Goal: Task Accomplishment & Management: Manage account settings

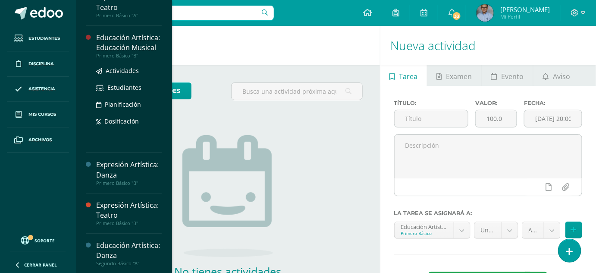
scroll to position [95, 0]
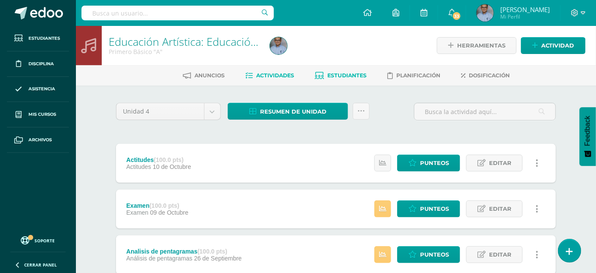
click at [345, 74] on span "Estudiantes" at bounding box center [346, 75] width 39 height 6
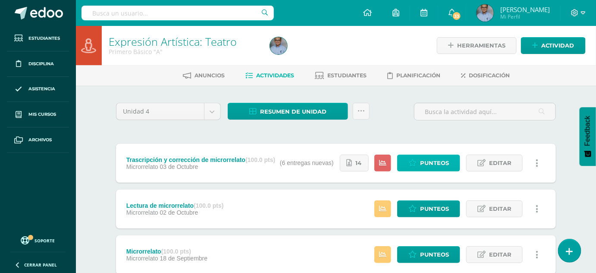
click at [434, 160] on span "Punteos" at bounding box center [434, 163] width 29 height 16
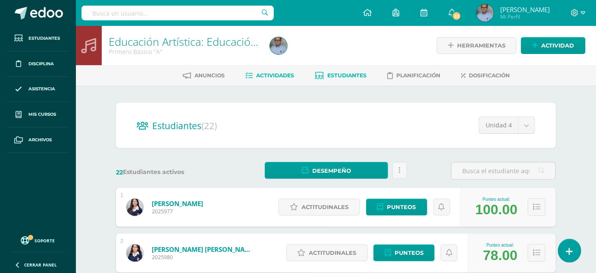
click at [274, 74] on span "Actividades" at bounding box center [275, 75] width 38 height 6
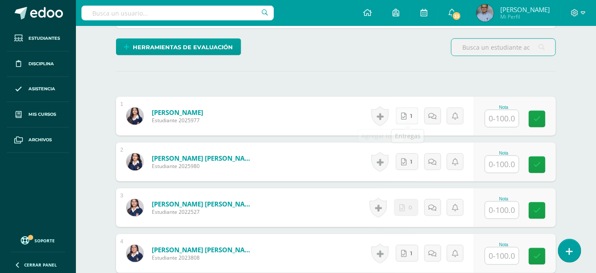
scroll to position [211, 0]
click at [405, 114] on icon at bounding box center [405, 116] width 6 height 7
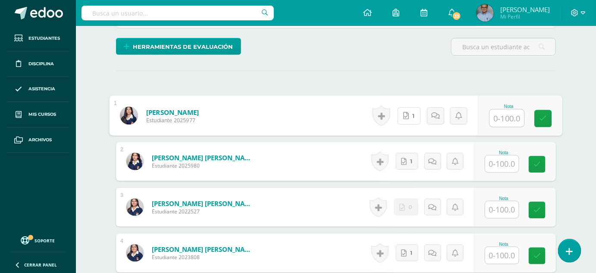
scroll to position [0, 0]
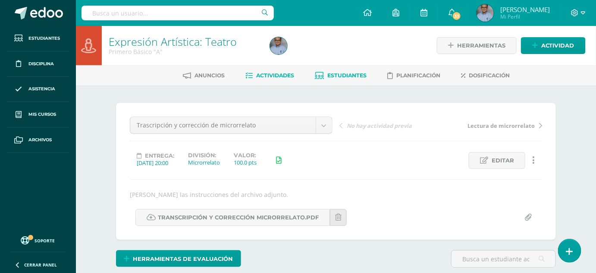
click at [345, 73] on span "Estudiantes" at bounding box center [346, 75] width 39 height 6
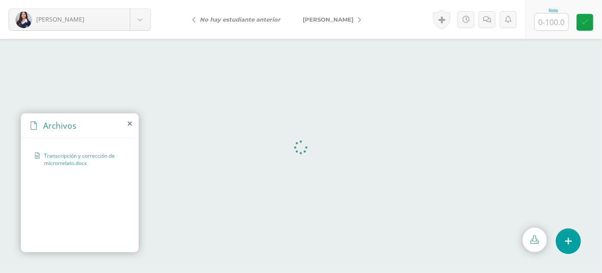
click at [546, 20] on input "text" at bounding box center [552, 21] width 34 height 17
type input "100"
click at [324, 19] on span "[PERSON_NAME]" at bounding box center [328, 19] width 51 height 7
click at [550, 19] on input "text" at bounding box center [552, 21] width 34 height 17
type input "80"
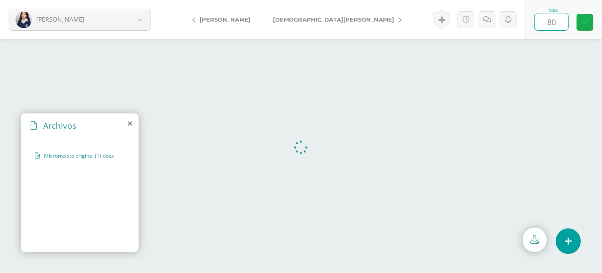
click at [587, 20] on icon at bounding box center [585, 22] width 7 height 7
click at [487, 18] on icon at bounding box center [490, 19] width 8 height 7
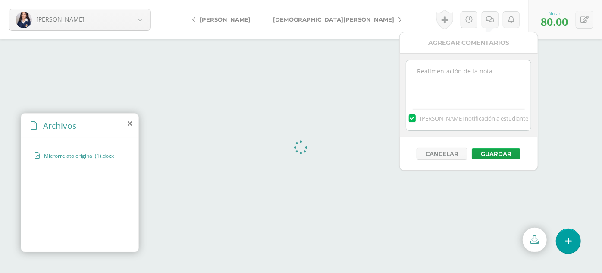
click at [437, 75] on textarea at bounding box center [468, 81] width 125 height 43
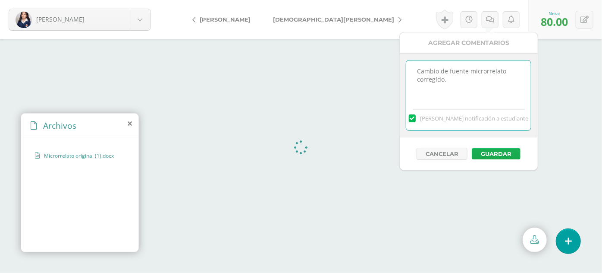
type textarea "Cambio de fuente microrrelato corregido."
click at [502, 151] on button "Guardar" at bounding box center [496, 153] width 49 height 11
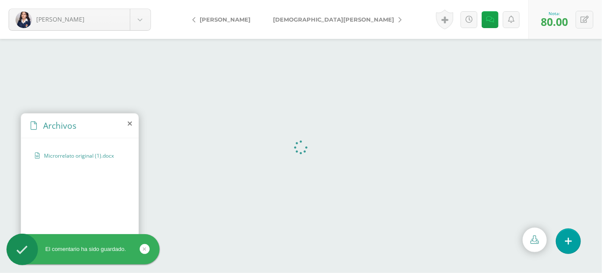
click at [399, 21] on icon at bounding box center [400, 20] width 3 height 6
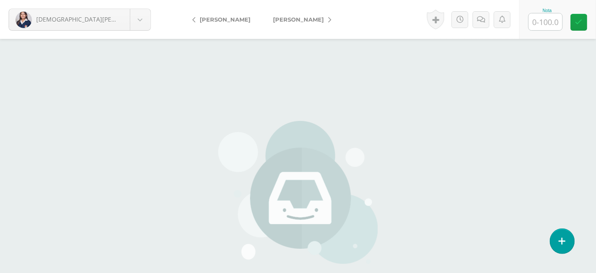
click at [556, 17] on input "text" at bounding box center [546, 21] width 34 height 17
type input "0"
click at [489, 19] on icon at bounding box center [490, 19] width 8 height 7
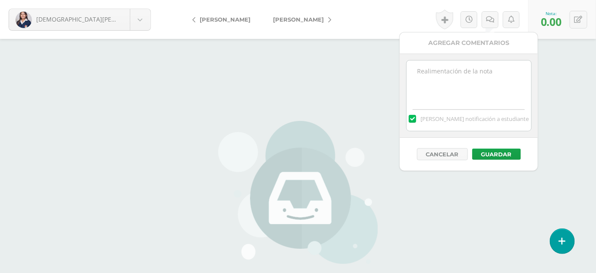
click at [443, 84] on textarea at bounding box center [469, 81] width 125 height 43
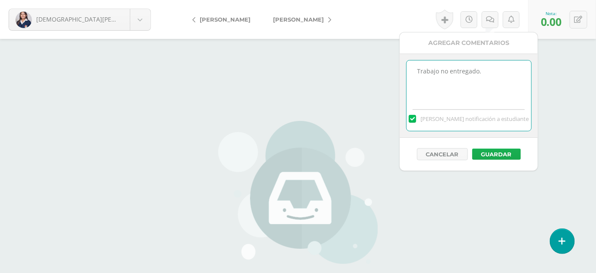
type textarea "Trabajo no entregado."
click at [491, 149] on button "Guardar" at bounding box center [496, 153] width 49 height 11
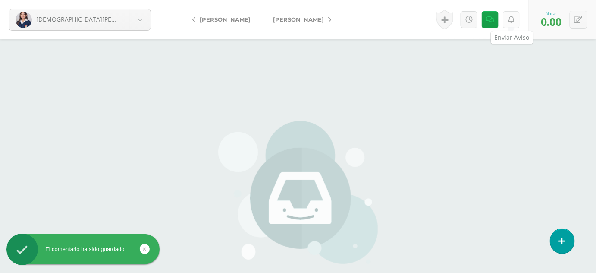
click at [513, 19] on icon at bounding box center [511, 19] width 6 height 7
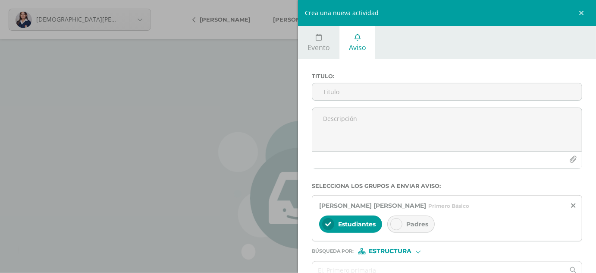
click at [414, 221] on span "Padres" at bounding box center [417, 224] width 22 height 8
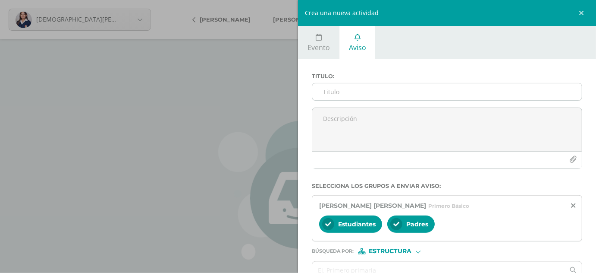
click at [333, 86] on input "Titulo :" at bounding box center [447, 91] width 270 height 17
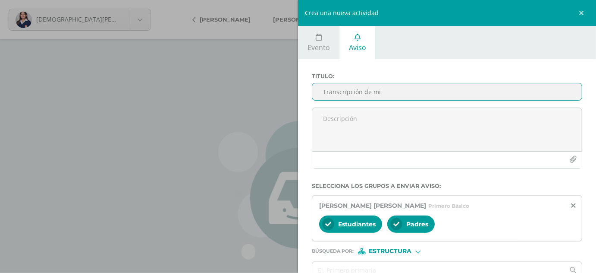
click at [363, 91] on input "Transcripción de mi" at bounding box center [447, 91] width 270 height 17
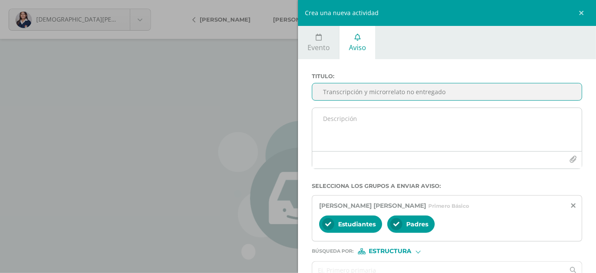
type input "Transcripción y microrrelato no entregado"
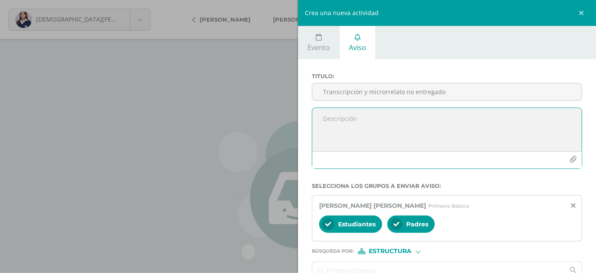
click at [338, 119] on textarea at bounding box center [447, 129] width 270 height 43
click at [353, 92] on input "Transcripción y microrrelato no entregado" at bounding box center [447, 91] width 270 height 17
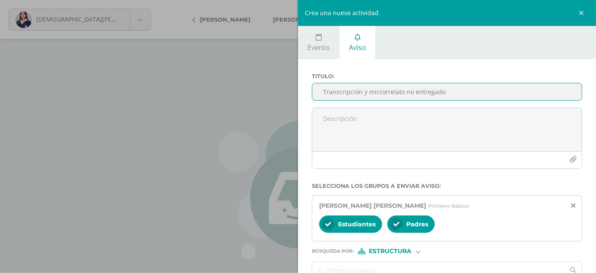
click at [353, 92] on input "Transcripción y microrrelato no entregado" at bounding box center [447, 91] width 270 height 17
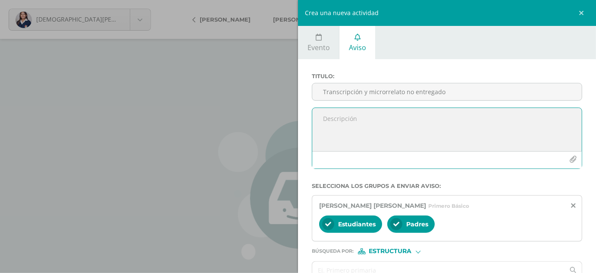
click at [353, 113] on textarea at bounding box center [447, 129] width 270 height 43
paste textarea "Transcripción y microrrelato no entregado"
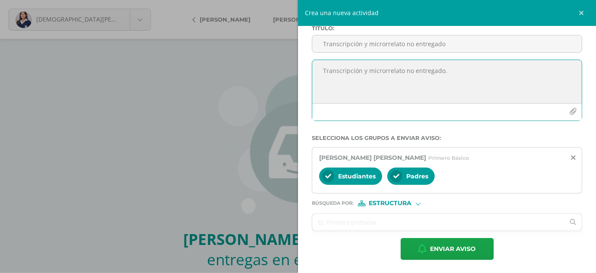
scroll to position [7, 0]
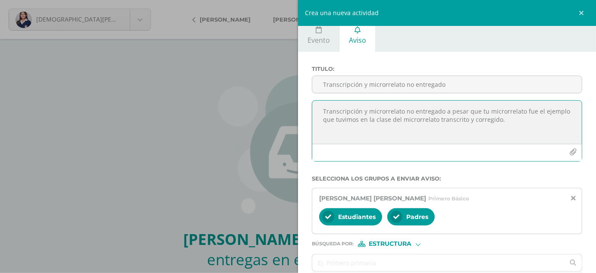
click at [370, 121] on textarea "Transcripción y microrrelato no entregado a pesar que tu microrrelato fue el ej…" at bounding box center [447, 122] width 270 height 43
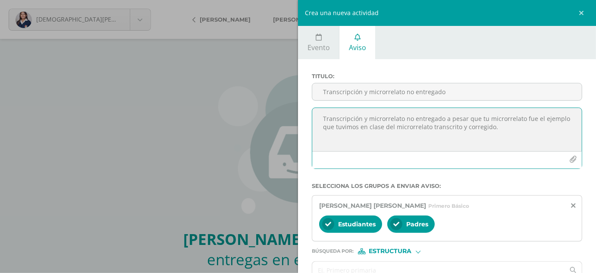
scroll to position [48, 0]
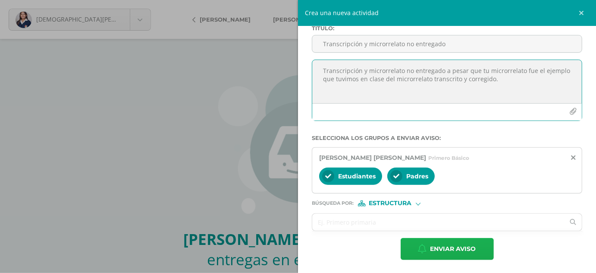
type textarea "Transcripción y microrrelato no entregado a pesar que tu microrrelato fue el ej…"
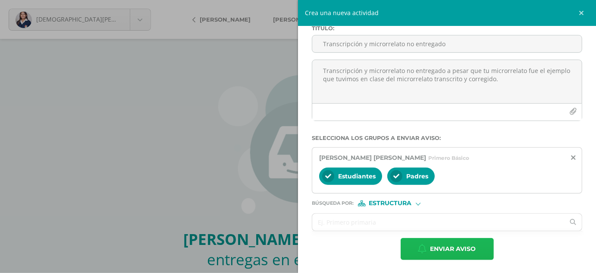
click at [451, 249] on span "Enviar aviso" at bounding box center [454, 248] width 46 height 21
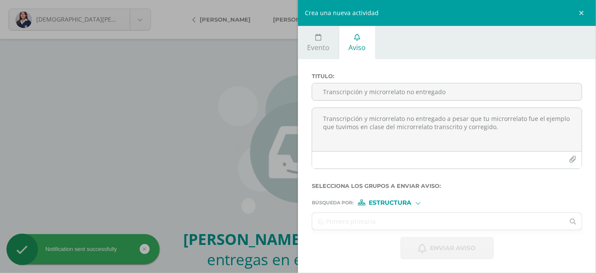
scroll to position [0, 0]
click at [131, 77] on div "Crea una nueva actividad Evento Aviso Título: Fecha: 2025-10-14 October, 2025 M…" at bounding box center [298, 136] width 596 height 273
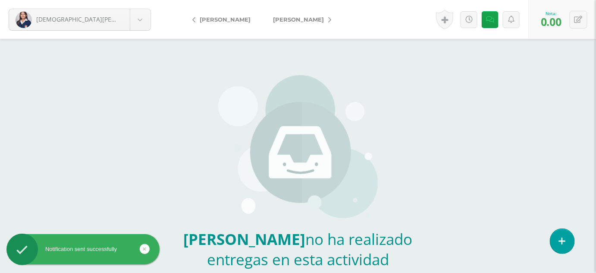
click at [131, 77] on div "Crea una nueva actividad Evento Aviso Título: Fecha: 2025-10-14 October, 2025 M…" at bounding box center [298, 136] width 596 height 273
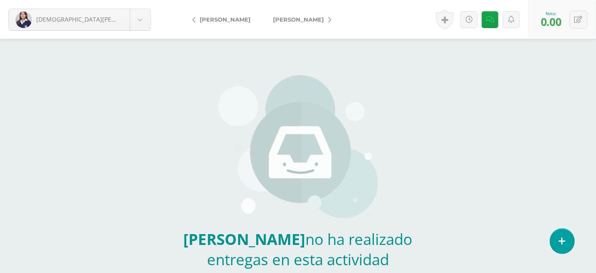
click at [311, 21] on span "[PERSON_NAME]" at bounding box center [298, 19] width 51 height 7
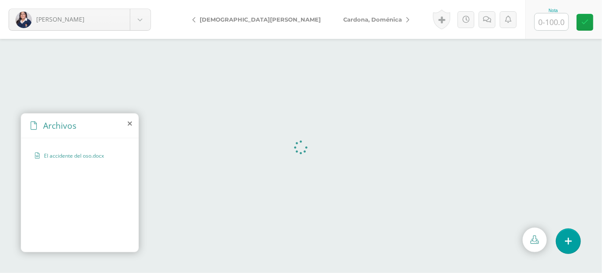
click at [550, 19] on input "text" at bounding box center [552, 21] width 34 height 17
type input "100"
click at [343, 19] on span "Cardona, Doménica" at bounding box center [372, 19] width 59 height 7
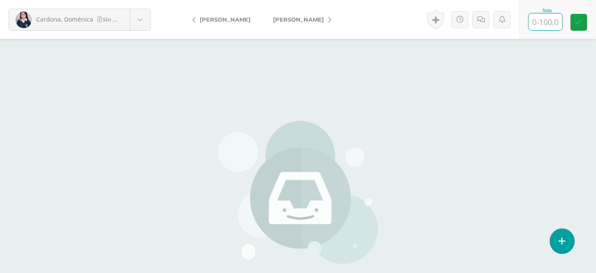
click at [534, 19] on input "text" at bounding box center [546, 21] width 34 height 17
type input "0"
click at [508, 15] on link at bounding box center [511, 19] width 17 height 17
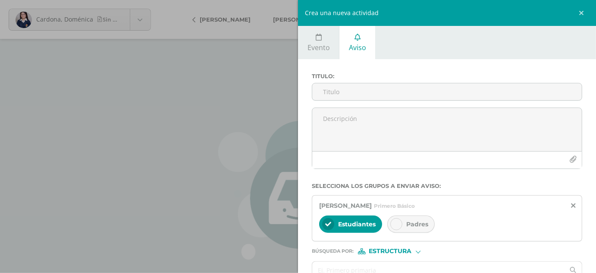
click at [415, 220] on span "Padres" at bounding box center [417, 224] width 22 height 8
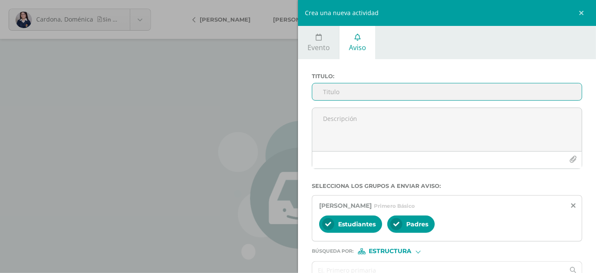
click at [337, 90] on input "Titulo :" at bounding box center [447, 91] width 270 height 17
click at [338, 92] on input "Transcripción y corrección de microrrelato no entregado" at bounding box center [447, 91] width 270 height 17
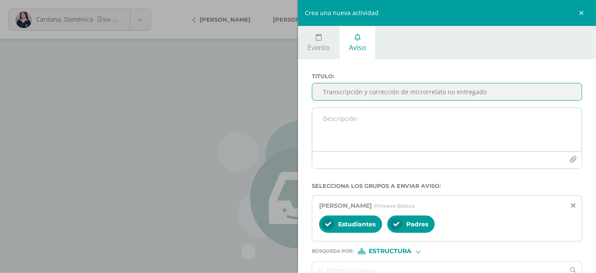
type input "Transcripción y corrección de microrrelato no entregado"
click at [332, 132] on textarea at bounding box center [447, 129] width 270 height 43
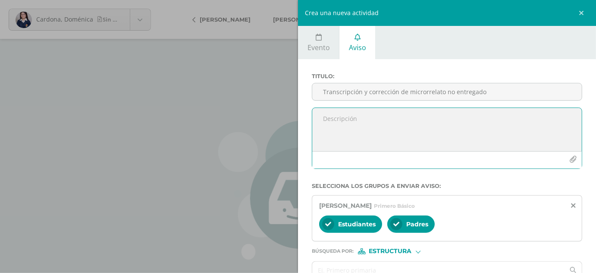
paste textarea "Transcripción y corrección de microrrelato no entregado"
click at [332, 132] on textarea "Transcripción y corrección de microrrelato no entregado" at bounding box center [447, 129] width 270 height 43
click at [509, 116] on textarea "Transcripción y corrección de microrrelato no entregado" at bounding box center [447, 129] width 270 height 43
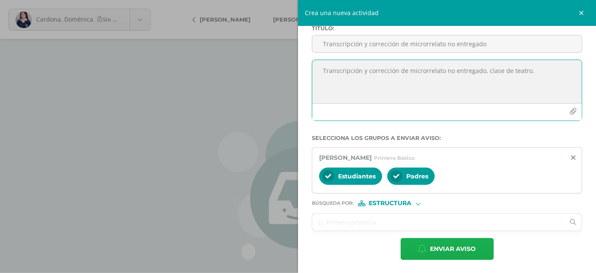
type textarea "Transcripción y corrección de microrrelato no entregado, clase de teatro."
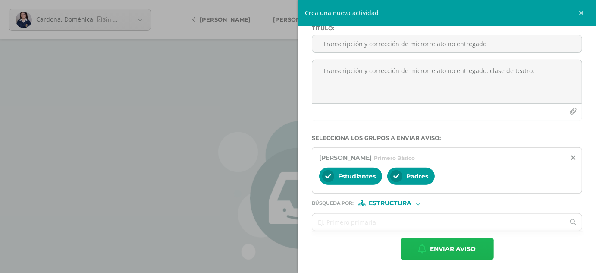
click at [453, 245] on span "Enviar aviso" at bounding box center [454, 248] width 46 height 21
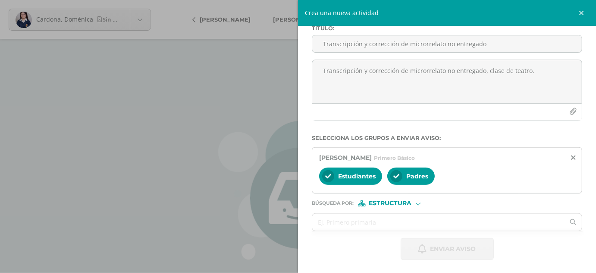
scroll to position [0, 0]
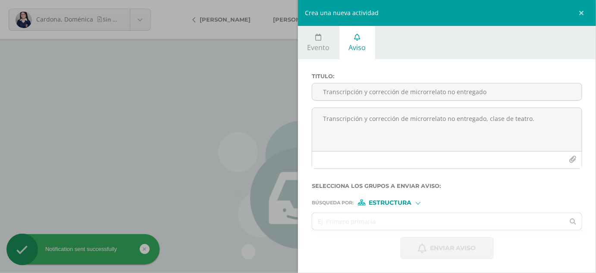
click at [214, 118] on div "Crea una nueva actividad Evento Aviso Título: Fecha: 2025-10-14 October, 2025 M…" at bounding box center [298, 136] width 596 height 273
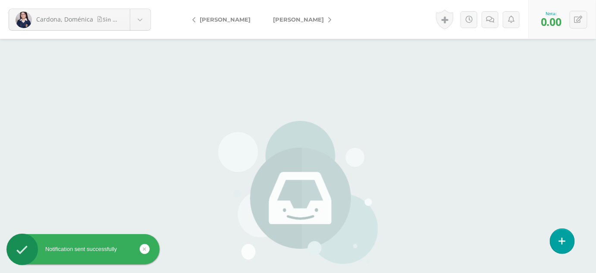
click at [290, 18] on span "[PERSON_NAME]" at bounding box center [298, 19] width 51 height 7
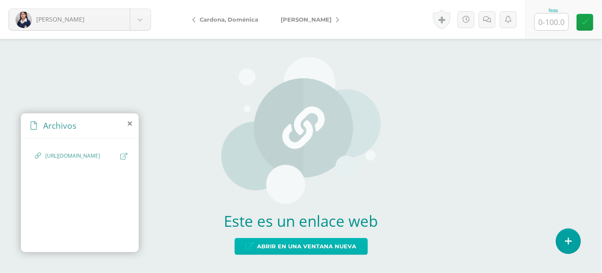
click at [283, 245] on span "Abrir en una ventana nueva" at bounding box center [307, 246] width 99 height 16
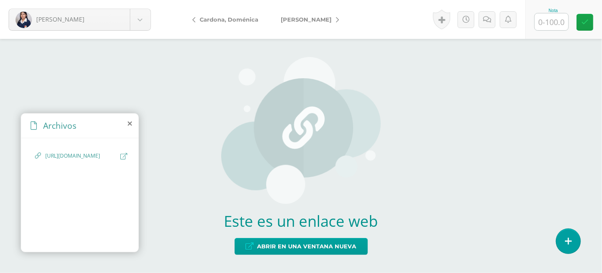
click at [555, 18] on input "text" at bounding box center [552, 21] width 34 height 17
type input "90"
click at [590, 24] on link at bounding box center [585, 22] width 17 height 17
click at [489, 20] on icon at bounding box center [490, 19] width 8 height 7
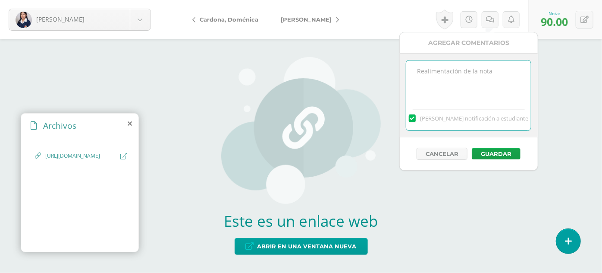
click at [450, 70] on textarea at bounding box center [468, 81] width 125 height 43
type textarea "En microrrelato corregido te falto colocar tu nombre de autora."
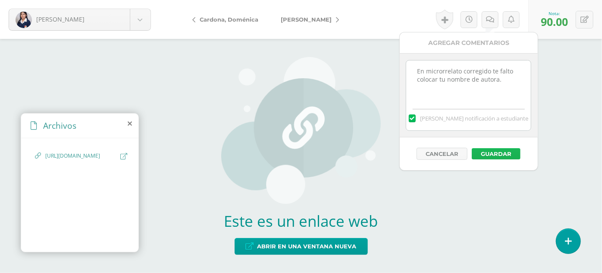
click at [501, 151] on button "Guardar" at bounding box center [496, 153] width 49 height 11
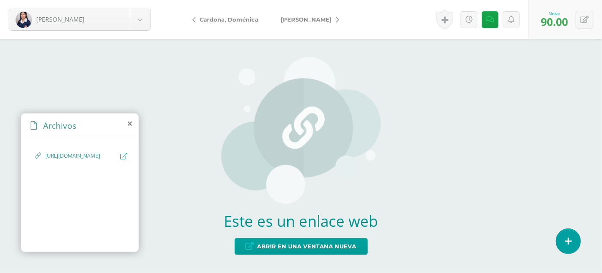
click at [316, 18] on span "[PERSON_NAME]" at bounding box center [306, 19] width 51 height 7
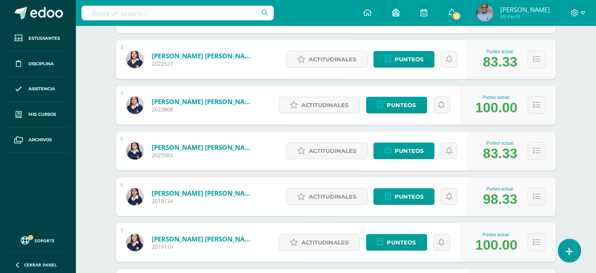
scroll to position [233, 0]
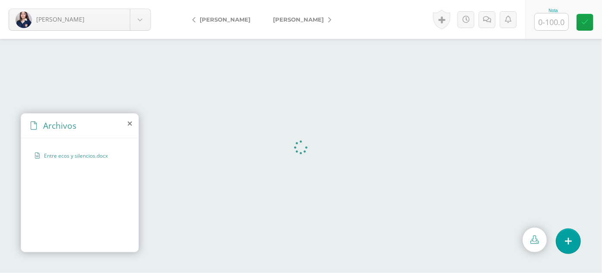
click at [554, 22] on input "text" at bounding box center [552, 21] width 34 height 17
type input "100"
click at [296, 20] on span "[PERSON_NAME]" at bounding box center [298, 19] width 51 height 7
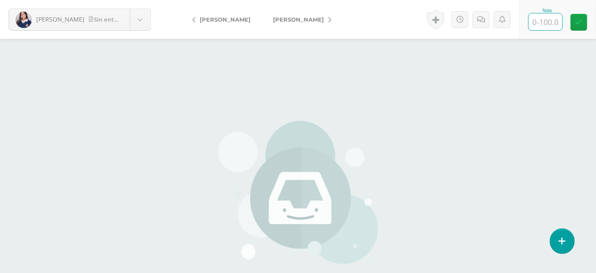
click at [541, 24] on input "text" at bounding box center [546, 21] width 34 height 17
type input "0"
click at [488, 20] on icon at bounding box center [490, 19] width 8 height 7
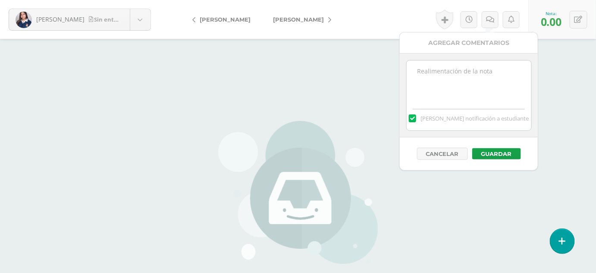
click at [441, 81] on textarea at bounding box center [469, 81] width 125 height 43
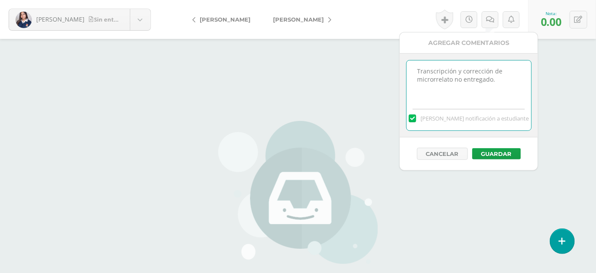
click at [454, 79] on textarea "Transcripción y corrección de microrrelato no entregado." at bounding box center [469, 81] width 125 height 43
type textarea "Transcripción y corrección de microrrelato no entregado."
click at [498, 153] on button "Guardar" at bounding box center [496, 153] width 49 height 11
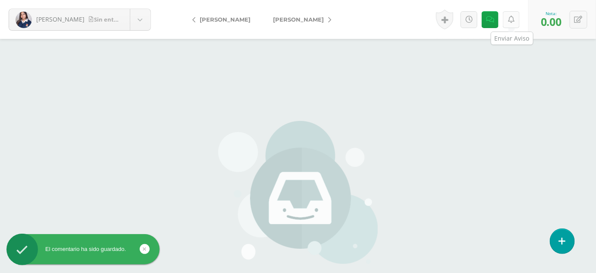
click at [511, 17] on icon at bounding box center [511, 19] width 6 height 7
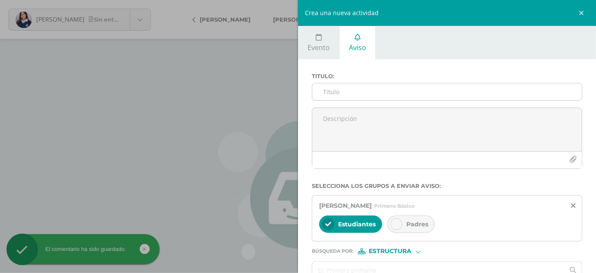
click at [427, 85] on input "Titulo :" at bounding box center [447, 91] width 270 height 17
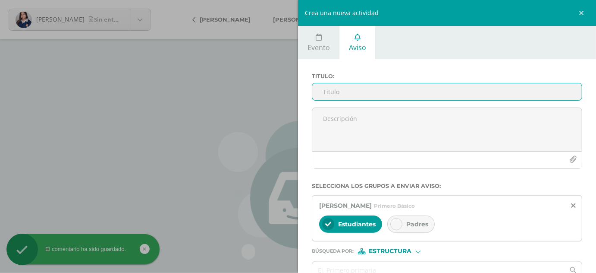
paste input "Transcripción y corrección de microrrelato no entregado."
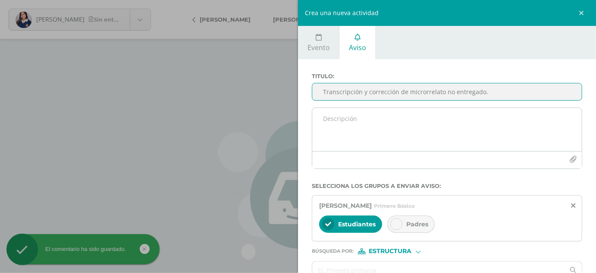
type input "Transcripción y corrección de microrrelato no entregado."
click at [401, 130] on textarea at bounding box center [447, 129] width 270 height 43
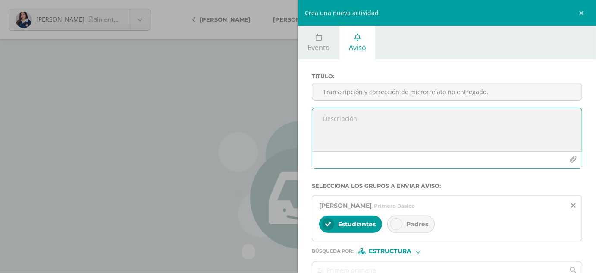
click at [420, 224] on span "Padres" at bounding box center [417, 224] width 22 height 8
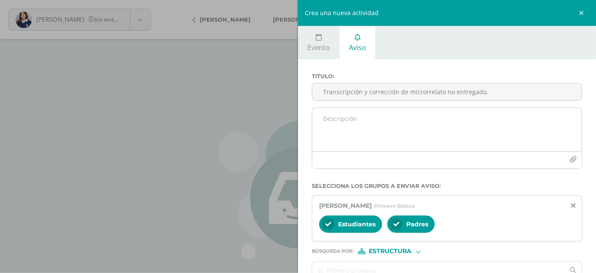
click at [359, 115] on textarea at bounding box center [447, 129] width 270 height 43
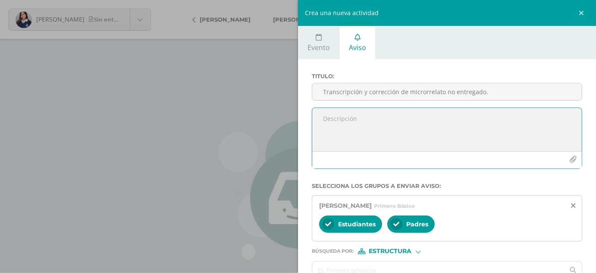
paste textarea "Transcripción y corrección de microrrelato no entregado."
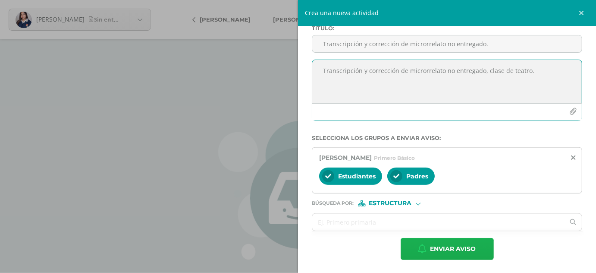
type textarea "Transcripción y corrección de microrrelato no entregado, clase de teatro."
click at [466, 242] on span "Enviar aviso" at bounding box center [454, 248] width 46 height 21
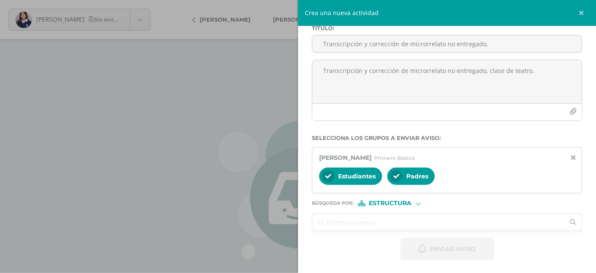
scroll to position [0, 0]
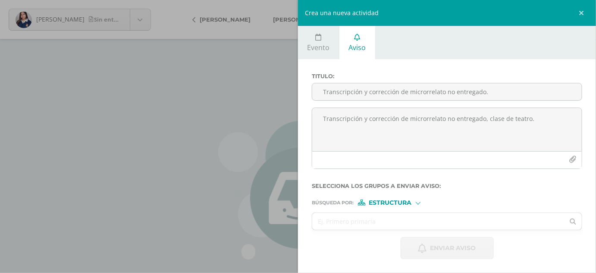
click at [221, 30] on div "Crea una nueva actividad Evento Aviso Título: Fecha: 2025-10-14 October, 2025 M…" at bounding box center [298, 136] width 596 height 273
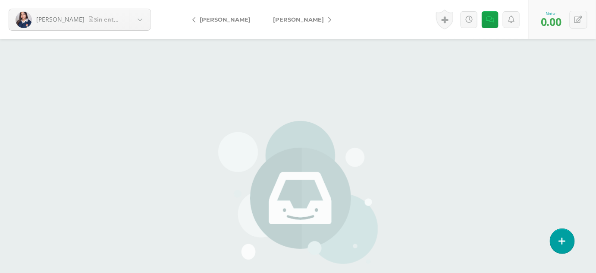
click at [307, 17] on span "[PERSON_NAME]" at bounding box center [298, 19] width 51 height 7
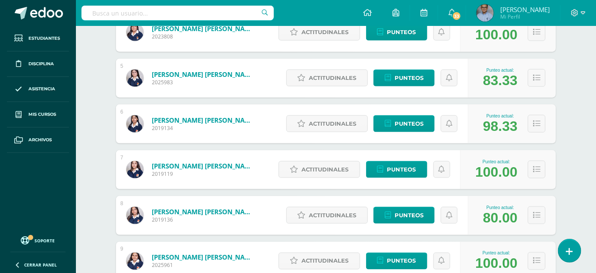
scroll to position [311, 0]
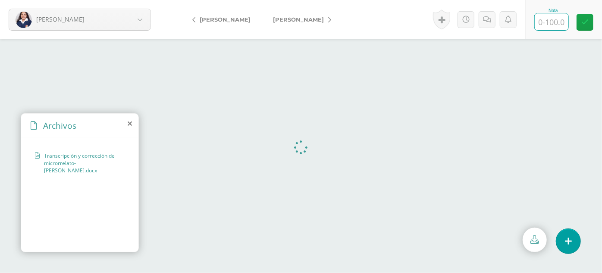
click at [560, 19] on input "text" at bounding box center [552, 21] width 34 height 17
type input "100"
click at [307, 19] on span "[PERSON_NAME]" at bounding box center [298, 19] width 51 height 7
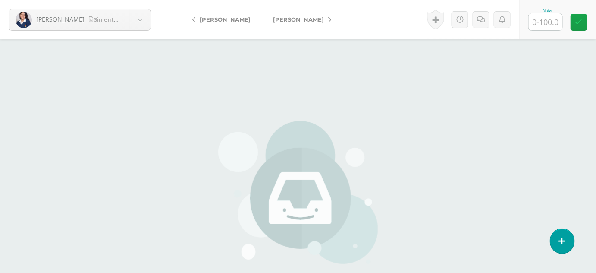
click at [548, 24] on input "text" at bounding box center [546, 21] width 34 height 17
type input "0"
click at [512, 20] on icon at bounding box center [511, 19] width 6 height 7
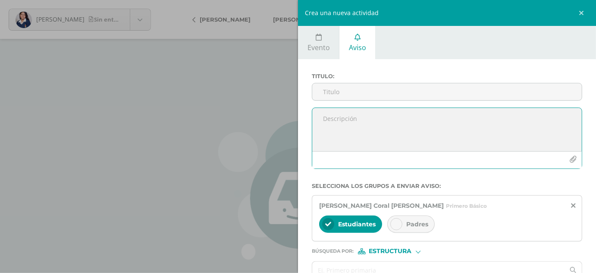
click at [378, 130] on textarea at bounding box center [447, 129] width 270 height 43
click at [347, 85] on input "Titulo :" at bounding box center [447, 91] width 270 height 17
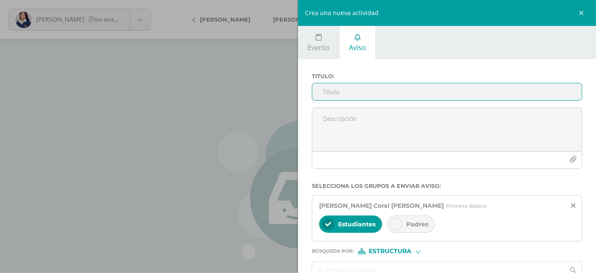
paste input "Transcripción y corrección de microrrelato no entregado."
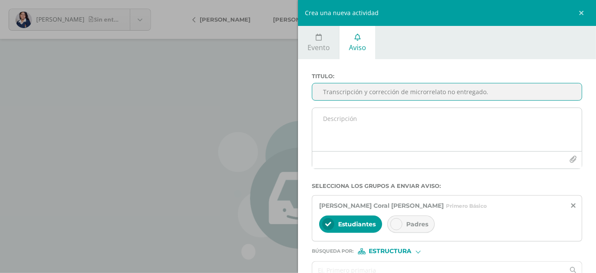
type input "Transcripción y corrección de microrrelato no entregado."
click at [343, 111] on textarea at bounding box center [447, 129] width 270 height 43
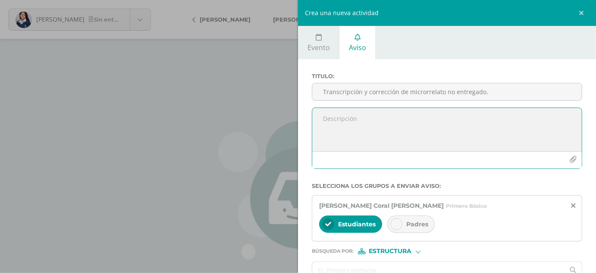
paste textarea "Transcripción y corrección de microrrelato no entregado."
type textarea "Transcripción y corrección de microrrelato no entregado clase de teatro."
click at [418, 221] on span "Padres" at bounding box center [417, 224] width 22 height 8
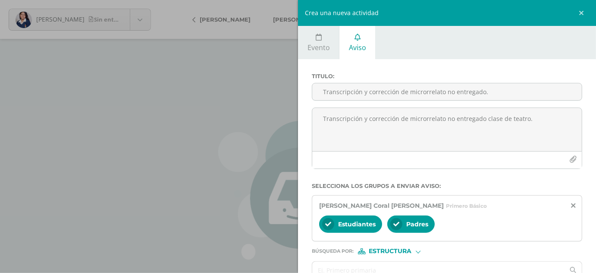
scroll to position [48, 0]
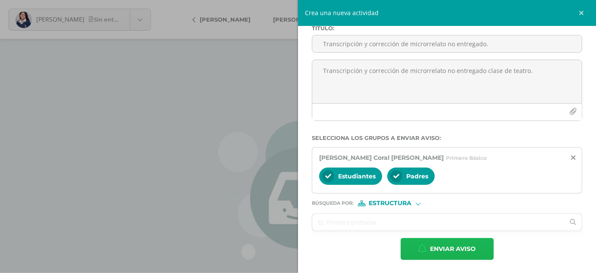
click at [462, 247] on span "Enviar aviso" at bounding box center [454, 248] width 46 height 21
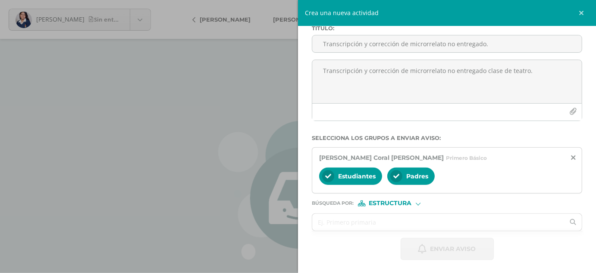
scroll to position [0, 0]
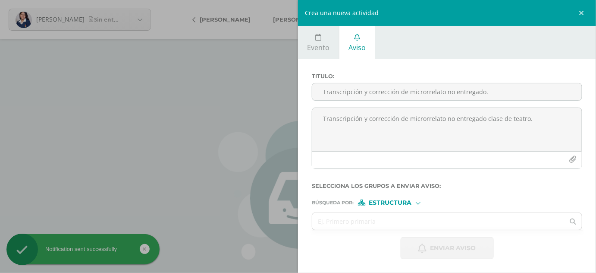
click at [170, 116] on div "Crea una nueva actividad Evento Aviso Título: Fecha: 2025-10-14 October, 2025 M…" at bounding box center [298, 136] width 596 height 273
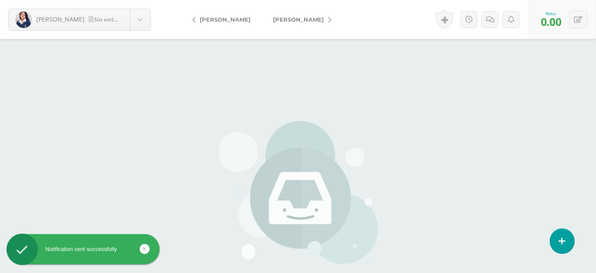
click at [307, 19] on span "[PERSON_NAME]" at bounding box center [298, 19] width 51 height 7
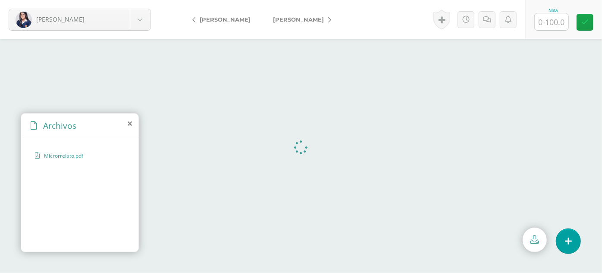
click at [549, 27] on input "text" at bounding box center [552, 21] width 34 height 17
type input "100"
click at [319, 18] on span "[PERSON_NAME]" at bounding box center [298, 19] width 51 height 7
click at [550, 23] on input "text" at bounding box center [552, 21] width 34 height 17
type input "100"
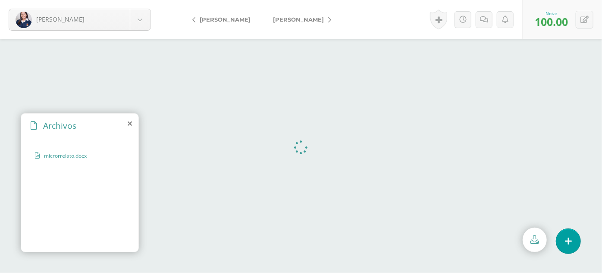
click at [301, 19] on span "[PERSON_NAME]" at bounding box center [298, 19] width 51 height 7
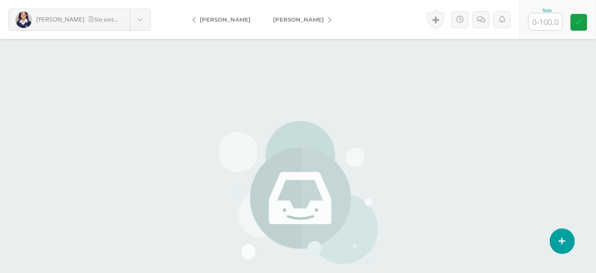
click at [553, 22] on input "text" at bounding box center [546, 21] width 34 height 17
type input "80"
click at [576, 25] on icon at bounding box center [578, 22] width 7 height 7
click at [309, 20] on span "[PERSON_NAME]" at bounding box center [298, 19] width 51 height 7
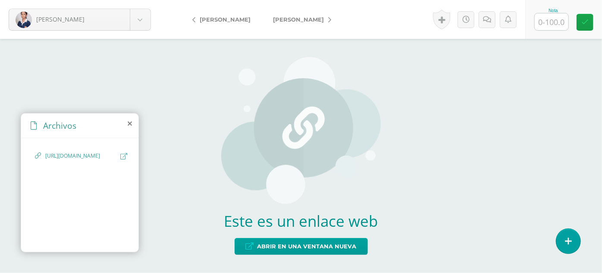
click at [59, 159] on span "https://cronopios-my.sharepoint.com/:w:/g/personal/2019143_colegiobelga_edu_gt/…" at bounding box center [80, 156] width 71 height 8
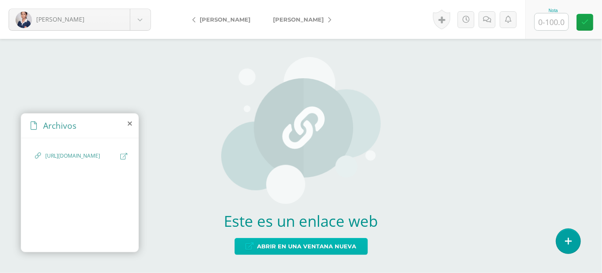
click at [280, 240] on span "Abrir en una ventana nueva" at bounding box center [307, 246] width 99 height 16
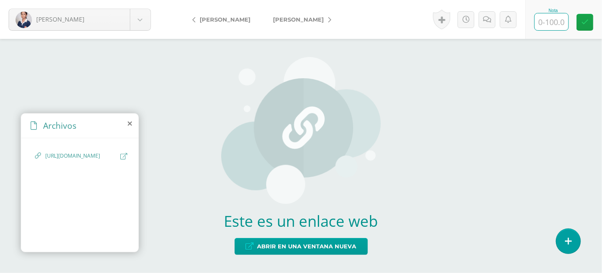
click at [553, 19] on input "text" at bounding box center [552, 21] width 34 height 17
type input "90"
click at [585, 22] on icon at bounding box center [585, 22] width 7 height 7
click at [490, 21] on icon at bounding box center [490, 19] width 8 height 7
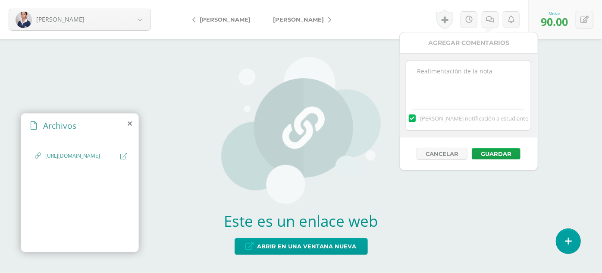
click at [466, 73] on textarea at bounding box center [468, 81] width 125 height 43
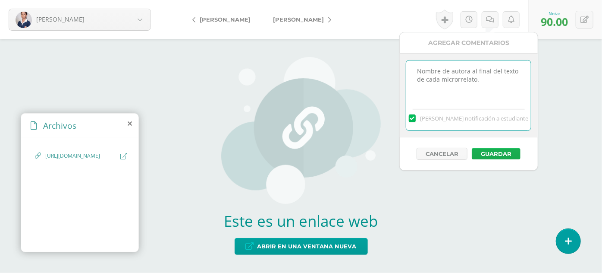
type textarea "Nombre de autora al final del texto de cada microrrelato."
click at [494, 153] on button "Guardar" at bounding box center [496, 153] width 49 height 11
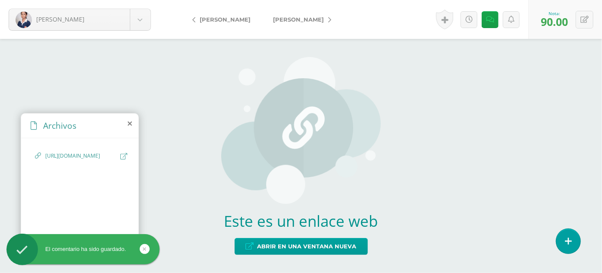
click at [299, 22] on span "[PERSON_NAME]" at bounding box center [298, 19] width 51 height 7
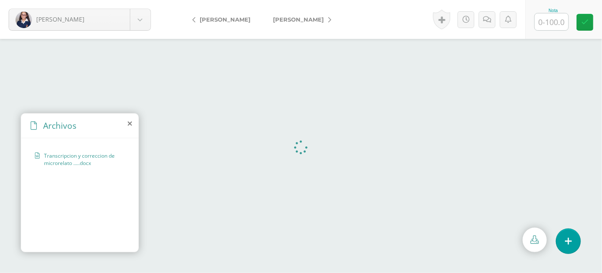
click at [553, 22] on input "text" at bounding box center [552, 21] width 34 height 17
type input "100"
click at [286, 19] on span "[PERSON_NAME]" at bounding box center [298, 19] width 51 height 7
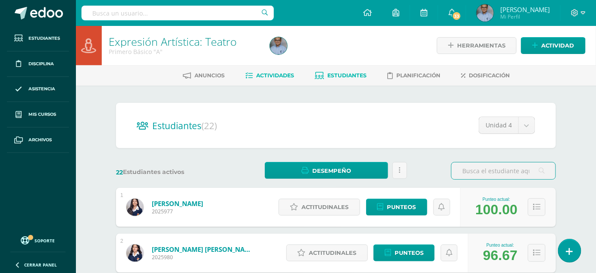
click at [284, 72] on span "Actividades" at bounding box center [275, 75] width 38 height 6
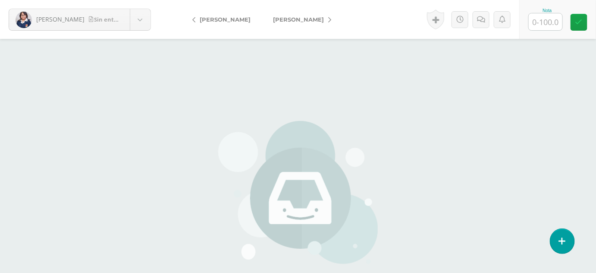
click at [305, 19] on span "[PERSON_NAME]" at bounding box center [298, 19] width 51 height 7
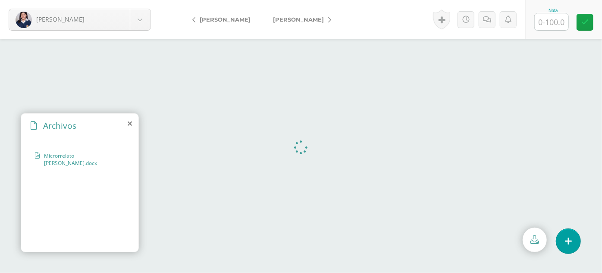
click at [556, 22] on input "text" at bounding box center [552, 21] width 34 height 17
type input "100"
click at [295, 19] on span "[PERSON_NAME]" at bounding box center [298, 19] width 51 height 7
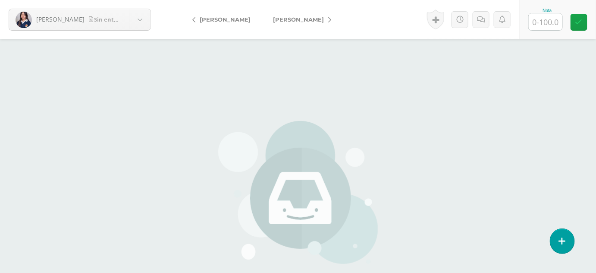
click at [550, 23] on input "text" at bounding box center [546, 21] width 34 height 17
click at [547, 22] on input "text" at bounding box center [546, 21] width 34 height 17
type input "0"
click at [509, 19] on icon at bounding box center [511, 19] width 6 height 7
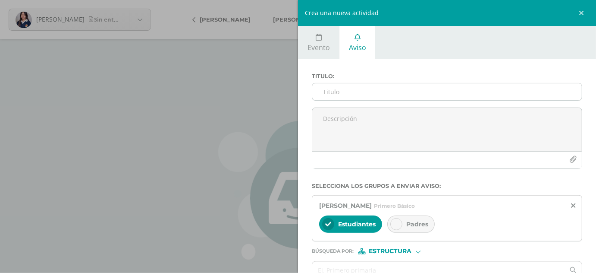
click at [390, 83] on div at bounding box center [447, 92] width 270 height 18
click at [385, 88] on input "Titulo :" at bounding box center [447, 91] width 270 height 17
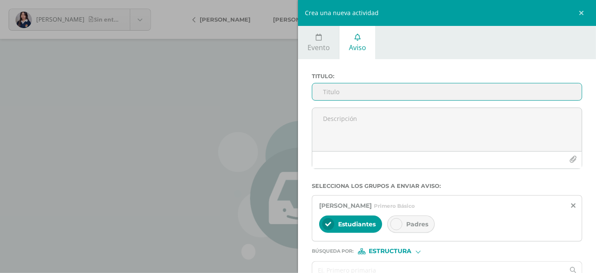
paste input "Transcripción y corrección de microrrelato no entregado."
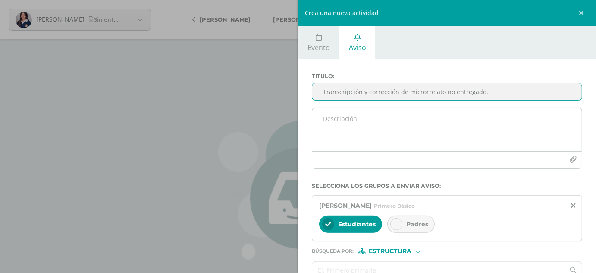
type input "Transcripción y corrección de microrrelato no entregado."
click at [370, 117] on textarea at bounding box center [447, 129] width 270 height 43
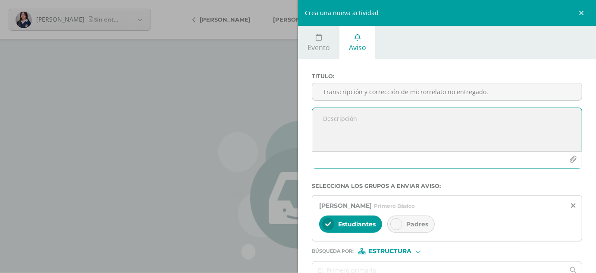
paste textarea "Transcripción y corrección de microrrelato no entregado."
type textarea "Transcripción y corrección de microrrelato no entregado, clase de teatro."
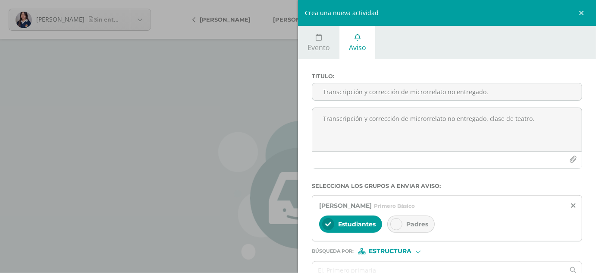
click at [421, 224] on span "Padres" at bounding box center [417, 224] width 22 height 8
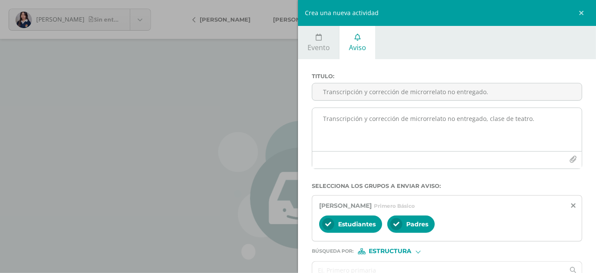
scroll to position [48, 0]
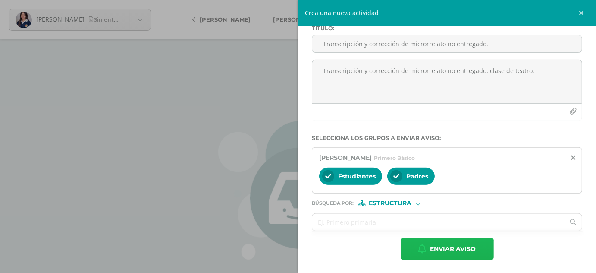
click at [453, 244] on span "Enviar aviso" at bounding box center [454, 248] width 46 height 21
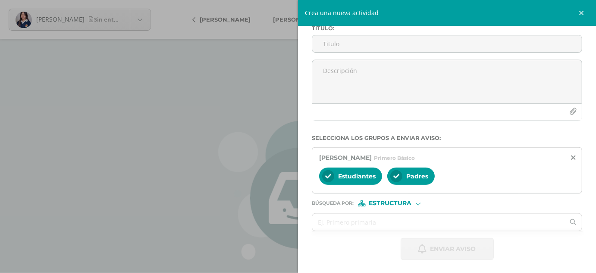
scroll to position [0, 0]
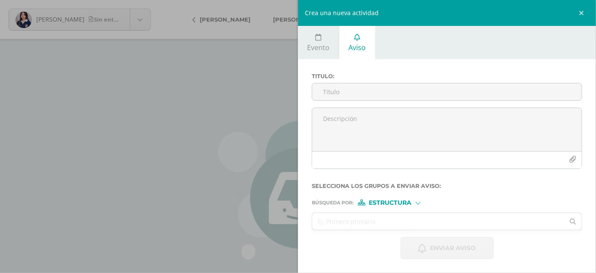
click at [264, 145] on div "Crea una nueva actividad Evento Aviso Título: Fecha: [DATE] October, 2025 Mo Tu…" at bounding box center [298, 136] width 596 height 273
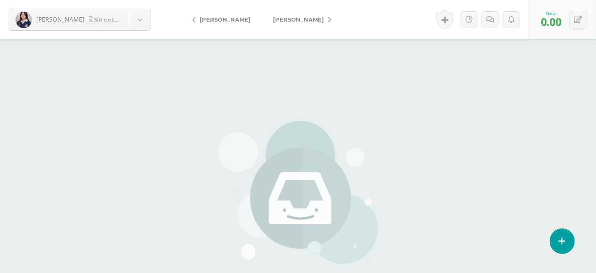
click at [288, 18] on span "[PERSON_NAME]" at bounding box center [298, 19] width 51 height 7
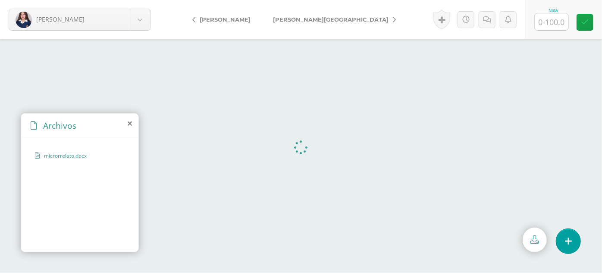
click at [551, 22] on input "text" at bounding box center [552, 21] width 34 height 17
type input "100"
click at [290, 16] on span "[PERSON_NAME][GEOGRAPHIC_DATA]" at bounding box center [331, 19] width 116 height 7
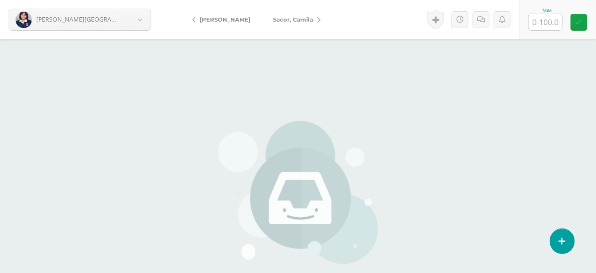
click at [541, 17] on input "text" at bounding box center [546, 21] width 34 height 17
type input "0"
click at [507, 19] on link at bounding box center [511, 19] width 17 height 17
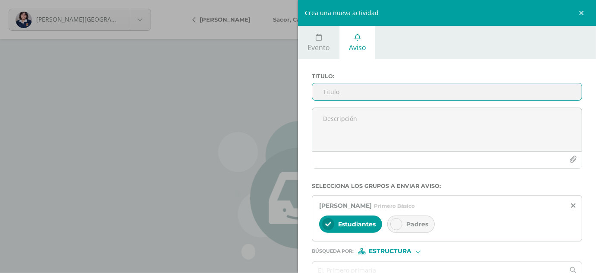
click at [386, 91] on input "Titulo :" at bounding box center [447, 91] width 270 height 17
paste input "Transcripción y corrección de microrrelato no entregado."
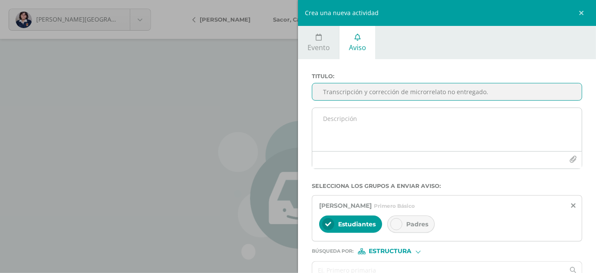
type input "Transcripción y corrección de microrrelato no entregado."
click at [383, 114] on textarea at bounding box center [447, 129] width 270 height 43
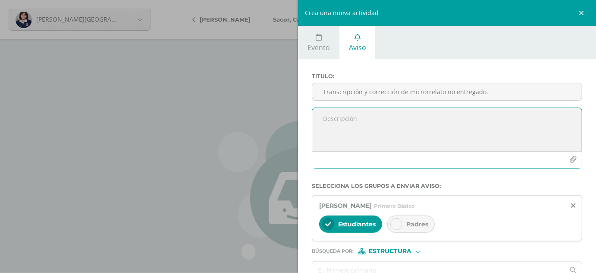
paste textarea "Transcripción y corrección de microrrelato no entregado."
type textarea "Transcripción y corrección de microrrelato no entregado, clase de teatro."
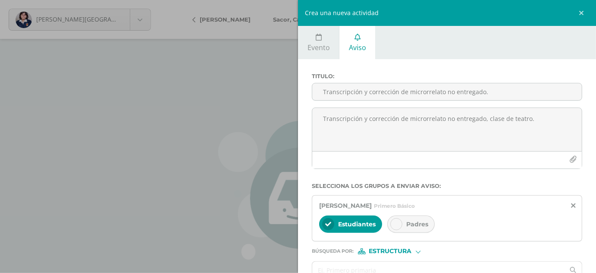
click at [411, 223] on span "Padres" at bounding box center [417, 224] width 22 height 8
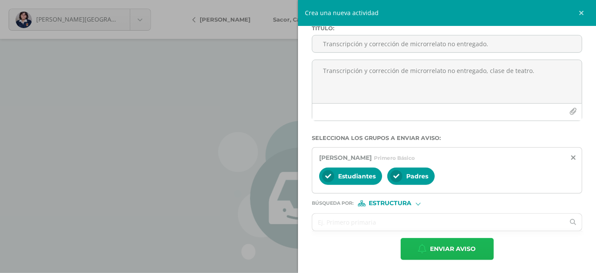
click at [453, 247] on span "Enviar aviso" at bounding box center [454, 248] width 46 height 21
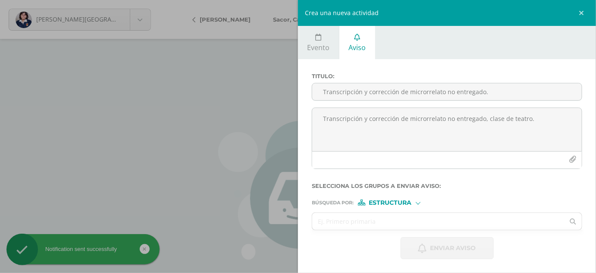
scroll to position [0, 0]
click at [232, 100] on div "Crea una nueva actividad Evento Aviso Título: Fecha: 2025-10-14 October, 2025 M…" at bounding box center [298, 136] width 596 height 273
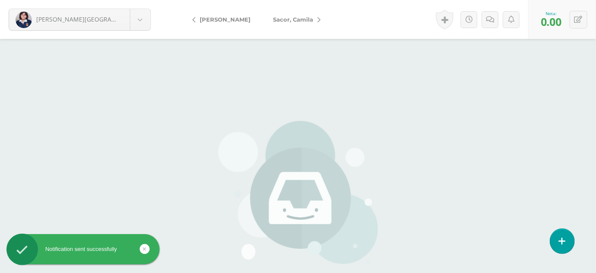
click at [277, 21] on span "Sacor, Camila" at bounding box center [293, 19] width 40 height 7
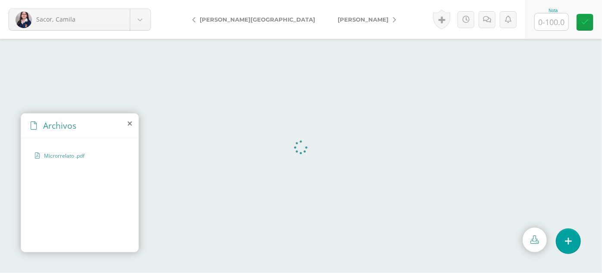
click at [553, 25] on input "text" at bounding box center [552, 21] width 34 height 17
type input "90"
click at [492, 18] on icon at bounding box center [490, 19] width 8 height 7
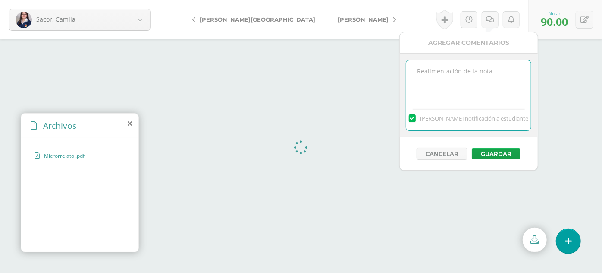
click at [435, 82] on textarea at bounding box center [468, 81] width 125 height 43
type textarea "Formato de entrega: Word."
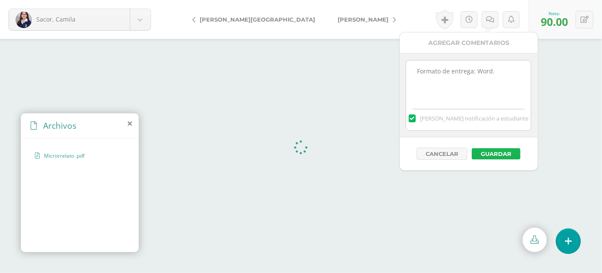
click at [489, 153] on button "Guardar" at bounding box center [496, 153] width 49 height 11
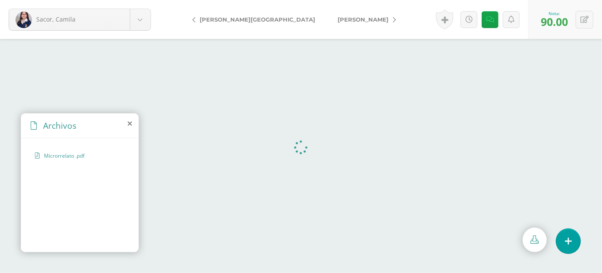
click at [232, 17] on span "[PERSON_NAME][GEOGRAPHIC_DATA]" at bounding box center [258, 19] width 116 height 7
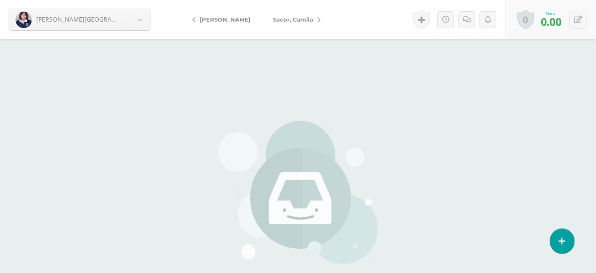
click at [232, 17] on span "[PERSON_NAME]" at bounding box center [225, 19] width 51 height 7
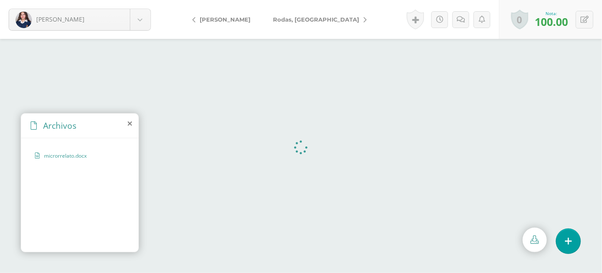
click at [232, 17] on span "[PERSON_NAME]" at bounding box center [225, 19] width 51 height 7
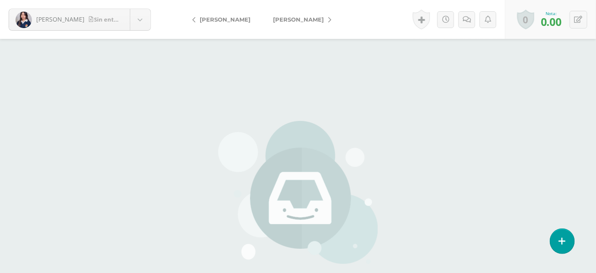
click at [232, 17] on span "[PERSON_NAME]" at bounding box center [225, 19] width 51 height 7
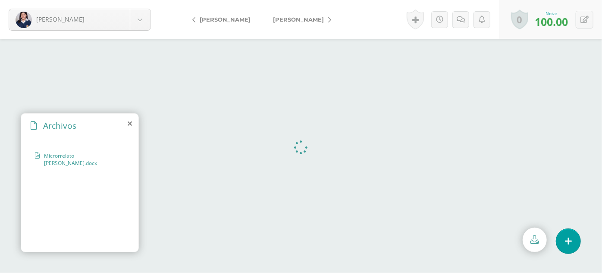
click at [232, 17] on span "[PERSON_NAME]" at bounding box center [225, 19] width 51 height 7
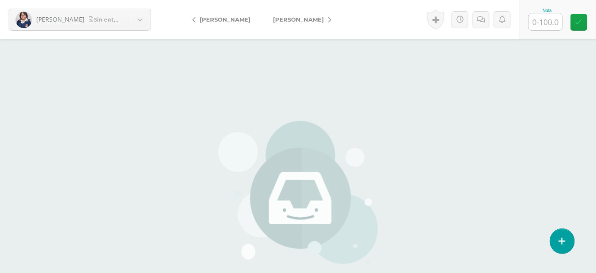
click at [232, 17] on span "[PERSON_NAME]" at bounding box center [225, 19] width 51 height 7
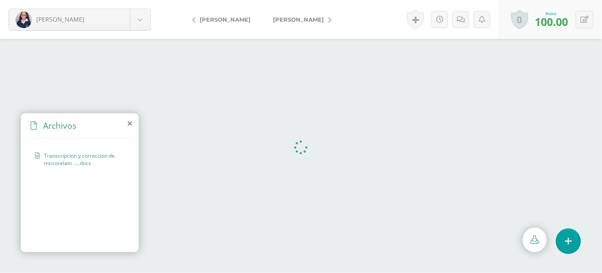
click at [232, 17] on span "[PERSON_NAME]" at bounding box center [225, 19] width 51 height 7
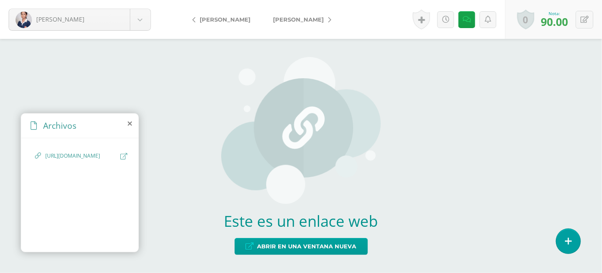
click at [232, 17] on span "[PERSON_NAME]" at bounding box center [225, 19] width 51 height 7
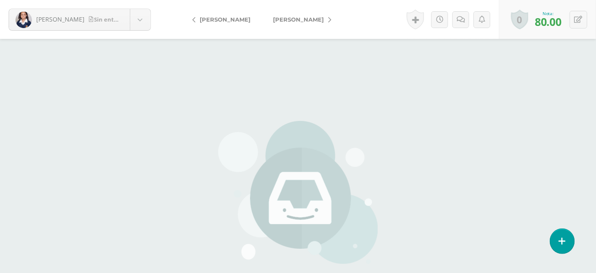
click at [232, 17] on span "[PERSON_NAME]" at bounding box center [225, 19] width 51 height 7
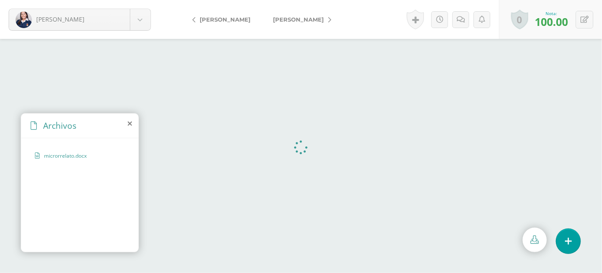
click at [231, 17] on span "[PERSON_NAME]" at bounding box center [225, 19] width 51 height 7
click at [590, 18] on button at bounding box center [585, 20] width 18 height 18
type input "90"
click at [560, 19] on icon at bounding box center [563, 22] width 7 height 7
click at [471, 20] on link at bounding box center [467, 19] width 17 height 17
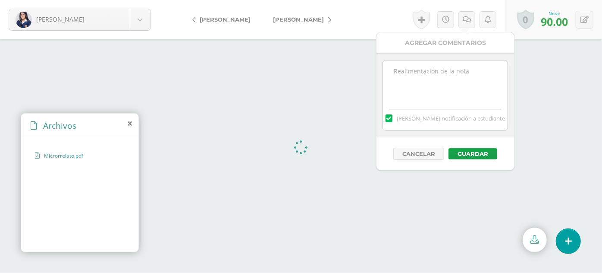
click at [449, 71] on textarea at bounding box center [445, 81] width 125 height 43
type textarea "Archivo en Word."
click at [470, 151] on button "Guardar" at bounding box center [473, 153] width 49 height 11
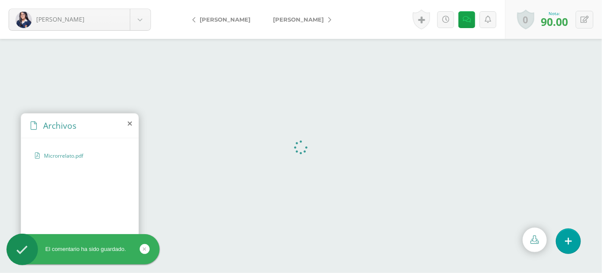
click at [227, 20] on span "Hernández, Emily" at bounding box center [225, 19] width 51 height 7
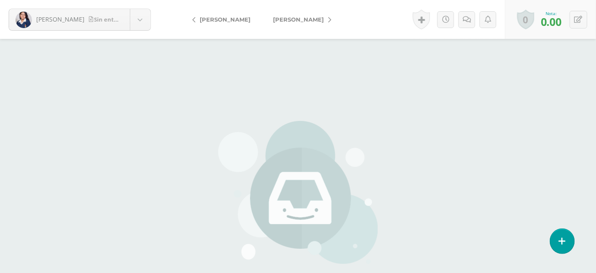
click at [227, 20] on span "[PERSON_NAME]" at bounding box center [225, 19] width 51 height 7
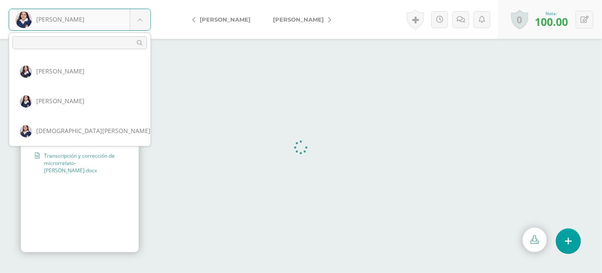
click at [135, 0] on body "Guerra, Andrea Alvarado, Manuela Avendaño, Daniela Ayerdi, Ana Bajan, Karla Car…" at bounding box center [301, 0] width 602 height 0
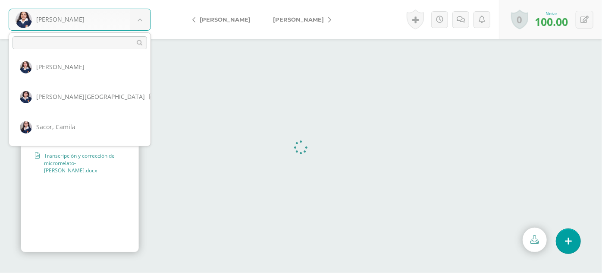
scroll to position [571, 0]
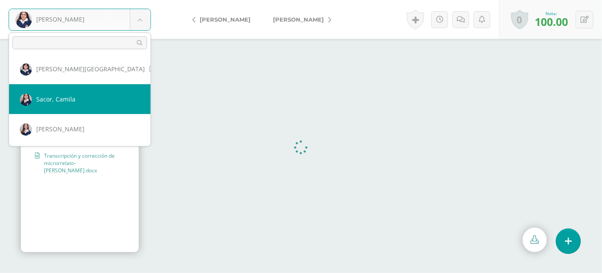
select select "3064"
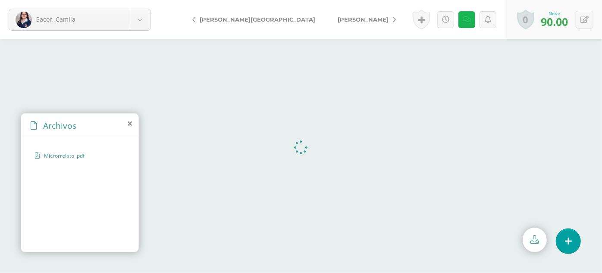
click at [469, 19] on icon at bounding box center [467, 19] width 8 height 7
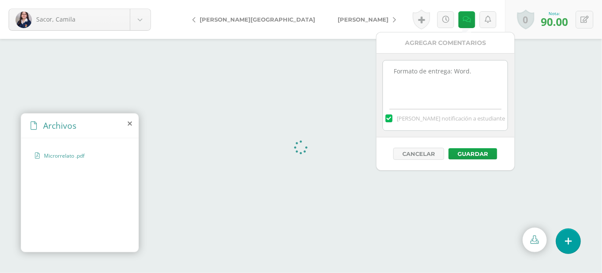
click at [405, 71] on textarea "Formato de entrega: Word." at bounding box center [445, 81] width 125 height 43
click at [448, 70] on textarea "Formato de entrega: Word." at bounding box center [445, 81] width 125 height 43
type textarea "Archivo de entrega en Word."
click at [476, 151] on button "Guardar" at bounding box center [473, 153] width 49 height 11
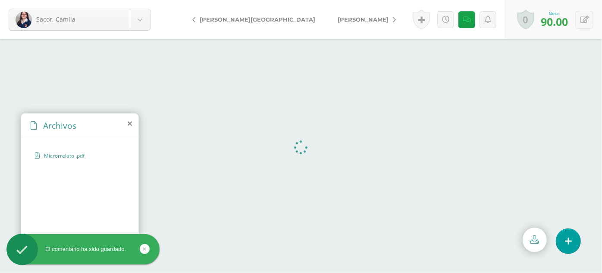
click at [338, 20] on span "Vásquez, María" at bounding box center [363, 19] width 51 height 7
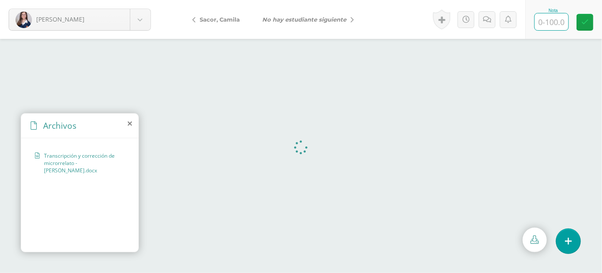
click at [555, 19] on input "text" at bounding box center [552, 21] width 34 height 17
type input "100"
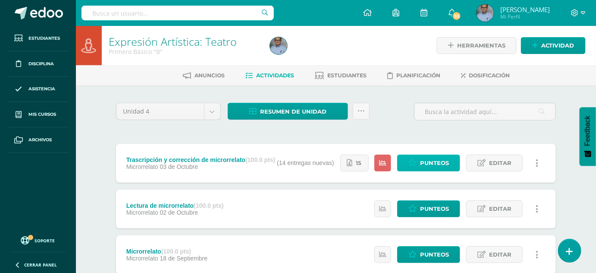
click at [429, 161] on span "Punteos" at bounding box center [434, 163] width 29 height 16
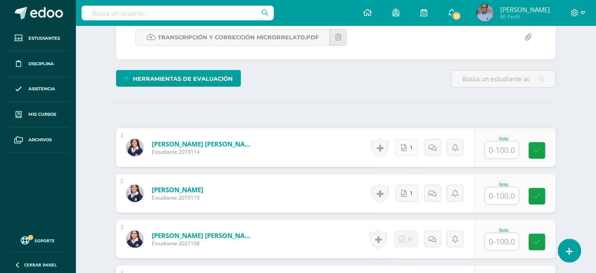
scroll to position [180, 0]
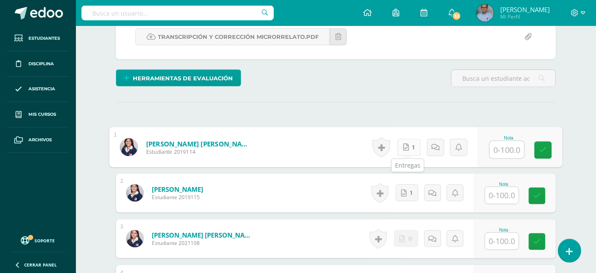
click at [406, 146] on icon at bounding box center [406, 146] width 6 height 7
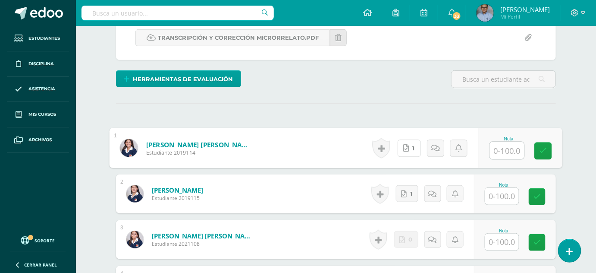
scroll to position [0, 0]
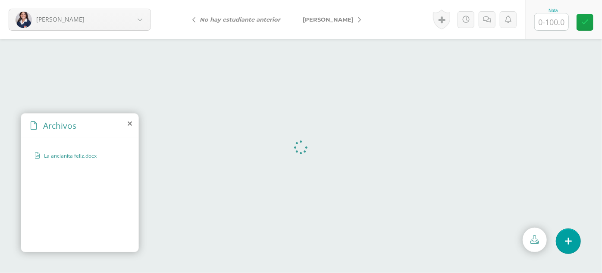
click at [556, 16] on input "text" at bounding box center [552, 21] width 34 height 17
type input "50"
click at [511, 20] on icon at bounding box center [511, 19] width 6 height 7
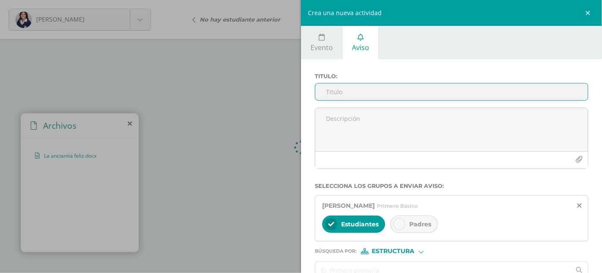
click at [431, 89] on input "Titulo :" at bounding box center [451, 91] width 273 height 17
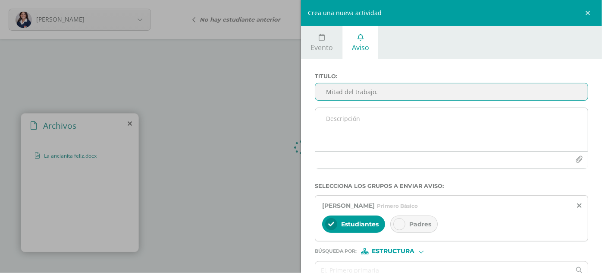
type input "Mitad del trabajo."
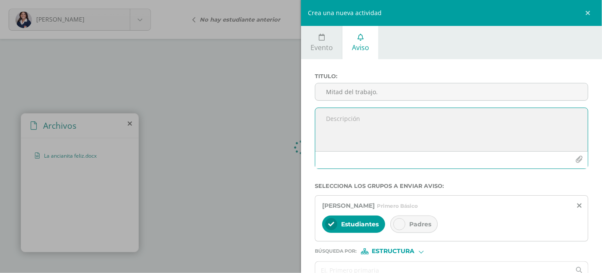
click at [339, 120] on textarea at bounding box center [451, 129] width 273 height 43
click at [452, 118] on textarea "Microrrelato corregido pero de falta el microrelato" at bounding box center [451, 129] width 273 height 43
click at [390, 118] on textarea "Microrrelato corregido pero de falta el microrrelato" at bounding box center [451, 129] width 273 height 43
click at [368, 129] on textarea "Microrrelato corregido (aunque le colocaste microrrelato original) pero de falt…" at bounding box center [451, 129] width 273 height 43
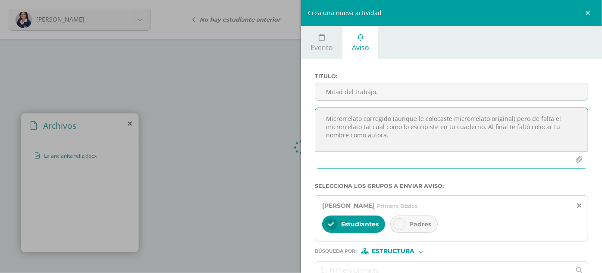
click at [528, 116] on textarea "Microrrelato corregido (aunque le colocaste microrrelato original) pero de falt…" at bounding box center [451, 129] width 273 height 43
click at [363, 127] on textarea "Microrrelato corregido (aunque le colocaste microrrelato original) pero te falt…" at bounding box center [451, 129] width 273 height 43
type textarea "Microrrelato corregido (aunque le colocaste microrrelato original) pero te falt…"
click at [380, 87] on input "Mitad del trabajo." at bounding box center [451, 91] width 273 height 17
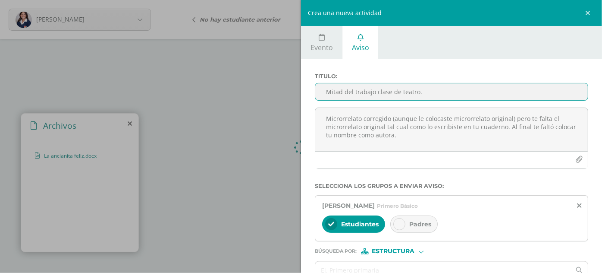
type input "Mitad del trabajo clase de teatro."
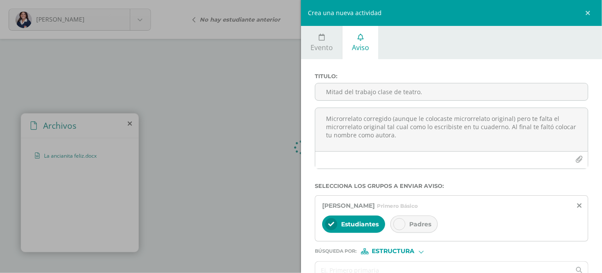
click at [425, 223] on span "Padres" at bounding box center [420, 224] width 22 height 8
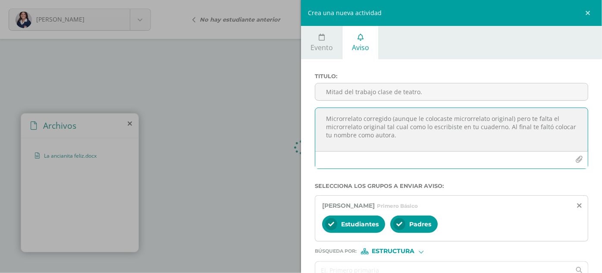
click at [451, 117] on textarea "Microrrelato corregido (aunque le colocaste microrrelato original) pero te falt…" at bounding box center [451, 129] width 273 height 43
click at [546, 119] on textarea "Microrrelato corregido (aunque le colocaste el nombre "microrrelato original") …" at bounding box center [451, 129] width 273 height 43
click at [545, 126] on textarea "Microrrelato corregido (aunque le colocaste el nombre "microrrelato original"),…" at bounding box center [451, 129] width 273 height 43
click at [459, 139] on textarea "Microrrelato corregido (aunque le colocaste el nombre "microrrelato original"),…" at bounding box center [451, 129] width 273 height 43
click at [389, 118] on textarea "Microrrelato corregido (aunque le colocaste el nombre "microrrelato original"),…" at bounding box center [451, 129] width 273 height 43
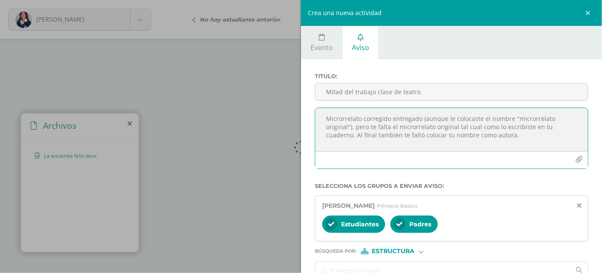
scroll to position [48, 0]
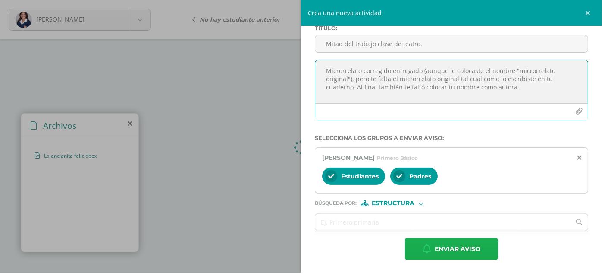
type textarea "Microrrelato corregido entregado (aunque le colocaste el nombre "microrrelato o…"
click at [443, 246] on span "Enviar aviso" at bounding box center [458, 248] width 46 height 21
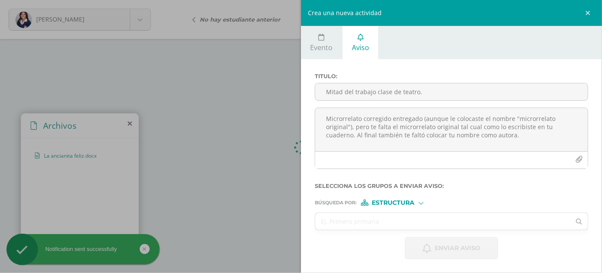
scroll to position [0, 0]
click at [223, 85] on div "Crea una nueva actividad Evento Aviso Título: Fecha: 2025-10-14 October, 2025 M…" at bounding box center [301, 136] width 602 height 273
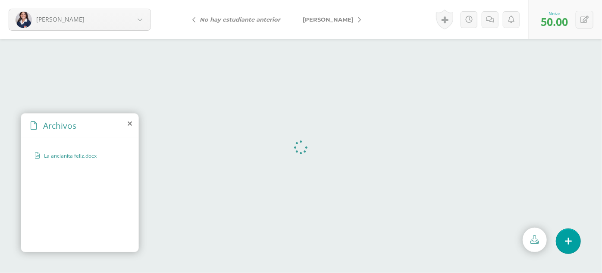
click at [327, 22] on span "[PERSON_NAME]" at bounding box center [328, 19] width 51 height 7
click at [543, 17] on input "text" at bounding box center [552, 21] width 34 height 17
type input "100"
click at [588, 24] on icon at bounding box center [585, 22] width 7 height 7
click at [305, 18] on span "[PERSON_NAME]" at bounding box center [298, 19] width 51 height 7
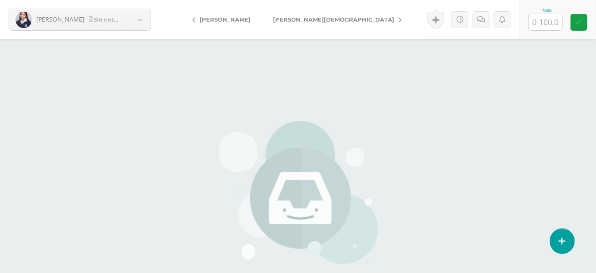
click at [548, 23] on input "text" at bounding box center [546, 21] width 34 height 17
type input "0"
click at [493, 20] on icon at bounding box center [490, 19] width 8 height 7
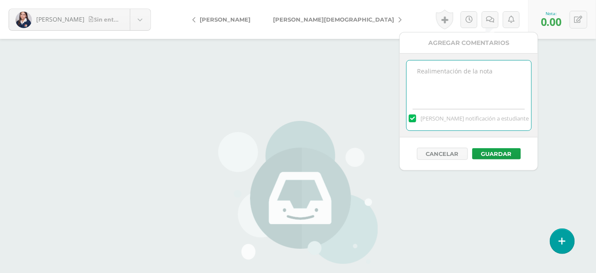
click at [472, 67] on textarea at bounding box center [469, 81] width 125 height 43
click at [513, 18] on icon at bounding box center [511, 19] width 6 height 7
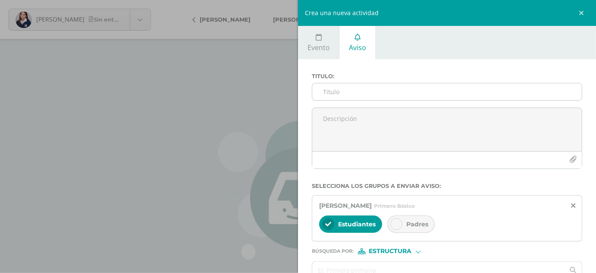
click at [394, 91] on input "Titulo :" at bounding box center [447, 91] width 270 height 17
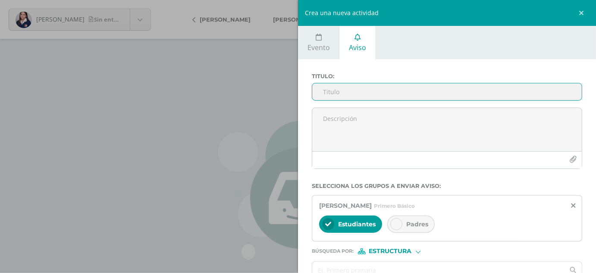
paste input "Transcripción y corrección de microrrelato no entregado."
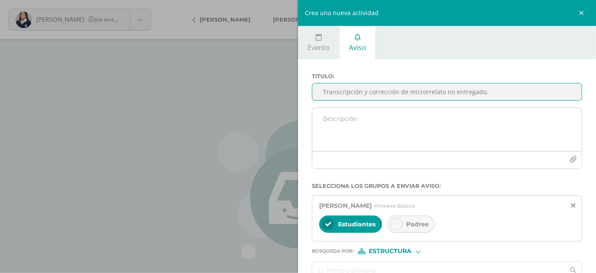
type input "Transcripción y corrección de microrrelato no entregado."
click at [365, 126] on textarea at bounding box center [447, 129] width 270 height 43
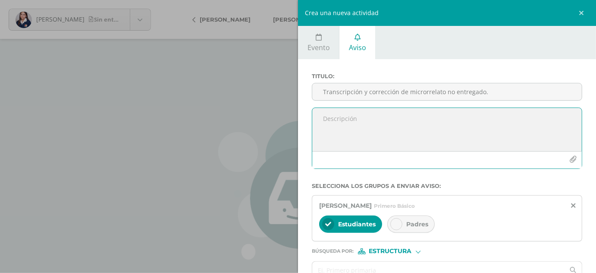
paste textarea "Transcripción y corrección de microrrelato no entregado."
type textarea "Transcripción y corrección de microrrelato no entregado, clase de teatro."
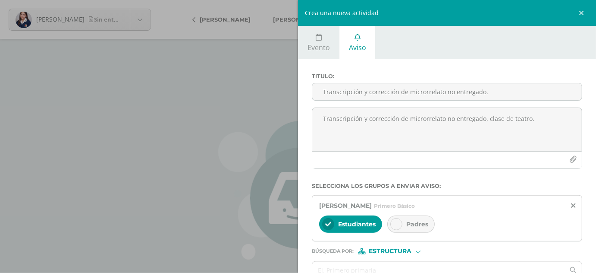
click at [406, 220] on span "Padres" at bounding box center [417, 224] width 22 height 8
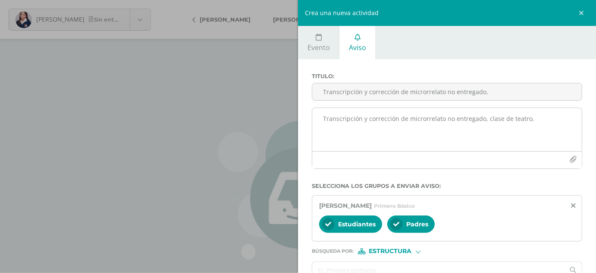
scroll to position [48, 0]
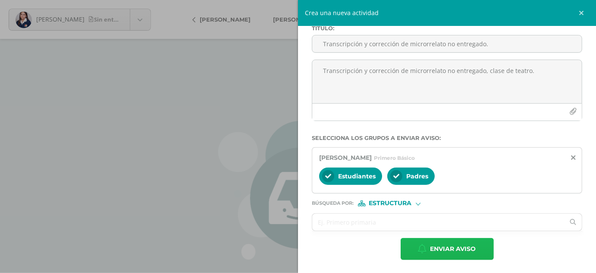
click at [461, 253] on span "Enviar aviso" at bounding box center [454, 248] width 46 height 21
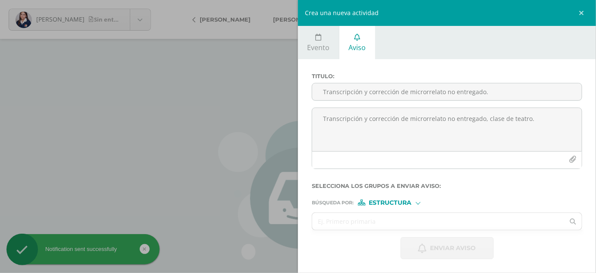
scroll to position [0, 0]
click at [189, 111] on div "Crea una nueva actividad Evento Aviso Título: Fecha: [DATE] October, 2025 Mo Tu…" at bounding box center [298, 136] width 596 height 273
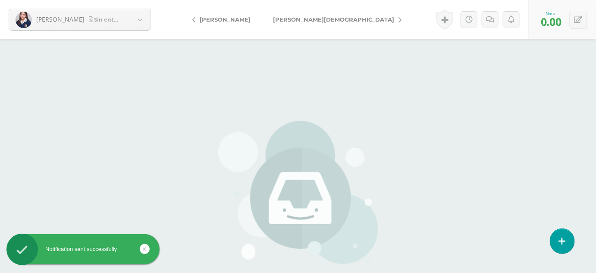
click at [295, 22] on span "[PERSON_NAME][DEMOGRAPHIC_DATA]" at bounding box center [333, 19] width 121 height 7
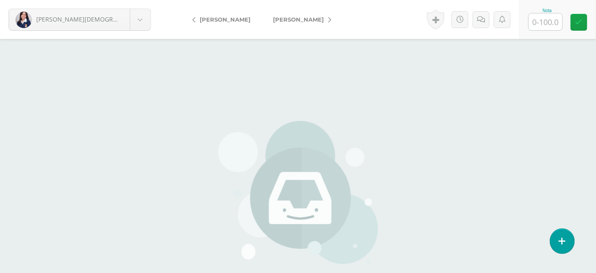
click at [550, 20] on input "text" at bounding box center [546, 21] width 34 height 17
type input "0"
click at [515, 22] on link at bounding box center [511, 19] width 17 height 17
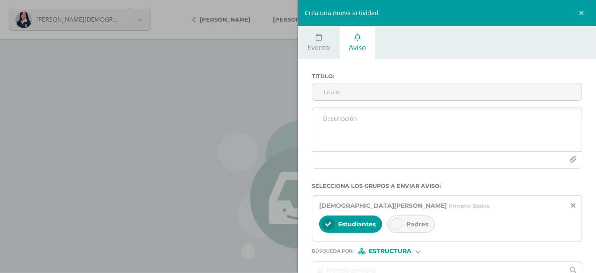
click at [440, 120] on textarea at bounding box center [447, 129] width 270 height 43
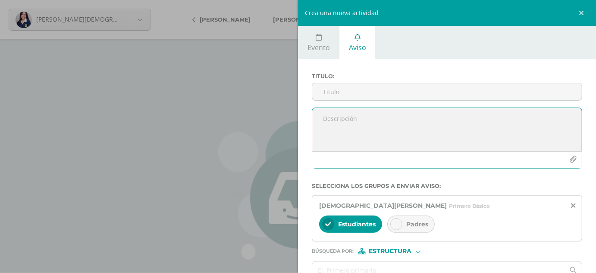
paste textarea "Transcripción y corrección de microrrelato no entregado."
type textarea "Transcripción y corrección de microrrelato no entregado."
click at [396, 94] on input "Titulo :" at bounding box center [447, 91] width 270 height 17
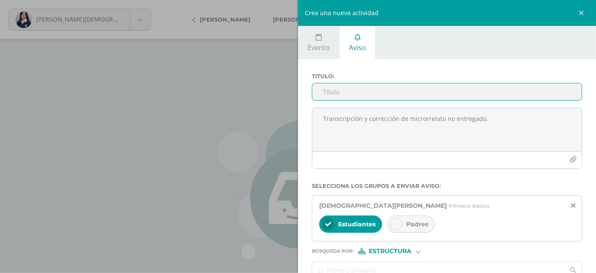
paste input "Transcripción y corrección de microrrelato no entregado."
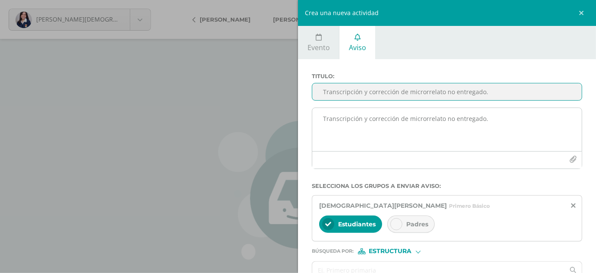
type input "Transcripción y corrección de microrrelato no entregado."
click at [492, 119] on textarea "Transcripción y corrección de microrrelato no entregado." at bounding box center [447, 129] width 270 height 43
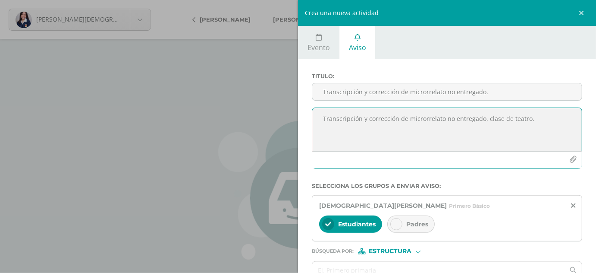
type textarea "Transcripción y corrección de microrrelato no entregado, clase de teatro."
click at [415, 225] on span "Padres" at bounding box center [417, 224] width 22 height 8
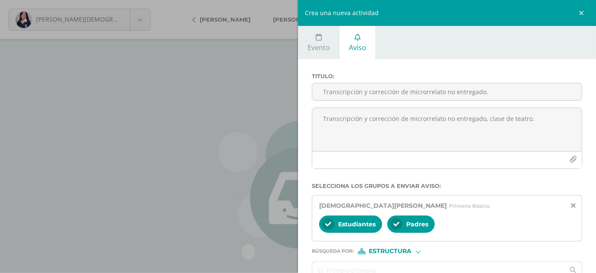
scroll to position [48, 0]
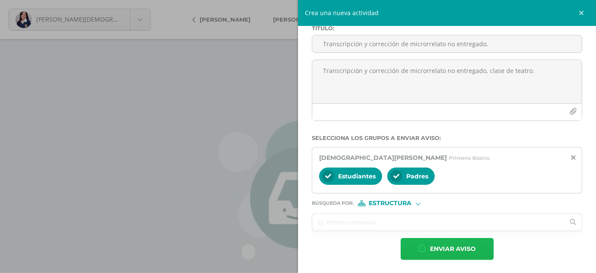
click at [441, 248] on span "Enviar aviso" at bounding box center [454, 248] width 46 height 21
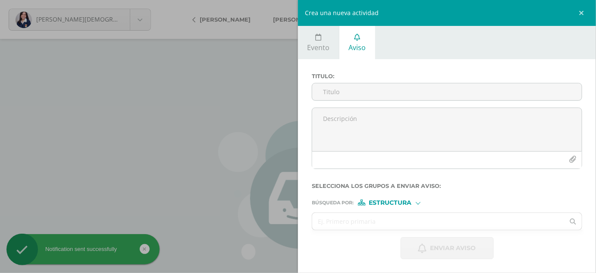
scroll to position [0, 0]
click at [243, 122] on div "Crea una nueva actividad Evento Aviso Título: Fecha: 2025-10-14 October, 2025 M…" at bounding box center [298, 136] width 596 height 273
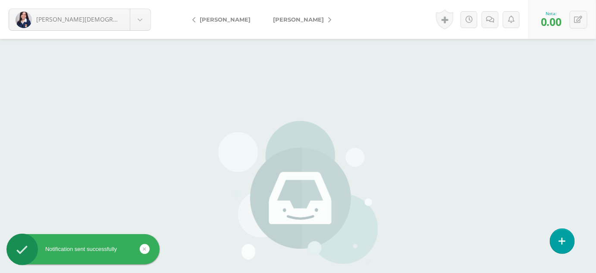
click at [318, 19] on span "[PERSON_NAME]" at bounding box center [298, 19] width 51 height 7
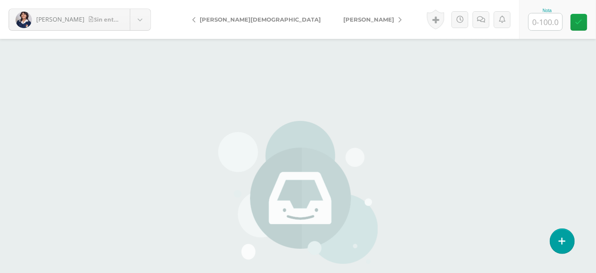
click at [539, 22] on input "text" at bounding box center [546, 21] width 34 height 17
type input "0"
click at [509, 17] on icon at bounding box center [511, 19] width 6 height 7
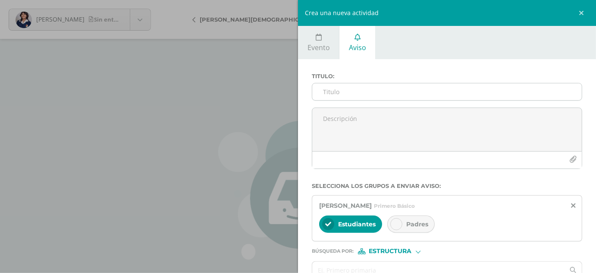
click at [391, 86] on input "Titulo :" at bounding box center [447, 91] width 270 height 17
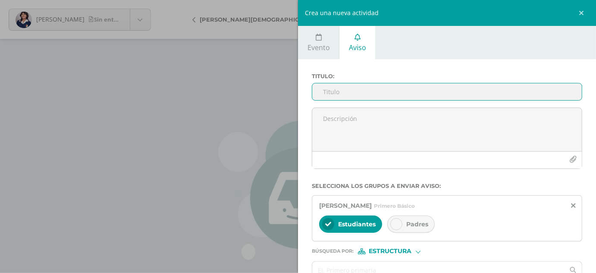
paste input "Transcripción y corrección de microrrelato no entregado."
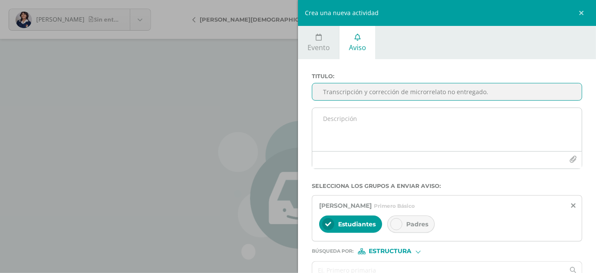
type input "Transcripción y corrección de microrrelato no entregado."
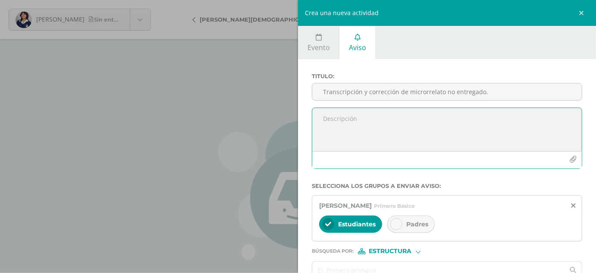
click at [378, 116] on textarea at bounding box center [447, 129] width 270 height 43
paste textarea "Transcripción y corrección de microrrelato no entregado."
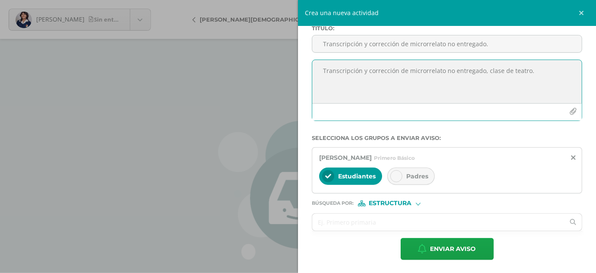
type textarea "Transcripción y corrección de microrrelato no entregado, clase de teatro."
click at [422, 172] on span "Padres" at bounding box center [417, 176] width 22 height 8
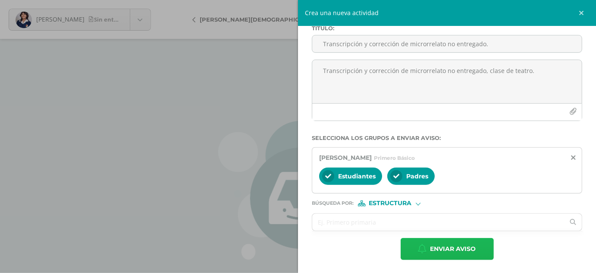
click at [458, 247] on span "Enviar aviso" at bounding box center [454, 248] width 46 height 21
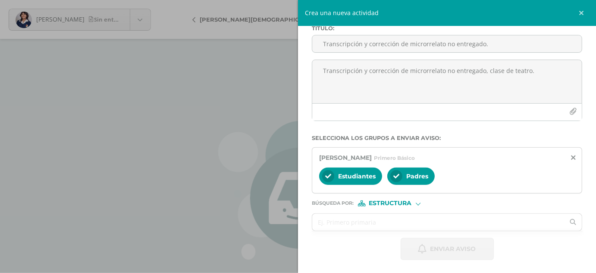
scroll to position [0, 0]
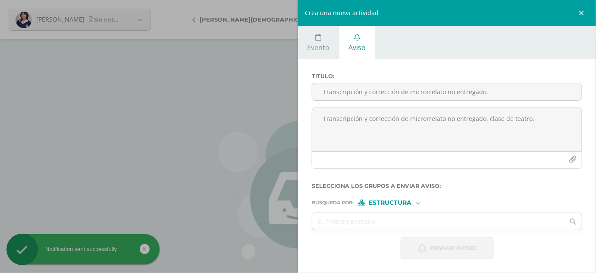
click at [230, 159] on div "Crea una nueva actividad Evento Aviso Título: Fecha: 2025-10-14 October, 2025 M…" at bounding box center [298, 136] width 596 height 273
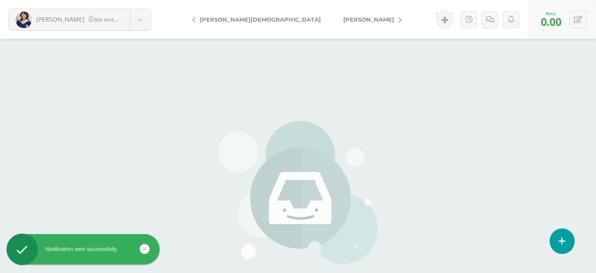
click at [343, 16] on span "González, Enma" at bounding box center [368, 19] width 51 height 7
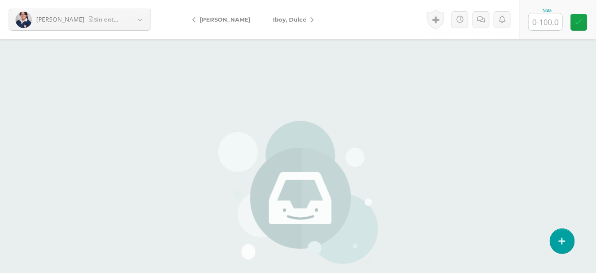
click at [547, 15] on input "text" at bounding box center [546, 21] width 34 height 17
type input "0"
click at [517, 19] on link at bounding box center [511, 19] width 17 height 17
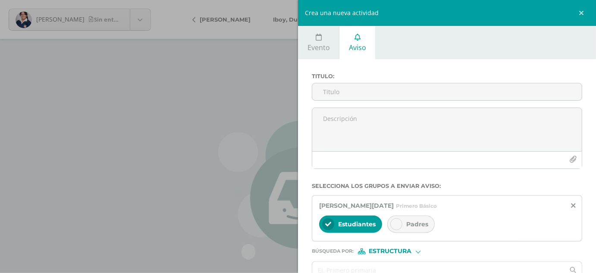
click at [237, 116] on div "Crea una nueva actividad Evento Aviso Título: Fecha: [DATE] October, 2025 Mo Tu…" at bounding box center [298, 136] width 596 height 273
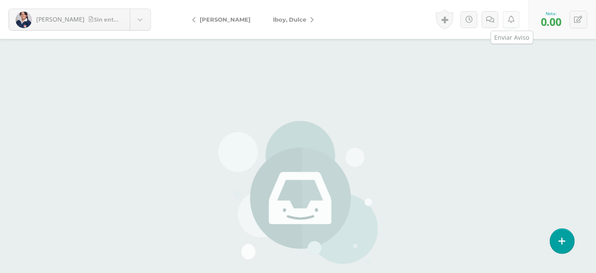
click at [513, 22] on icon at bounding box center [511, 19] width 6 height 7
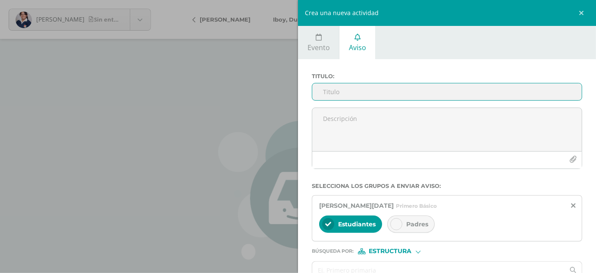
click at [425, 94] on input "Titulo :" at bounding box center [447, 91] width 270 height 17
paste input "Transcripción y corrección de microrrelato no entregado."
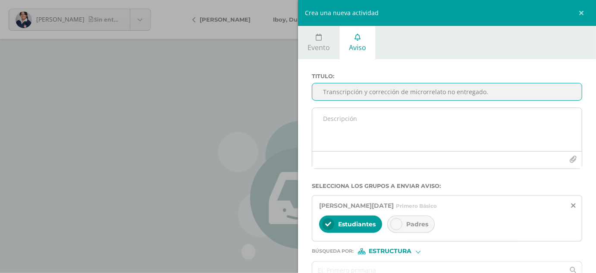
type input "Transcripción y corrección de microrrelato no entregado."
click at [358, 118] on textarea at bounding box center [447, 129] width 270 height 43
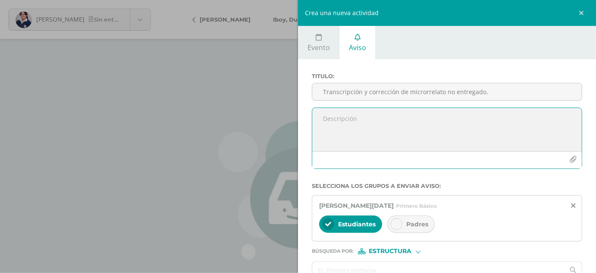
paste textarea "Transcripción y corrección de microrrelato no entregado."
type textarea "Transcripción y corrección de microrrelato no entregado, clase de teatro."
click at [418, 227] on span "Padres" at bounding box center [417, 224] width 22 height 8
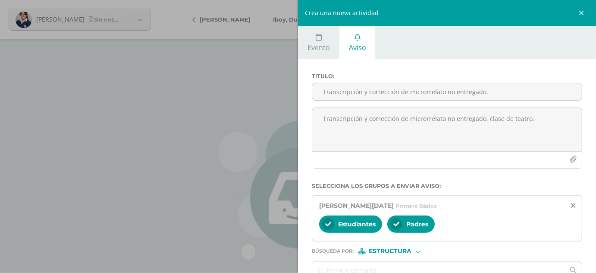
scroll to position [48, 0]
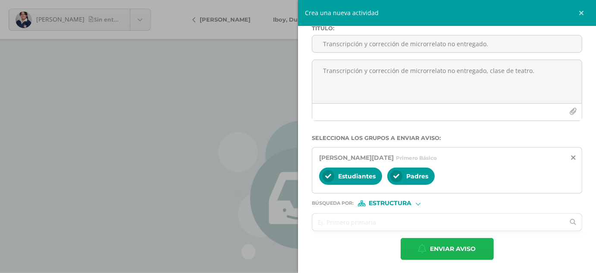
click at [460, 247] on span "Enviar aviso" at bounding box center [454, 248] width 46 height 21
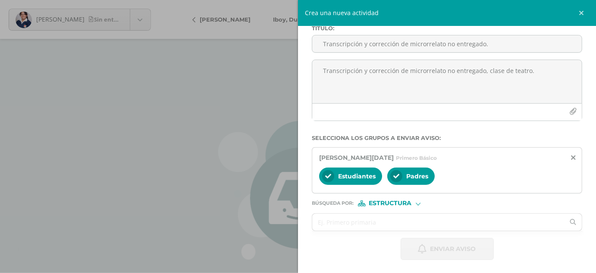
scroll to position [0, 0]
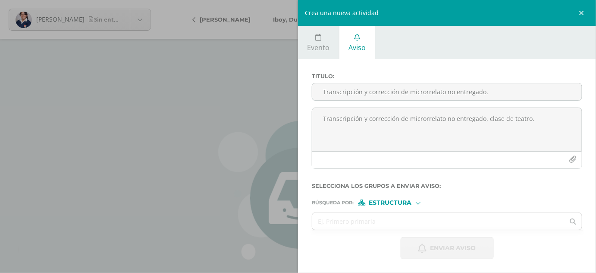
click at [208, 109] on div "Crea una nueva actividad Evento Aviso Título: Fecha: 2025-10-14 October, 2025 M…" at bounding box center [298, 136] width 596 height 273
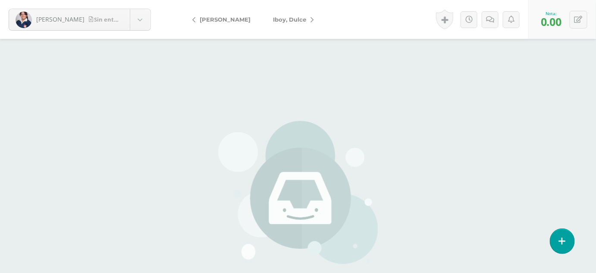
click at [289, 18] on span "Iboy, Dulce" at bounding box center [289, 19] width 33 height 7
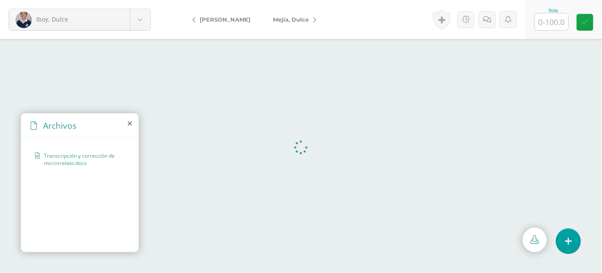
click at [548, 20] on input "text" at bounding box center [552, 21] width 34 height 17
type input "100"
click at [306, 20] on span "Mejía, Dulce" at bounding box center [291, 19] width 36 height 7
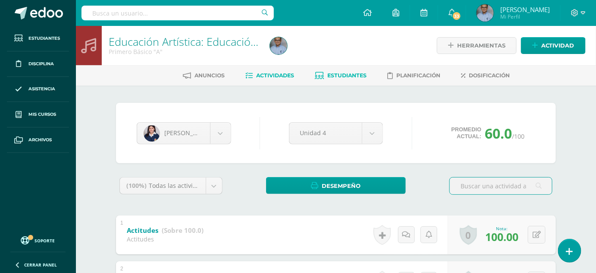
click at [289, 74] on span "Actividades" at bounding box center [275, 75] width 38 height 6
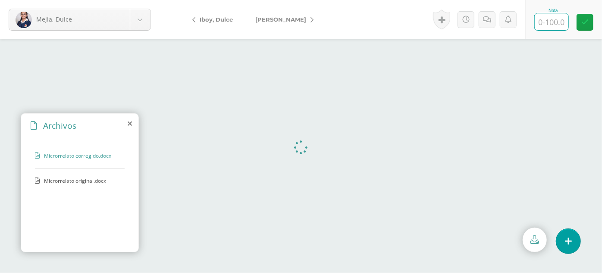
click at [544, 16] on input "text" at bounding box center [552, 21] width 34 height 17
type input "100"
click at [304, 22] on span "[PERSON_NAME]" at bounding box center [280, 19] width 51 height 7
click at [543, 20] on input "text" at bounding box center [552, 21] width 34 height 17
type input "100"
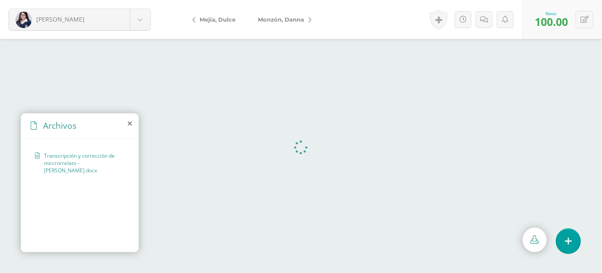
click at [304, 19] on span "Monzón, Danna" at bounding box center [281, 19] width 46 height 7
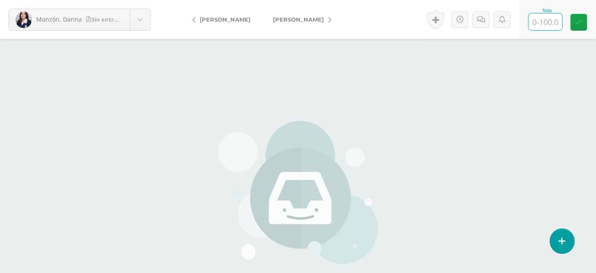
click at [551, 24] on input "text" at bounding box center [546, 21] width 34 height 17
type input "0"
click at [491, 16] on icon at bounding box center [490, 19] width 8 height 7
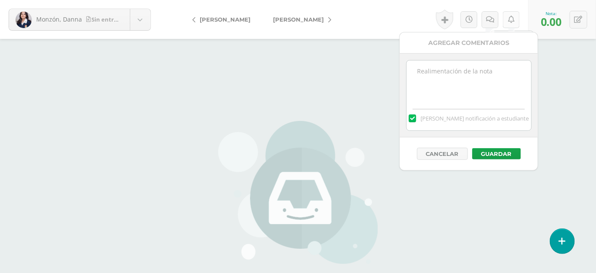
click at [511, 15] on link at bounding box center [511, 19] width 17 height 17
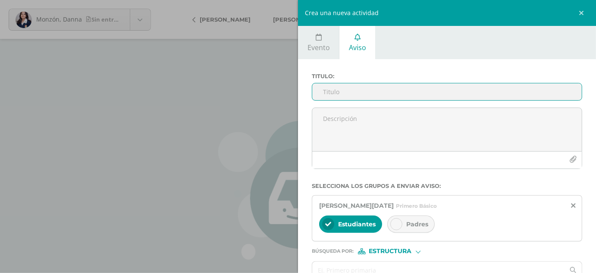
click at [380, 88] on input "Titulo :" at bounding box center [447, 91] width 270 height 17
paste input "Transcripción y corrección de microrrelato no entregado."
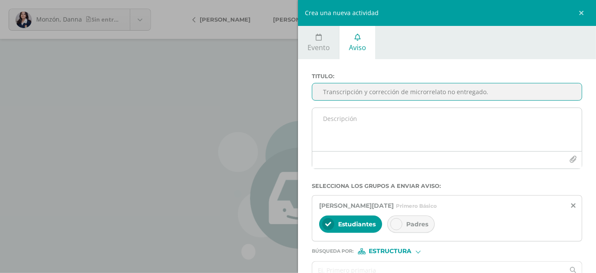
type input "Transcripción y corrección de microrrelato no entregado."
click at [351, 138] on textarea at bounding box center [447, 129] width 270 height 43
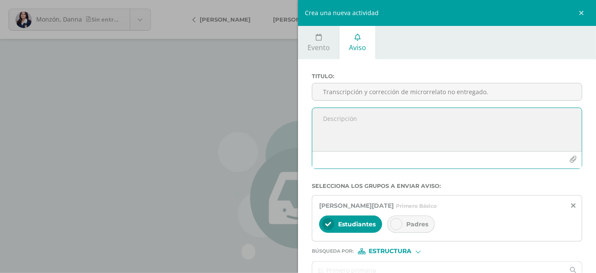
click at [351, 138] on textarea at bounding box center [447, 129] width 270 height 43
paste textarea "Transcripción y corrección de microrrelato no entregado."
drag, startPoint x: 489, startPoint y: 129, endPoint x: 311, endPoint y: 120, distance: 177.9
click at [312, 120] on div "Transcripción y corrección de microrrelato no entregado en clase de teatro, aun…" at bounding box center [447, 137] width 270 height 61
paste textarea "pesar de que durante las sesiones se insistió en reiteradas ocasiones en que su…"
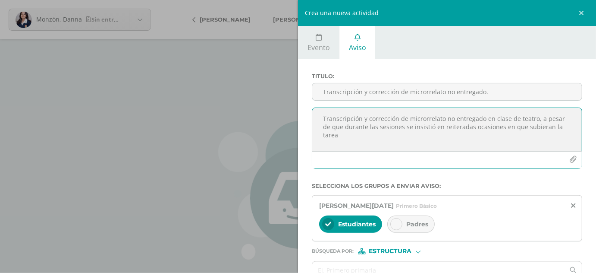
click at [390, 126] on textarea "Transcripción y corrección de microrrelato no entregado en clase de teatro, a p…" at bounding box center [447, 129] width 270 height 43
click at [562, 126] on textarea "Transcripción y corrección de microrrelato no entregado en clase de teatro, a p…" at bounding box center [447, 129] width 270 height 43
type textarea "Transcripción y corrección de microrrelato no entregado en clase de teatro, a p…"
click at [420, 220] on span "Padres" at bounding box center [417, 224] width 22 height 8
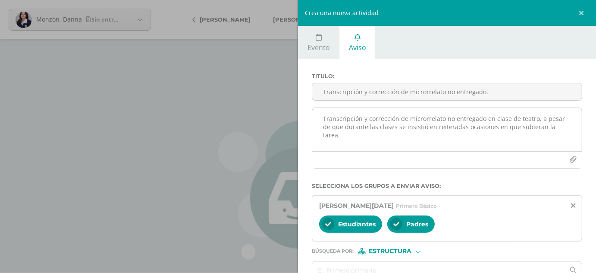
click at [343, 109] on textarea "Transcripción y corrección de microrrelato no entregado en clase de teatro, a p…" at bounding box center [447, 129] width 270 height 43
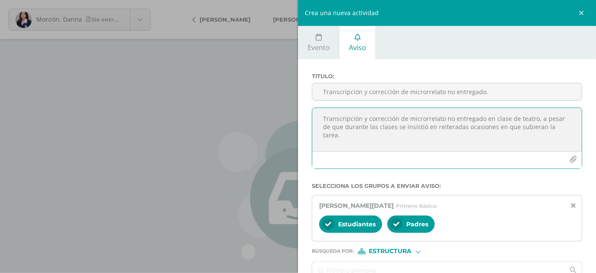
click at [345, 115] on textarea "Transcripción y corrección de microrrelato no entregado en clase de teatro, a p…" at bounding box center [447, 129] width 270 height 43
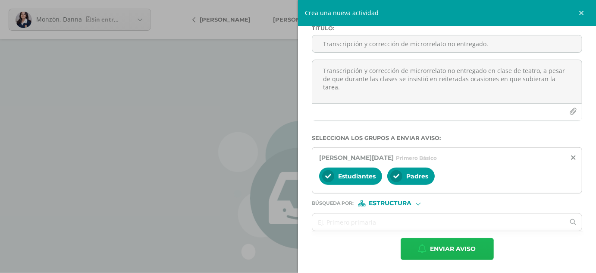
click at [454, 245] on span "Enviar aviso" at bounding box center [454, 248] width 46 height 21
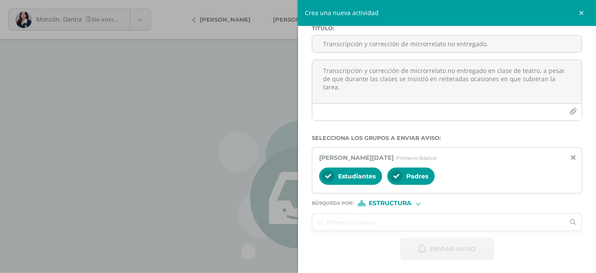
scroll to position [0, 0]
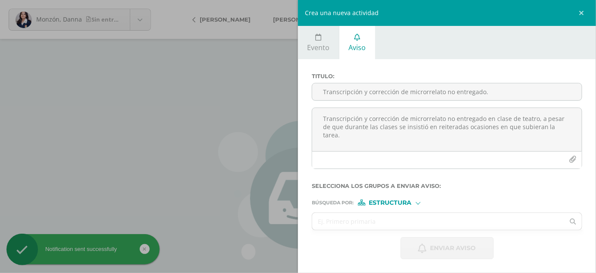
click at [238, 98] on div "Crea una nueva actividad Evento Aviso Título: Fecha: 2025-10-14 October, 2025 M…" at bounding box center [298, 136] width 596 height 273
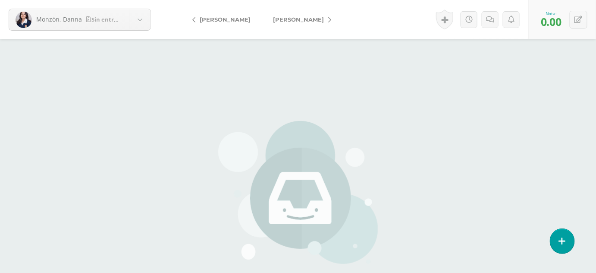
click at [304, 17] on span "[PERSON_NAME]" at bounding box center [298, 19] width 51 height 7
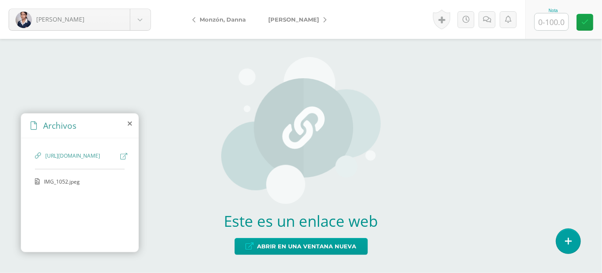
click at [66, 185] on span "IMG_1052.jpeg" at bounding box center [79, 181] width 71 height 7
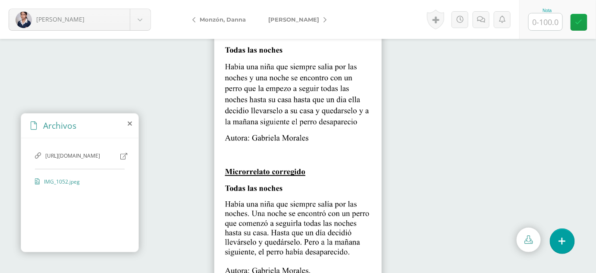
click at [80, 156] on span "https://cronopios-my.sharepoint.com/:w:/g/personal/2019143_colegiobelga_edu_gt/…" at bounding box center [80, 156] width 71 height 8
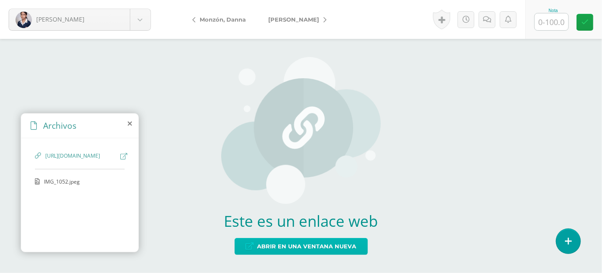
click at [321, 243] on span "Abrir en una ventana nueva" at bounding box center [307, 246] width 99 height 16
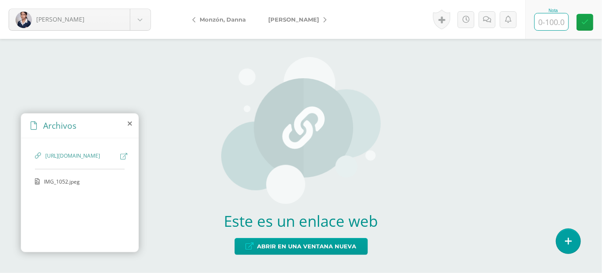
click at [552, 22] on input "text" at bounding box center [552, 21] width 34 height 17
type input "100"
click at [304, 16] on span "[PERSON_NAME]" at bounding box center [293, 19] width 51 height 7
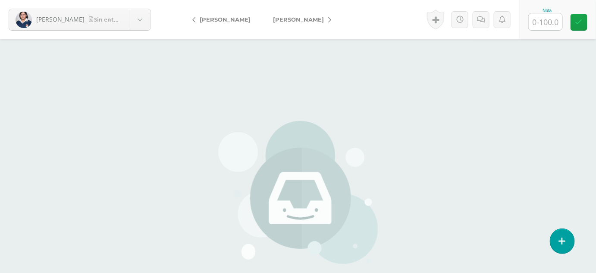
click at [549, 19] on input "text" at bounding box center [546, 21] width 34 height 17
type input "0"
click at [492, 15] on link at bounding box center [490, 19] width 17 height 17
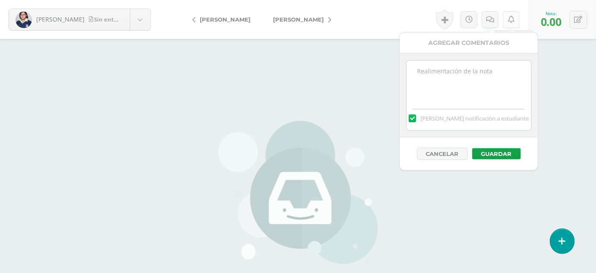
click at [514, 22] on icon at bounding box center [511, 19] width 6 height 7
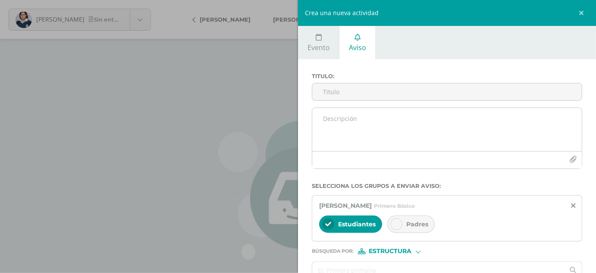
click at [425, 134] on textarea at bounding box center [447, 129] width 270 height 43
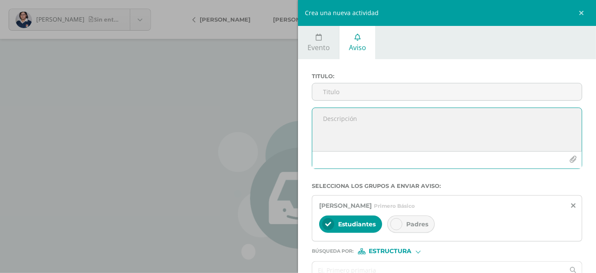
paste textarea "Transcripción y corrección de microrrelato no entregado en clase de teatro, a p…"
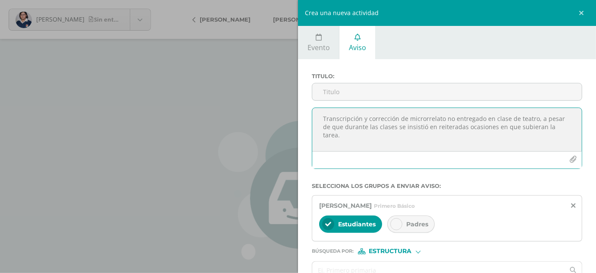
click at [317, 120] on textarea "Transcripción y corrección de microrrelato no entregado en clase de teatro, a p…" at bounding box center [447, 129] width 270 height 43
drag, startPoint x: 317, startPoint y: 120, endPoint x: 375, endPoint y: 118, distance: 57.9
click at [323, 123] on textarea "Transcripción y corrección de microrrelato no entregado en clase de teatro, a p…" at bounding box center [447, 129] width 270 height 43
drag, startPoint x: 323, startPoint y: 119, endPoint x: 533, endPoint y: 110, distance: 210.7
click at [533, 110] on textarea "Transcripción y corrección de microrrelato no entregado en clase de teatro, a p…" at bounding box center [447, 129] width 270 height 43
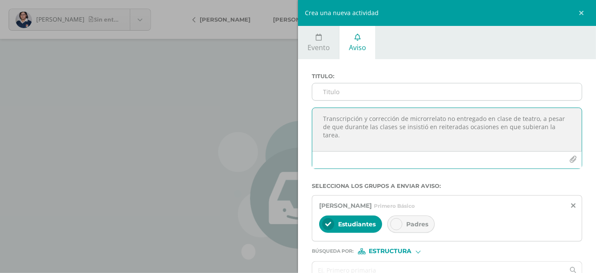
type textarea "Transcripción y corrección de microrrelato no entregado en clase de teatro, a p…"
click at [379, 95] on input "Titulo :" at bounding box center [447, 91] width 270 height 17
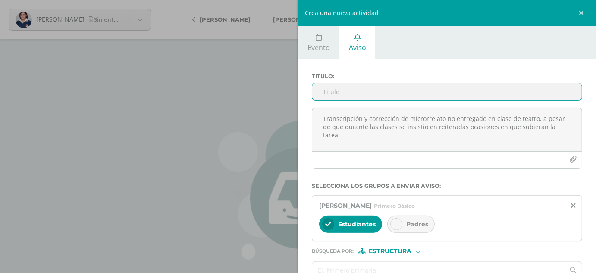
paste input "Transcripción y corrección de microrrelato no entregado en clase de teatro"
type input "Transcripción y corrección de microrrelato no entregado en clase de teatro"
click at [410, 224] on span "Padres" at bounding box center [417, 224] width 22 height 8
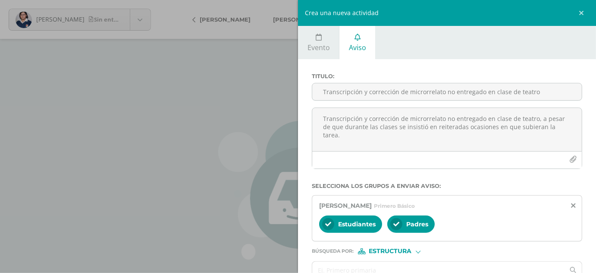
scroll to position [48, 0]
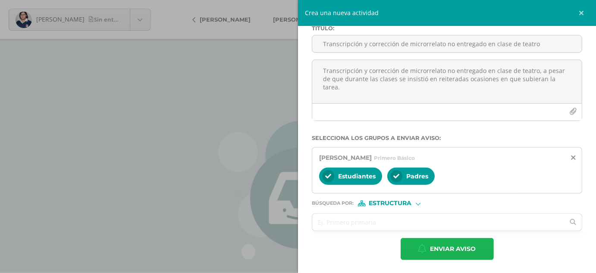
click at [447, 248] on span "Enviar aviso" at bounding box center [454, 248] width 46 height 21
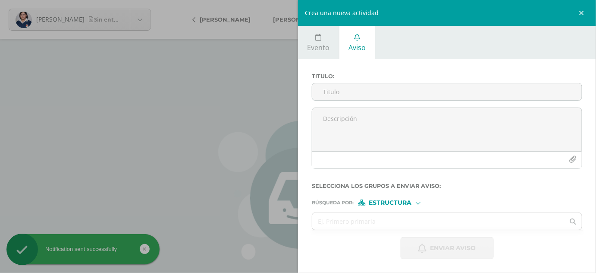
scroll to position [0, 0]
click at [201, 131] on div "Crea una nueva actividad Evento Aviso Título: Fecha: 2025-10-14 October, 2025 M…" at bounding box center [298, 136] width 596 height 273
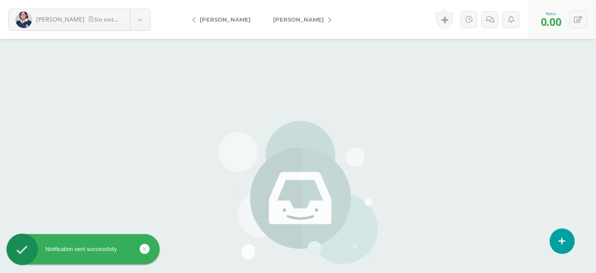
click at [303, 19] on span "Palacios, Maria" at bounding box center [298, 19] width 51 height 7
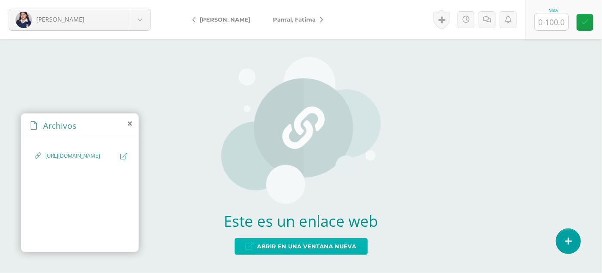
click at [327, 246] on span "Abrir en una ventana nueva" at bounding box center [307, 246] width 99 height 16
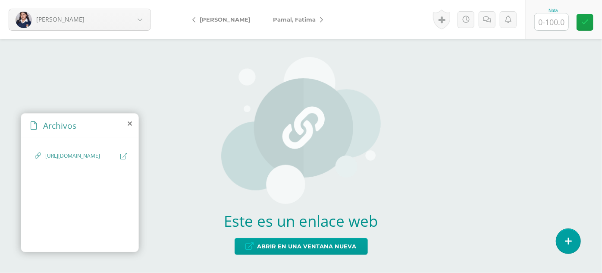
click at [549, 26] on input "text" at bounding box center [552, 21] width 34 height 17
type input "100"
click at [309, 17] on span "Pamal, Fatima" at bounding box center [294, 19] width 43 height 7
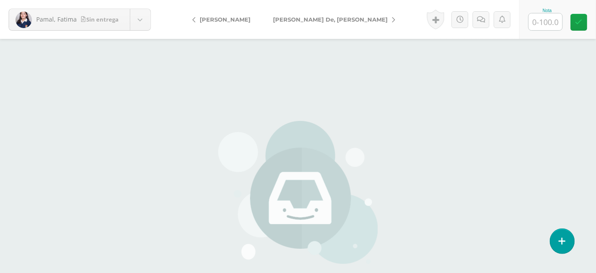
click at [544, 17] on input "text" at bounding box center [546, 21] width 34 height 17
type input "100"
click at [314, 18] on span "[PERSON_NAME] De, [PERSON_NAME]" at bounding box center [330, 19] width 115 height 7
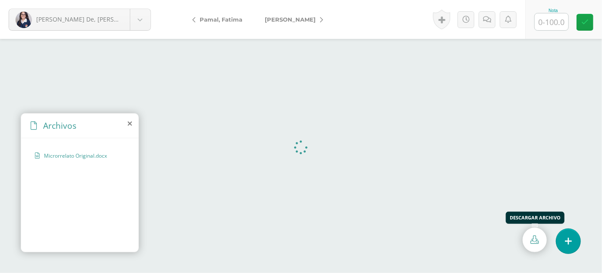
click at [525, 240] on link at bounding box center [535, 239] width 24 height 25
click at [548, 22] on input "text" at bounding box center [552, 21] width 34 height 17
type input "90"
click at [582, 18] on link at bounding box center [585, 22] width 17 height 17
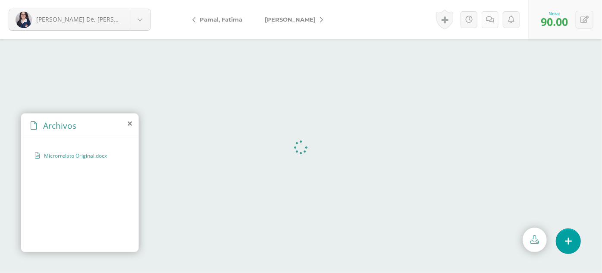
click at [488, 24] on link at bounding box center [490, 19] width 17 height 17
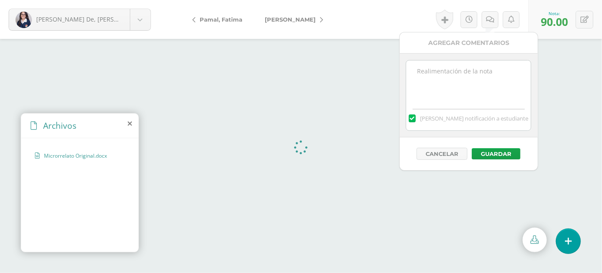
click at [457, 85] on textarea at bounding box center [468, 81] width 125 height 43
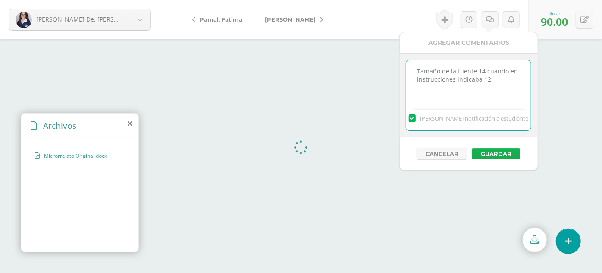
type textarea "Tamaño de la fuente 14 cuando en instrucciones indicaba 12."
click at [506, 153] on button "Guardar" at bounding box center [496, 153] width 49 height 11
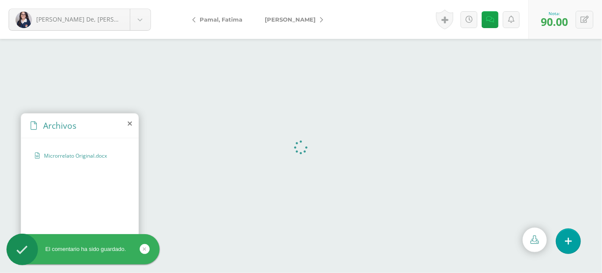
click at [298, 17] on span "[PERSON_NAME]" at bounding box center [290, 19] width 51 height 7
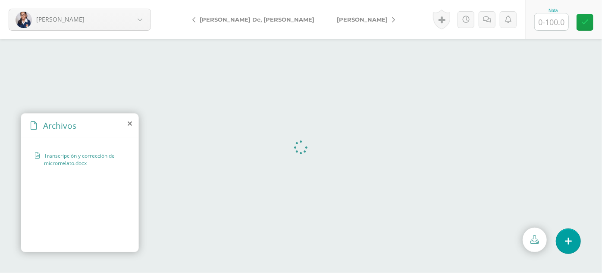
click at [553, 21] on input "text" at bounding box center [552, 21] width 34 height 17
type input "90"
click at [487, 19] on icon at bounding box center [490, 19] width 8 height 7
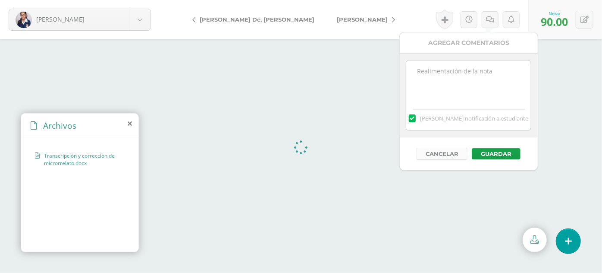
click at [440, 154] on button "Cancelar" at bounding box center [442, 154] width 51 height 12
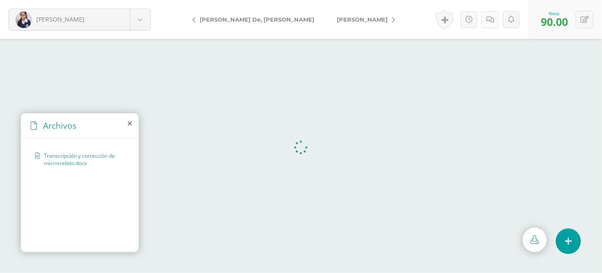
click at [492, 23] on link at bounding box center [490, 19] width 17 height 17
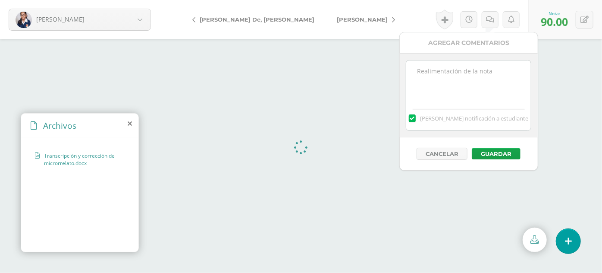
click at [459, 86] on textarea at bounding box center [468, 81] width 125 height 43
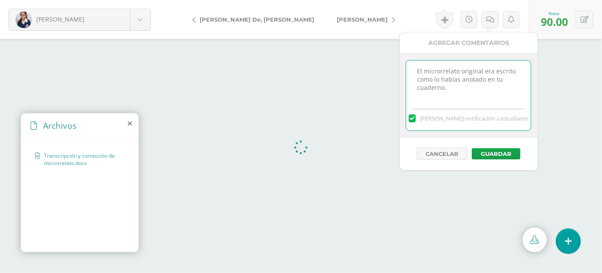
click at [498, 71] on textarea "El microrrelato original era escrito como lo habías anotado en tu cuaderno." at bounding box center [468, 81] width 125 height 43
click at [427, 91] on textarea "El microrrelato original era transcribirlo como lo habías anotado en tu cuadern…" at bounding box center [468, 81] width 125 height 43
type textarea "El microrrelato original era transcribirlo como lo habías escrito en tu cuadern…"
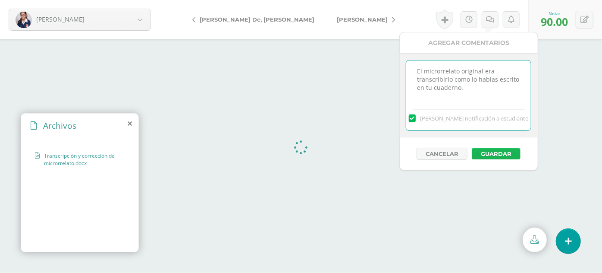
click at [498, 151] on button "Guardar" at bounding box center [496, 153] width 49 height 11
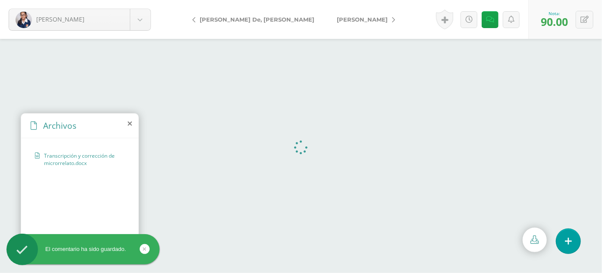
click at [337, 19] on span "[PERSON_NAME]" at bounding box center [362, 19] width 51 height 7
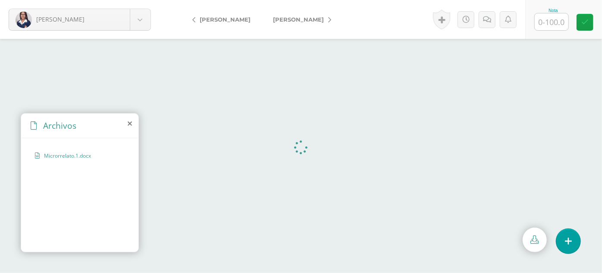
click at [556, 13] on input "text" at bounding box center [552, 21] width 34 height 17
type input "90"
click at [492, 24] on link at bounding box center [490, 19] width 17 height 17
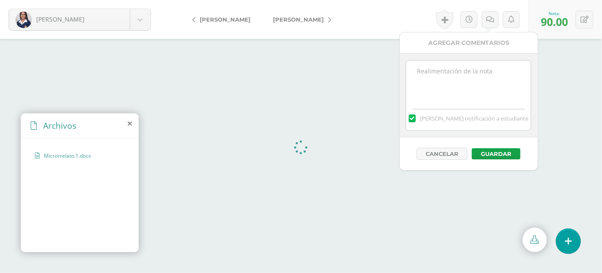
click at [453, 85] on textarea at bounding box center [468, 81] width 125 height 43
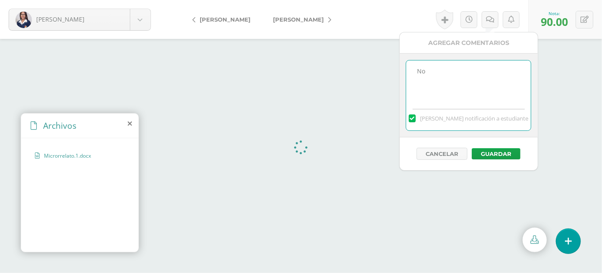
type textarea "N"
type textarea ">"
type textarea "Tu nombre de autora siempre va al final de cada microrrelato."
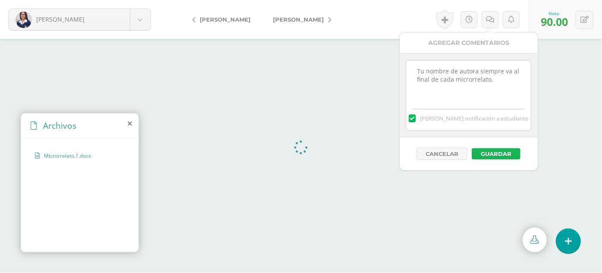
click at [501, 148] on button "Guardar" at bounding box center [496, 153] width 49 height 11
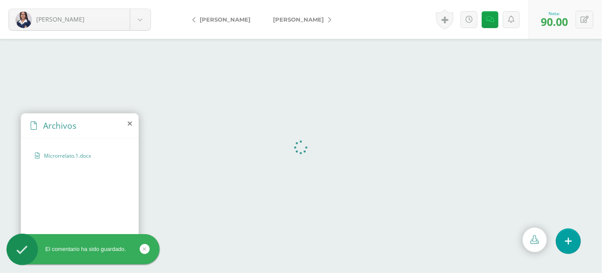
click at [300, 18] on span "[PERSON_NAME]" at bounding box center [298, 19] width 51 height 7
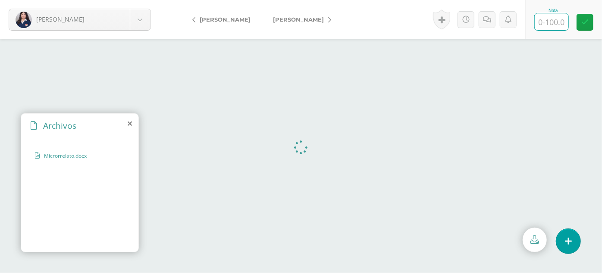
click at [551, 18] on input "text" at bounding box center [552, 21] width 34 height 17
type input "100"
click at [322, 21] on span "[PERSON_NAME]" at bounding box center [298, 19] width 51 height 7
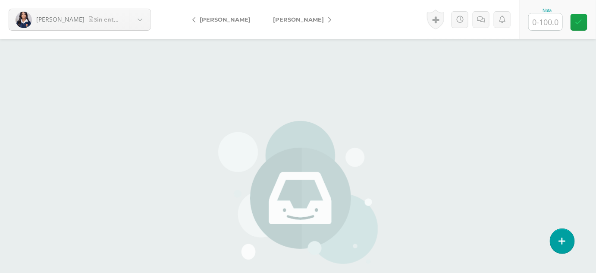
click at [547, 25] on input "text" at bounding box center [546, 21] width 34 height 17
type input "0"
click at [510, 16] on icon at bounding box center [511, 19] width 6 height 7
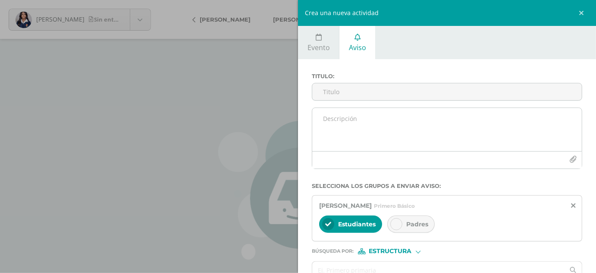
click at [369, 126] on textarea at bounding box center [447, 129] width 270 height 43
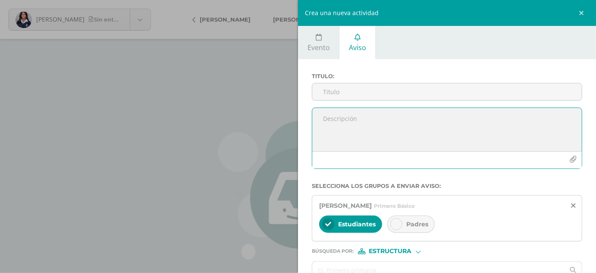
paste textarea "Transcripción y corrección de microrrelato no entregado en clase de teatro"
click at [366, 120] on textarea "Transcripción y corrección de microrrelato no entregado en clase de teatro" at bounding box center [447, 129] width 270 height 43
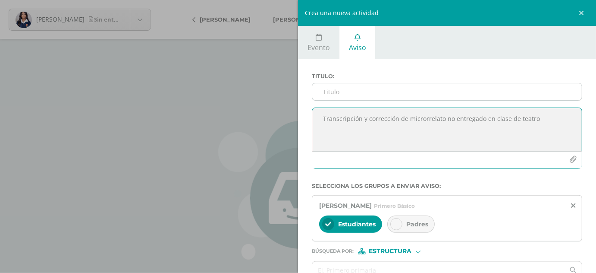
type textarea "Transcripción y corrección de microrrelato no entregado en clase de teatro"
click at [333, 93] on input "Titulo :" at bounding box center [447, 91] width 270 height 17
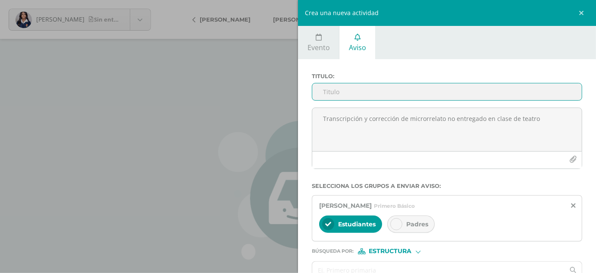
paste input "Transcripción y corrección de microrrelato no entregado en clase de teatro"
type input "Transcripción y corrección de microrrelato no entregado en clase de teatro"
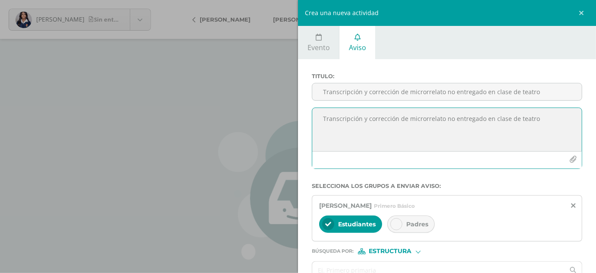
click at [351, 111] on textarea "Transcripción y corrección de microrrelato no entregado en clase de teatro" at bounding box center [447, 129] width 270 height 43
paste textarea ", a pesar de que durante las sesiones se insistió en reiteradas ocasiones en qu…"
click at [383, 128] on textarea "Transcripción y corrección de microrrelato no entregado en clase de teatro, a p…" at bounding box center [447, 129] width 270 height 43
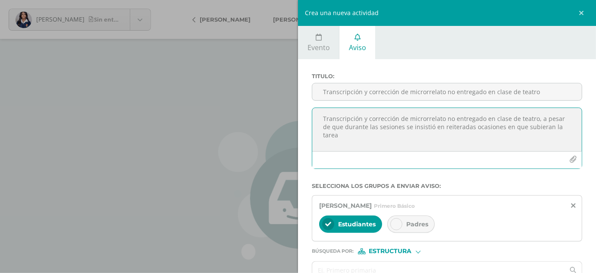
click at [383, 128] on textarea "Transcripción y corrección de microrrelato no entregado en clase de teatro, a p…" at bounding box center [447, 129] width 270 height 43
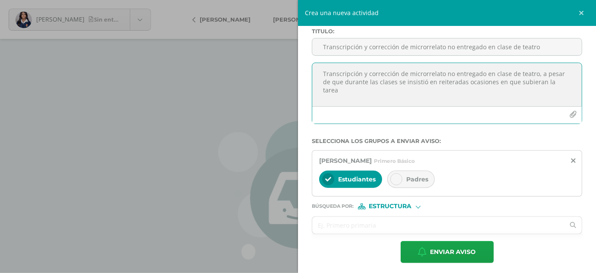
scroll to position [45, 0]
click at [568, 80] on textarea "Transcripción y corrección de microrrelato no entregado en clase de teatro, a p…" at bounding box center [447, 84] width 270 height 43
type textarea "Transcripción y corrección de microrrelato no entregado en clase de teatro, a p…"
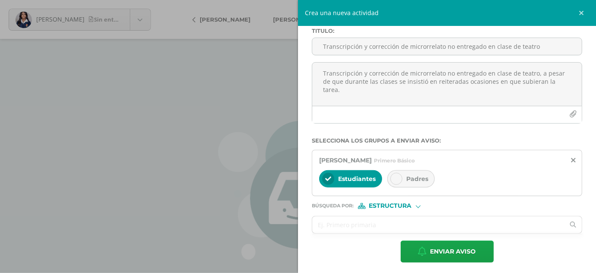
click at [420, 174] on div "Padres" at bounding box center [410, 178] width 47 height 17
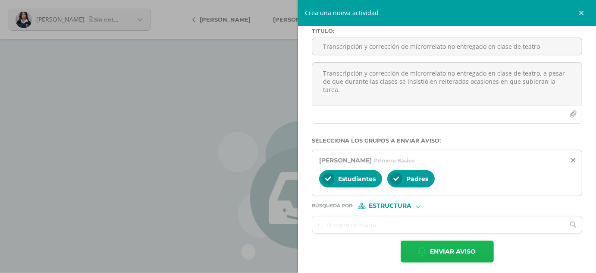
click at [439, 246] on span "Enviar aviso" at bounding box center [454, 251] width 46 height 21
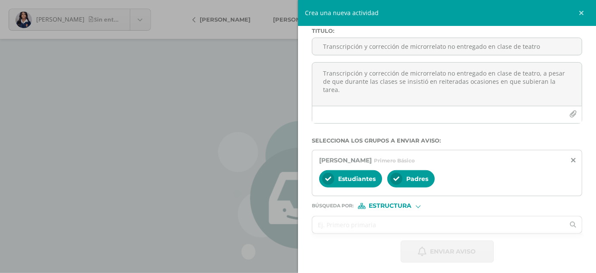
scroll to position [0, 0]
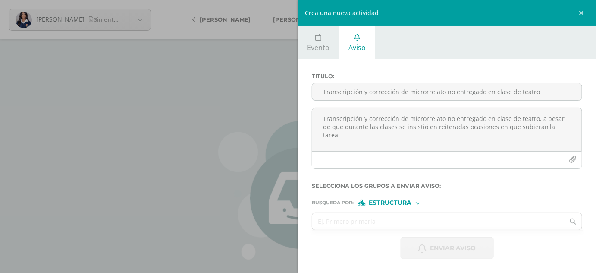
click at [267, 189] on div "Crea una nueva actividad Evento Aviso Título: Fecha: 2025-10-14 October, 2025 M…" at bounding box center [298, 136] width 596 height 273
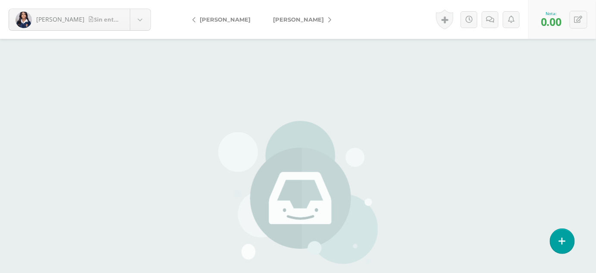
click at [304, 19] on span "Reyna, Emily" at bounding box center [298, 19] width 51 height 7
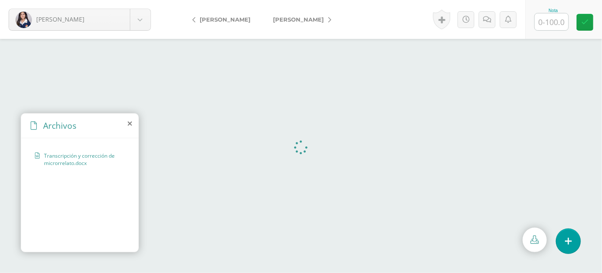
click at [558, 22] on input "text" at bounding box center [552, 21] width 34 height 17
type input "100"
click at [305, 20] on span "[PERSON_NAME]" at bounding box center [298, 19] width 51 height 7
click at [549, 27] on input "text" at bounding box center [552, 21] width 34 height 17
type input "100"
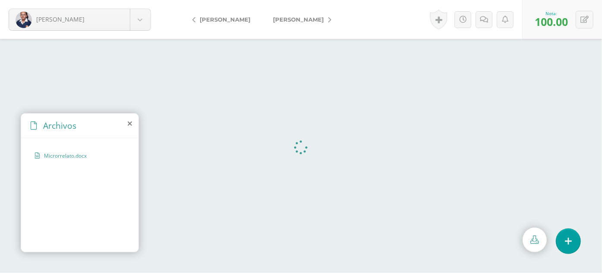
click at [286, 18] on span "[PERSON_NAME]" at bounding box center [298, 19] width 51 height 7
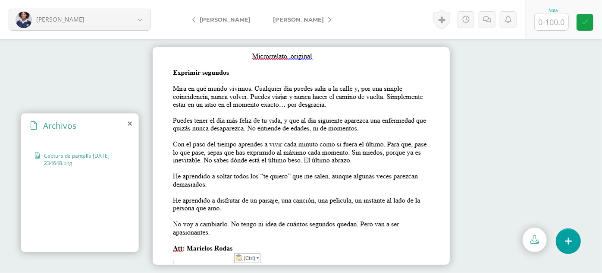
click at [270, 179] on img at bounding box center [301, 155] width 297 height 217
click at [554, 21] on input "text" at bounding box center [552, 21] width 34 height 17
click at [554, 21] on input "50" at bounding box center [552, 21] width 34 height 17
click at [583, 17] on icon at bounding box center [585, 19] width 8 height 7
type input "40"
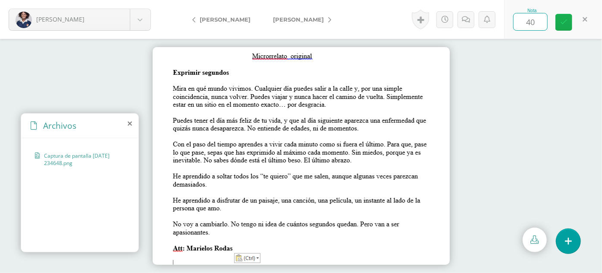
click at [564, 19] on icon at bounding box center [563, 22] width 7 height 7
click at [511, 18] on icon at bounding box center [511, 19] width 6 height 7
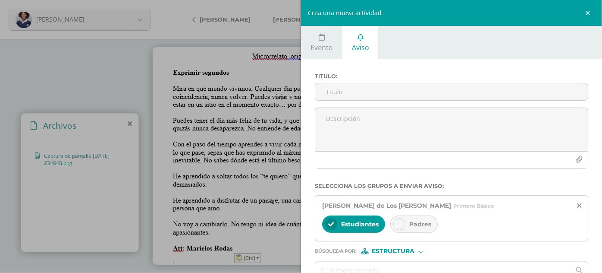
click at [106, 70] on div "Crea una nueva actividad Evento Aviso Título: Fecha: 2025-10-14 October, 2025 M…" at bounding box center [301, 136] width 602 height 273
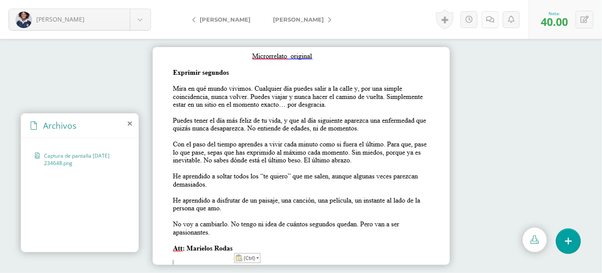
click at [486, 19] on icon at bounding box center [490, 19] width 8 height 7
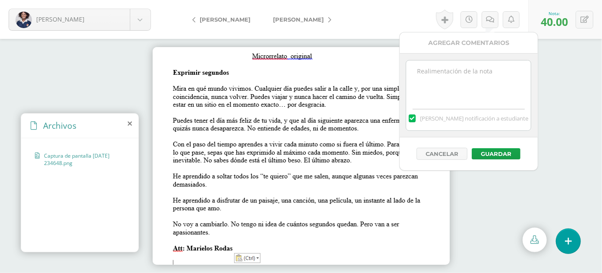
click at [446, 84] on textarea at bounding box center [468, 81] width 125 height 43
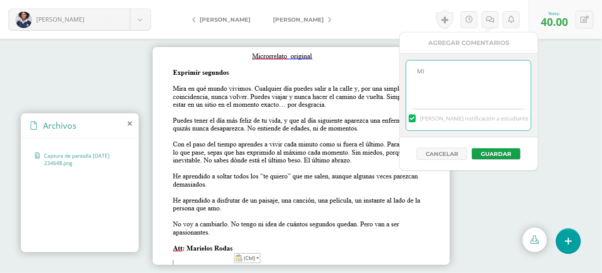
type textarea "M"
click at [438, 72] on textarea "Entrega solo la mitad de trabajo." at bounding box center [468, 81] width 125 height 43
click at [521, 72] on textarea "Entregaste solo la mitad de trabajo." at bounding box center [468, 81] width 125 height 43
click at [521, 71] on textarea "Entregaste solo la mitad de trabajo. El archivo es en programa Word," at bounding box center [468, 81] width 125 height 43
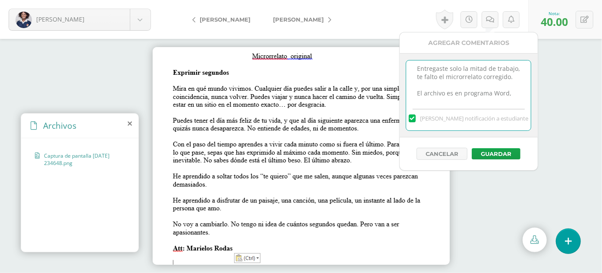
click at [446, 98] on textarea "Entregaste solo la mitad de trabajo, te falto el microrrelato corregido. El arc…" at bounding box center [468, 81] width 125 height 43
click at [428, 94] on textarea "Entregaste solo la mitad de trabajo, te falto el microrrelato corregido. El arc…" at bounding box center [468, 81] width 125 height 43
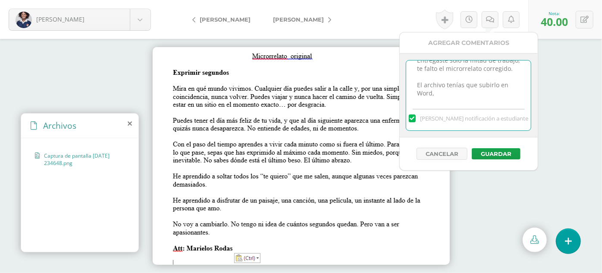
click at [436, 91] on textarea "Entregaste solo la mitad de trabajo, te falto el microrrelato corregido. El arc…" at bounding box center [468, 81] width 125 height 43
type textarea "Entregaste solo la mitad de trabajo, te falto el microrrelato corregido. El arc…"
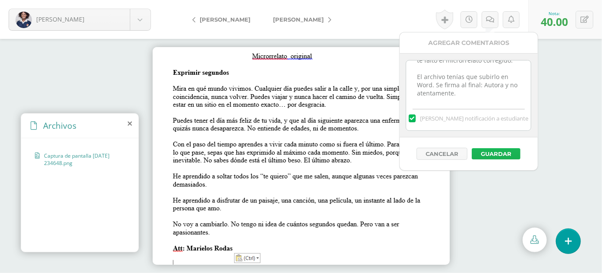
click at [496, 151] on button "Guardar" at bounding box center [496, 153] width 49 height 11
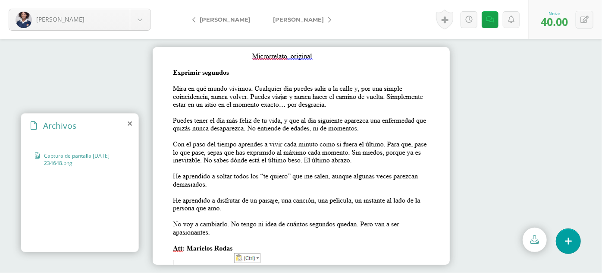
click at [289, 19] on span "Secaida, Marcela" at bounding box center [298, 19] width 51 height 7
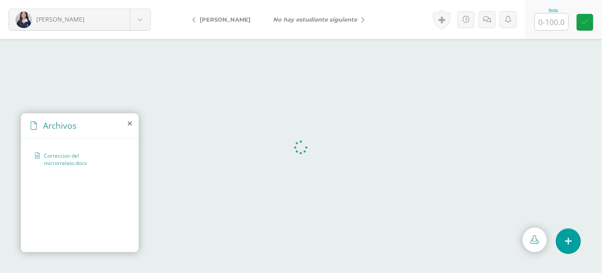
click at [557, 19] on input "text" at bounding box center [552, 21] width 34 height 17
type input "100"
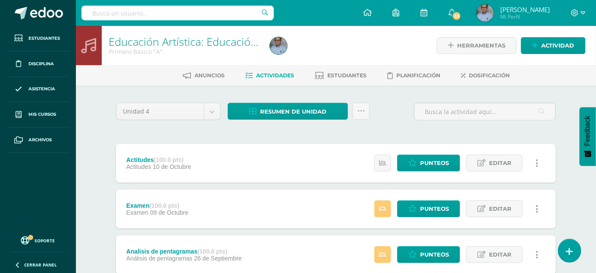
scroll to position [10, 0]
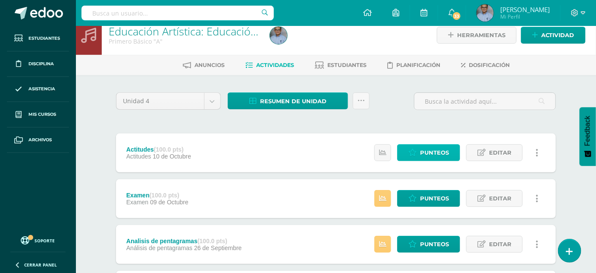
click at [446, 154] on span "Punteos" at bounding box center [434, 153] width 29 height 16
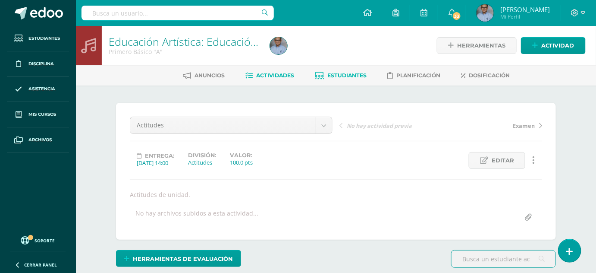
click at [351, 75] on span "Estudiantes" at bounding box center [346, 75] width 39 height 6
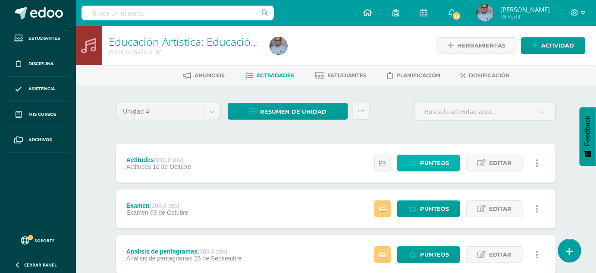
click at [435, 164] on span "Punteos" at bounding box center [434, 163] width 29 height 16
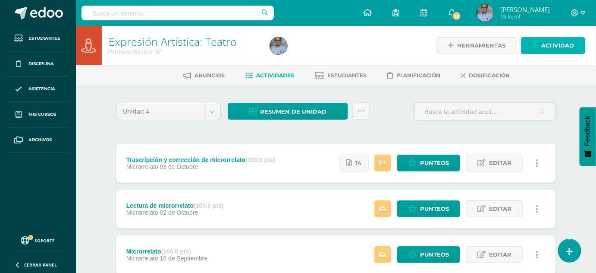
click at [544, 47] on span "Actividad" at bounding box center [557, 46] width 33 height 16
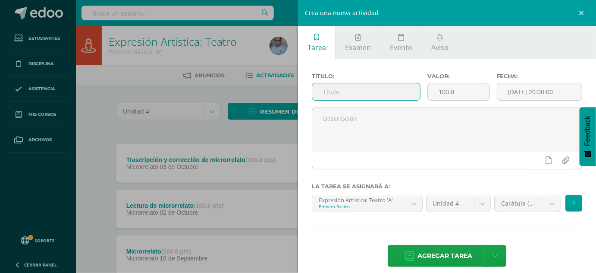
click at [389, 84] on input "text" at bounding box center [366, 91] width 108 height 17
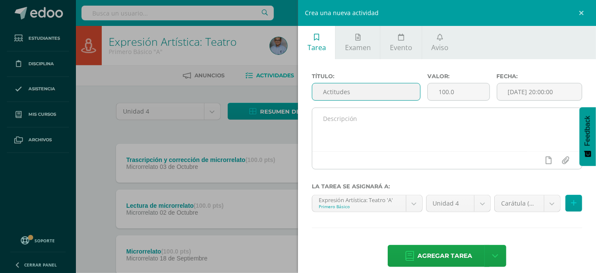
type input "Actitudes"
click at [387, 113] on textarea at bounding box center [447, 129] width 270 height 43
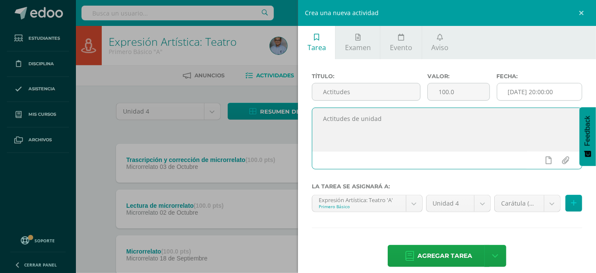
type textarea "Actitudes de unidad"
click at [549, 88] on input "[DATE] 20:00:00" at bounding box center [539, 91] width 85 height 17
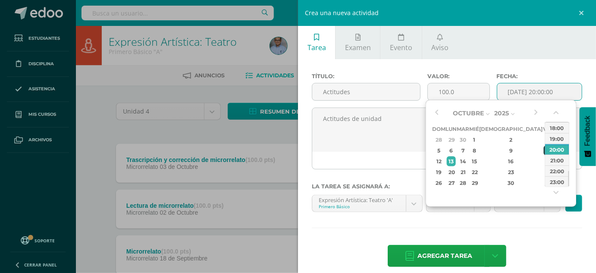
click at [544, 147] on div "10" at bounding box center [548, 150] width 8 height 10
type input "2025-10-10 20:00"
click at [544, 147] on div "10" at bounding box center [548, 150] width 8 height 10
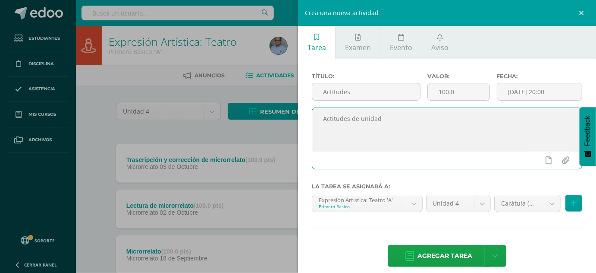
click at [361, 123] on textarea "Actitudes de unidad" at bounding box center [447, 129] width 270 height 43
click at [535, 203] on body "Estudiantes Disciplina Asistencia Mis cursos Archivos Soporte Ayuda Reportar un…" at bounding box center [298, 188] width 596 height 377
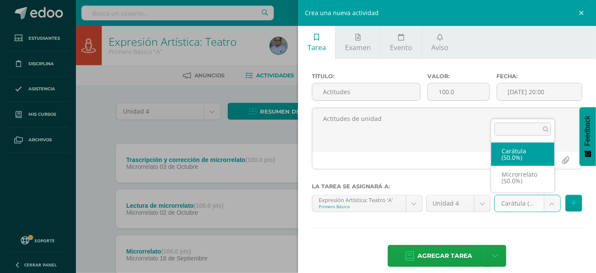
select select "128971"
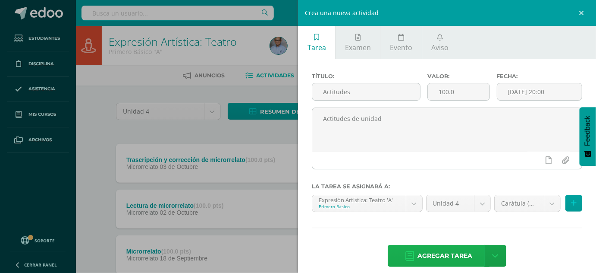
click at [447, 257] on span "Agregar tarea" at bounding box center [445, 255] width 55 height 21
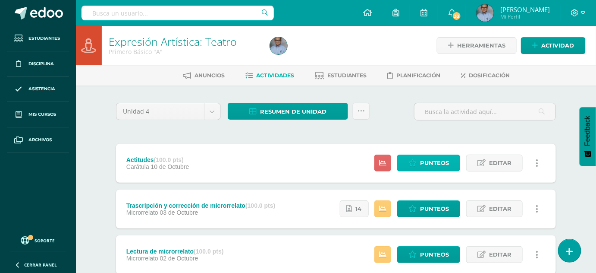
click at [425, 159] on span "Punteos" at bounding box center [434, 163] width 29 height 16
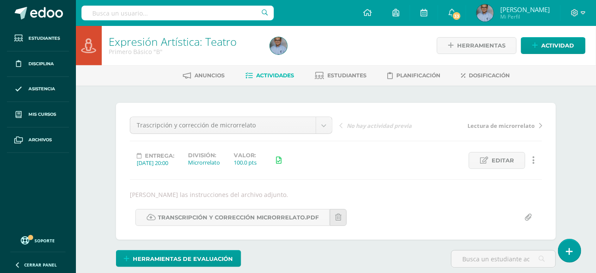
click at [281, 74] on span "Actividades" at bounding box center [275, 75] width 38 height 6
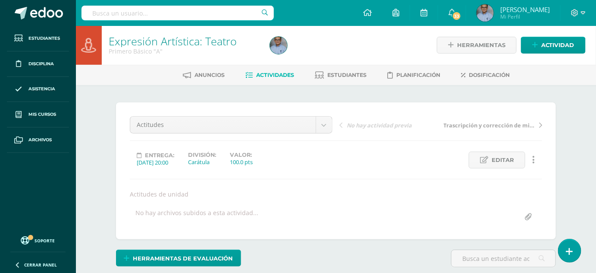
scroll to position [1, 0]
click at [481, 71] on span "Dosificación" at bounding box center [489, 74] width 41 height 6
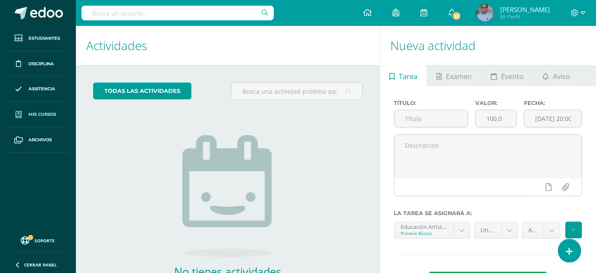
scroll to position [95, 0]
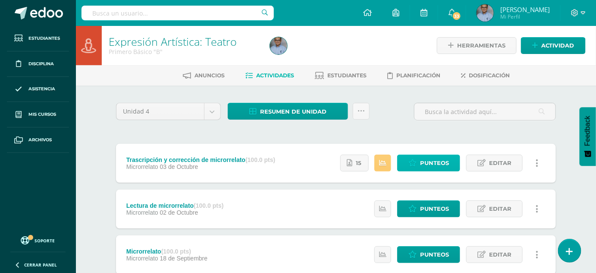
click at [424, 157] on span "Punteos" at bounding box center [434, 163] width 29 height 16
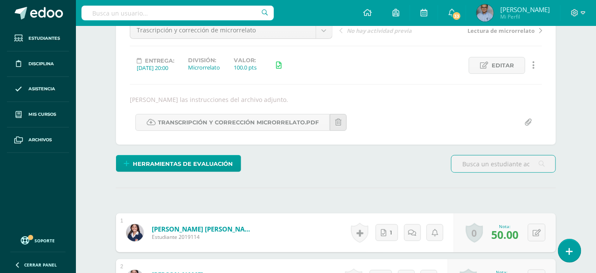
scroll to position [96, 0]
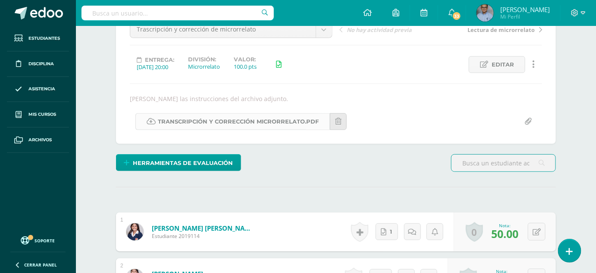
click at [151, 119] on icon at bounding box center [151, 121] width 9 height 7
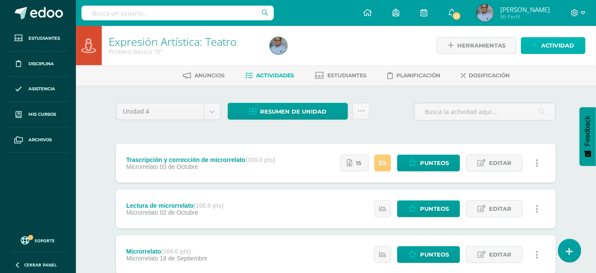
click at [570, 41] on span "Actividad" at bounding box center [557, 46] width 33 height 16
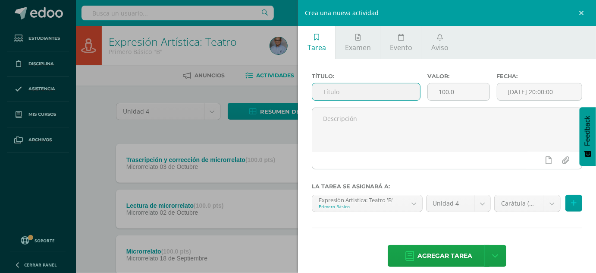
click at [377, 89] on input "text" at bounding box center [366, 91] width 108 height 17
type input "Actitudes"
click at [501, 91] on input "[DATE] 20:00:00" at bounding box center [539, 91] width 85 height 17
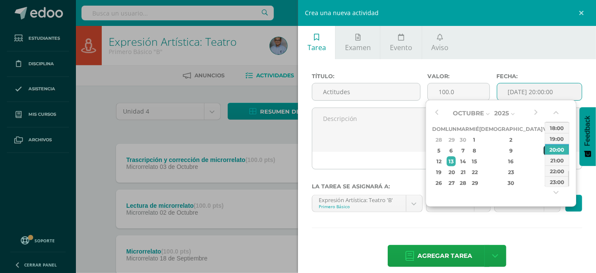
click at [544, 148] on div "10" at bounding box center [548, 150] width 8 height 10
type input "2025-10-10 20:00"
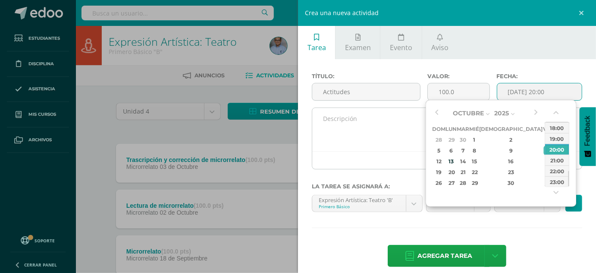
click at [374, 132] on textarea at bounding box center [447, 129] width 270 height 43
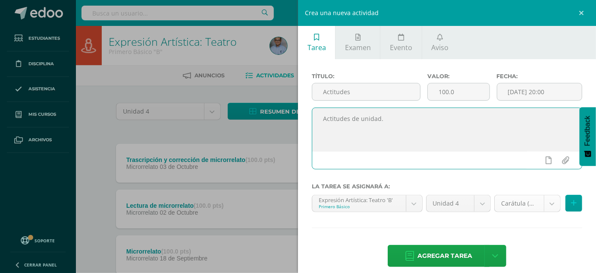
type textarea "Actitudes de unidad."
click at [539, 204] on body "Estudiantes Disciplina Asistencia Mis cursos Archivos Soporte Ayuda Reportar un…" at bounding box center [298, 188] width 596 height 377
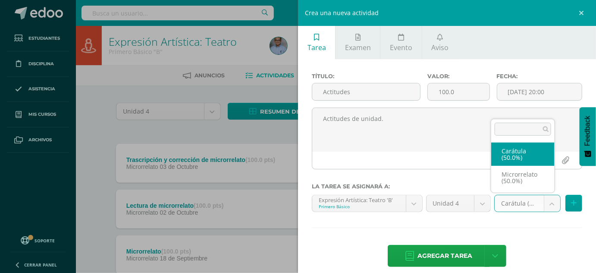
select select "128966"
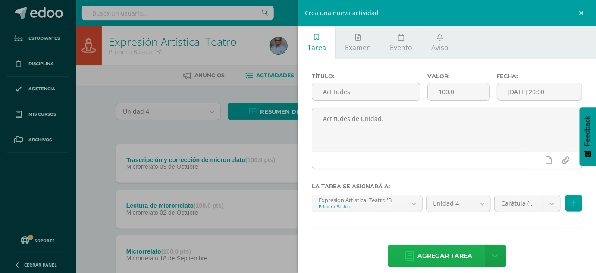
click at [454, 249] on span "Agregar tarea" at bounding box center [445, 255] width 55 height 21
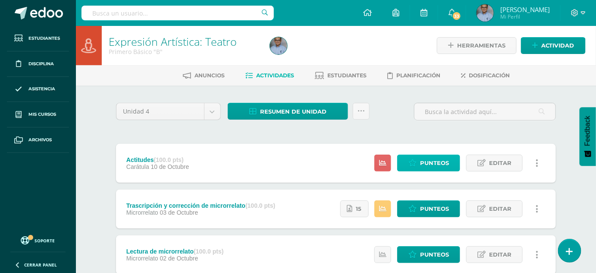
click at [428, 157] on span "Punteos" at bounding box center [434, 163] width 29 height 16
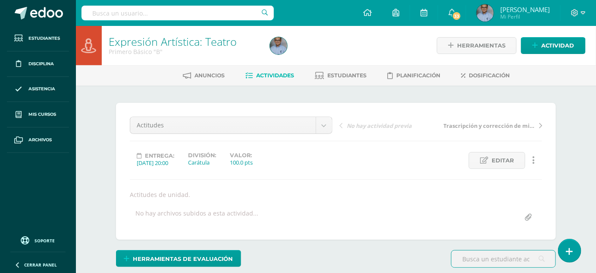
scroll to position [129, 0]
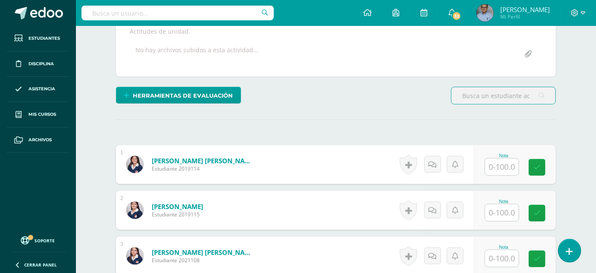
click at [500, 167] on input "text" at bounding box center [502, 166] width 34 height 17
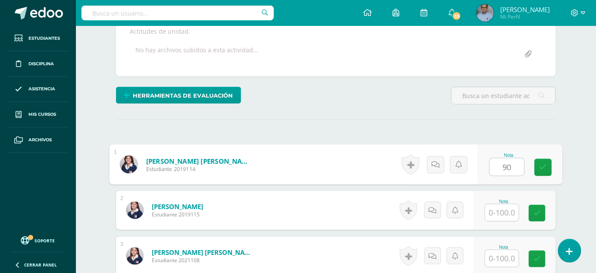
type input "90"
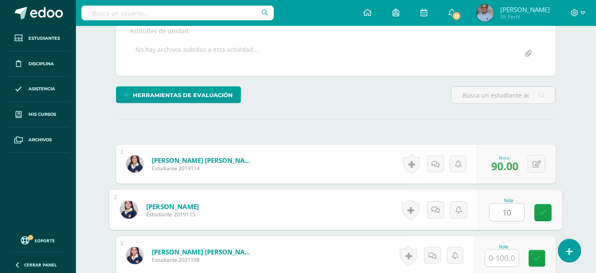
scroll to position [164, 0]
type input "100"
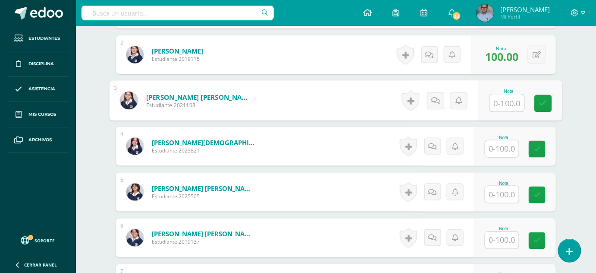
scroll to position [325, 0]
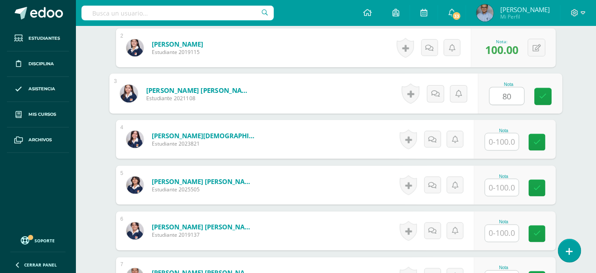
type input "80"
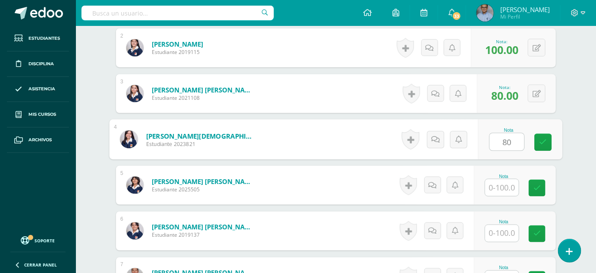
type input "80"
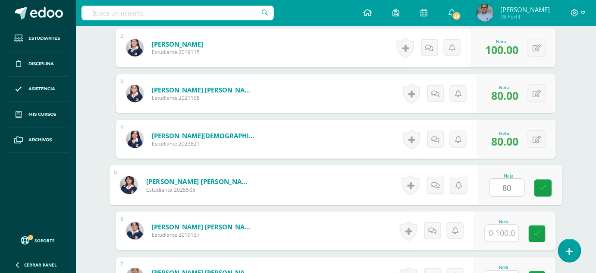
type input "80"
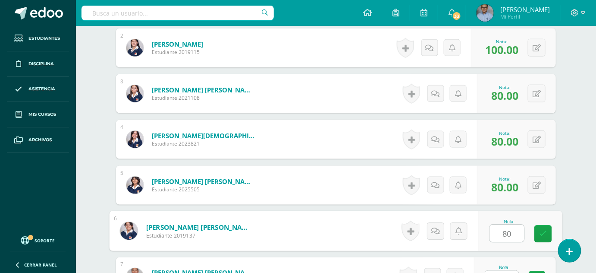
type input "80"
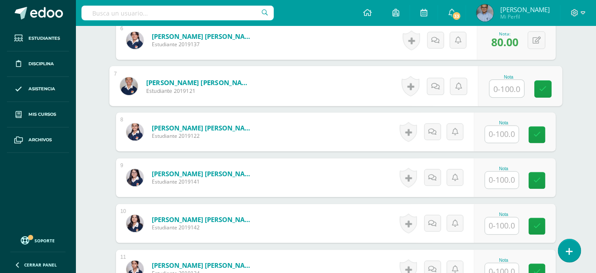
scroll to position [500, 0]
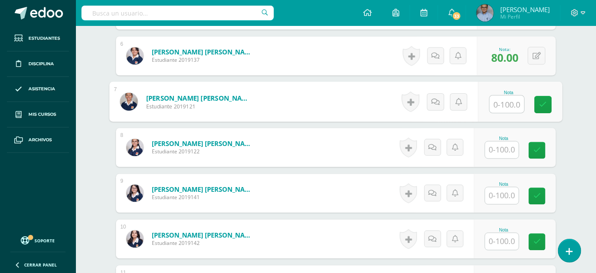
click at [521, 104] on input "text" at bounding box center [507, 104] width 35 height 17
type input "100"
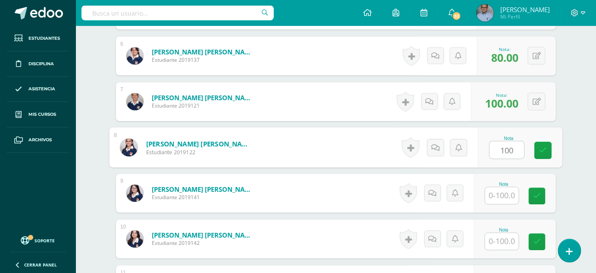
type input "100"
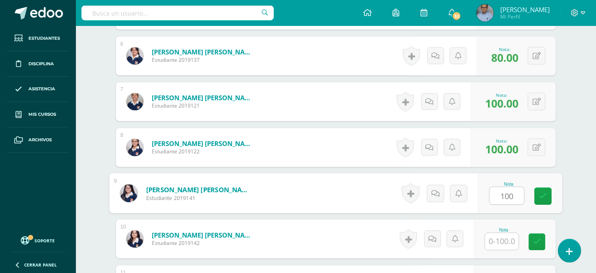
type input "100"
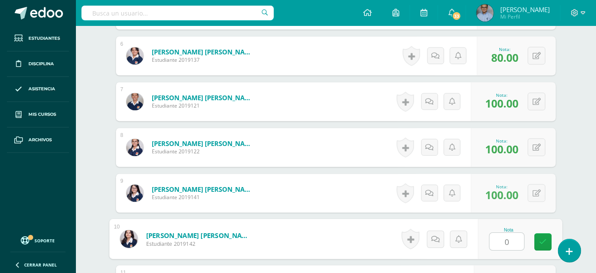
type input "0"
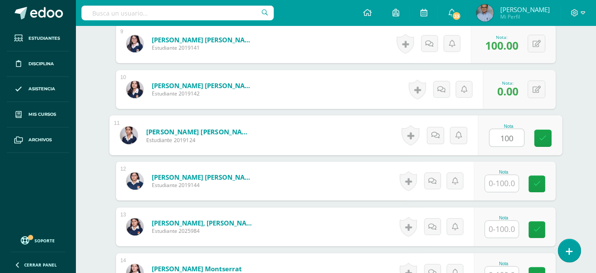
type input "100"
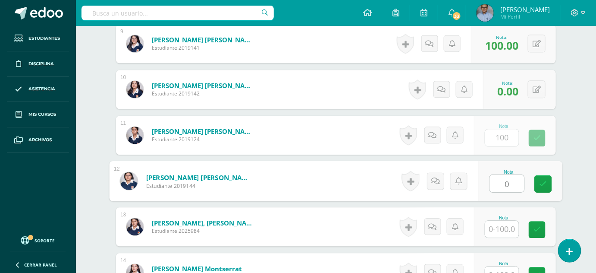
type input "0"
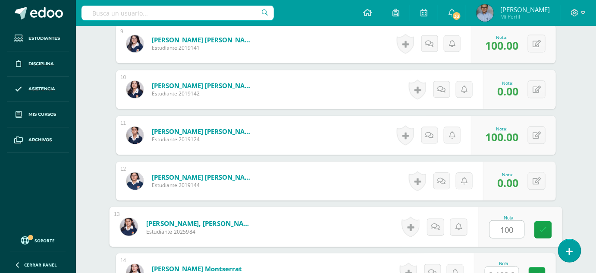
type input "100"
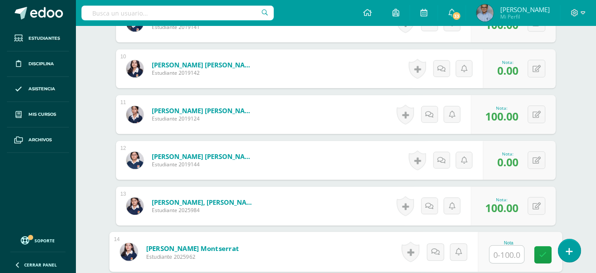
scroll to position [670, 0]
click at [534, 158] on button at bounding box center [537, 160] width 18 height 18
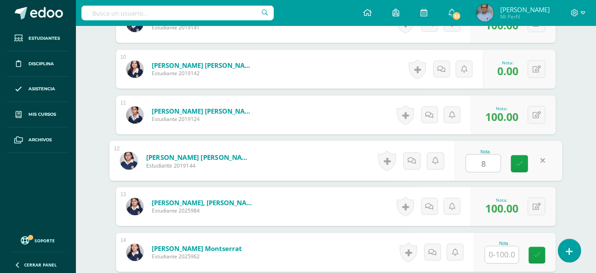
type input "80"
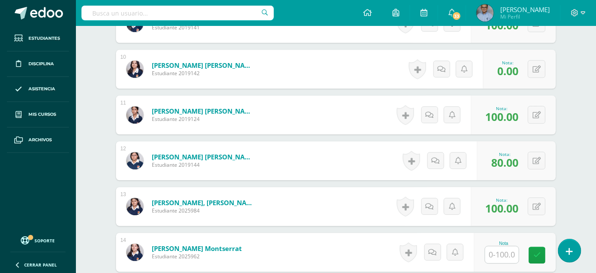
click at [504, 255] on input "text" at bounding box center [502, 254] width 34 height 17
type input "100"
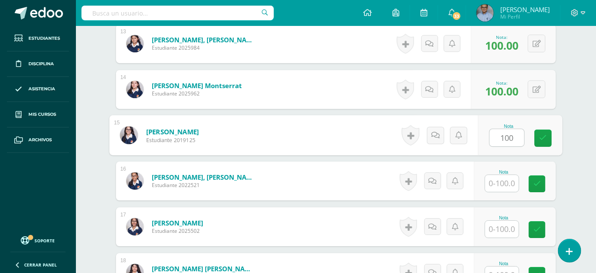
type input "100"
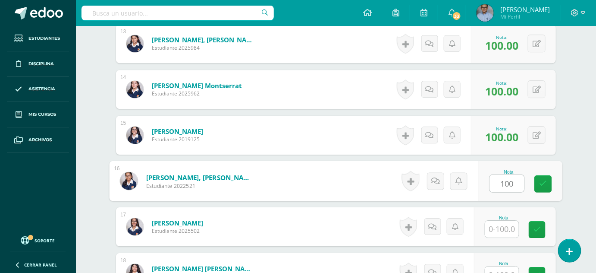
type input "100"
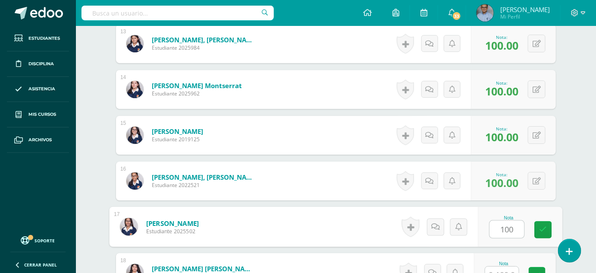
type input "100"
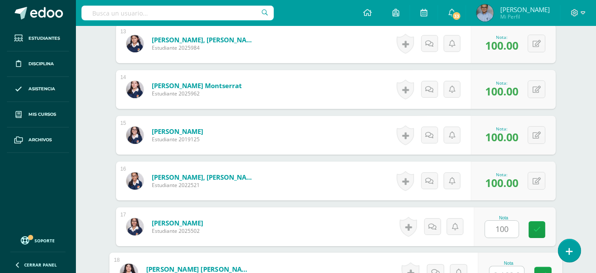
scroll to position [842, 0]
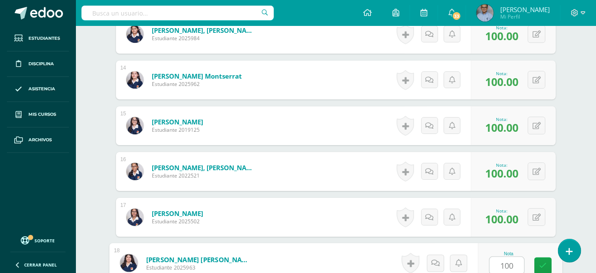
type input "100"
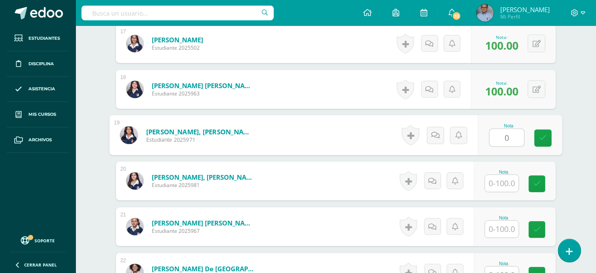
type input "0"
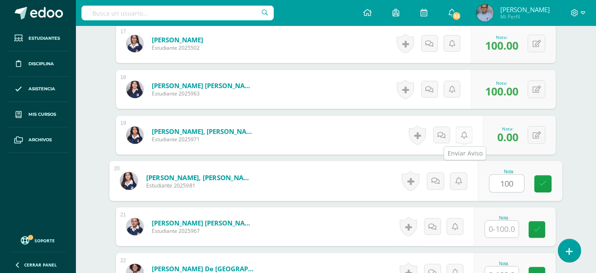
type input "100"
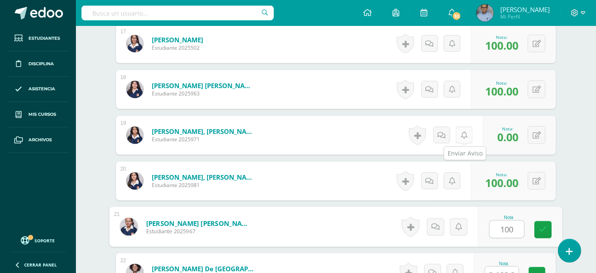
type input "100"
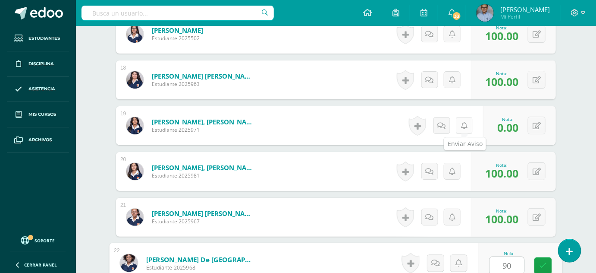
type input "90"
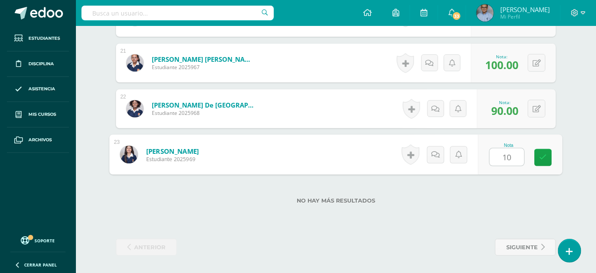
type input "100"
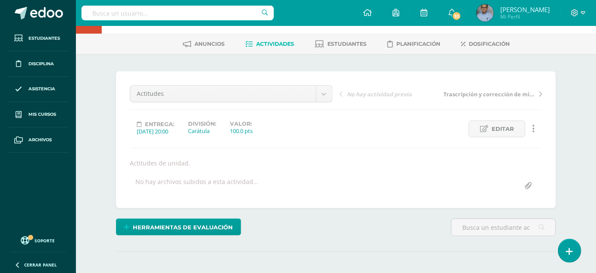
scroll to position [0, 0]
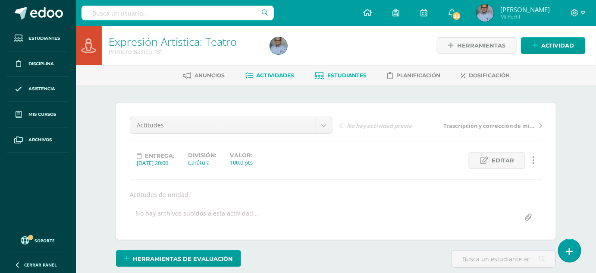
click at [342, 75] on span "Estudiantes" at bounding box center [346, 75] width 39 height 6
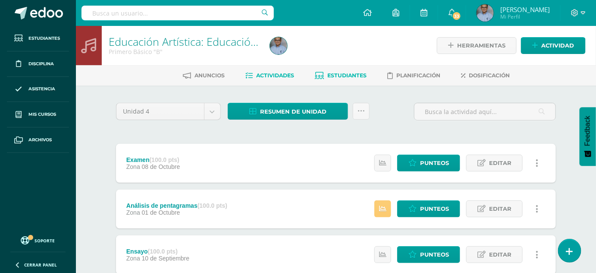
click at [342, 73] on span "Estudiantes" at bounding box center [346, 75] width 39 height 6
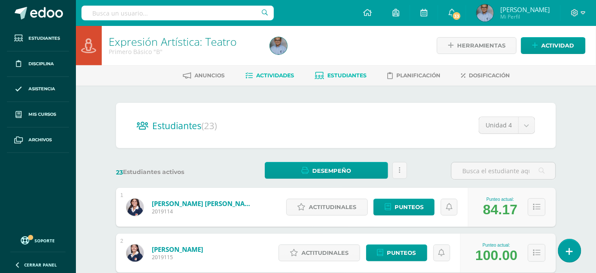
click at [270, 71] on link "Actividades" at bounding box center [269, 76] width 49 height 14
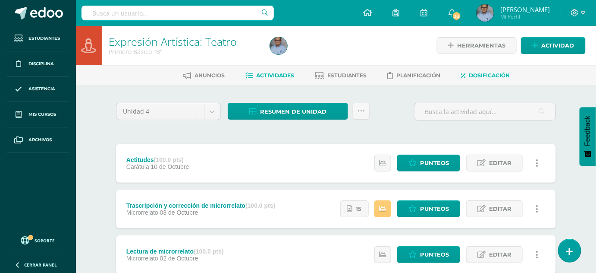
click at [494, 74] on span "Dosificación" at bounding box center [489, 75] width 41 height 6
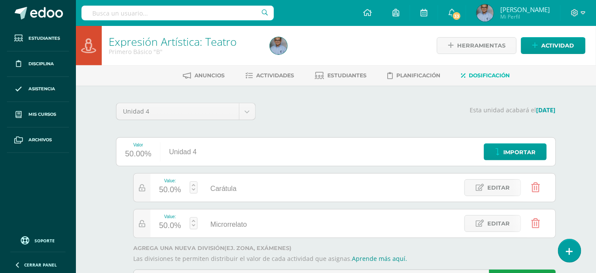
scroll to position [41, 0]
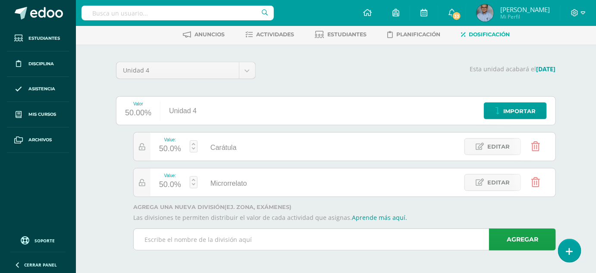
click at [215, 242] on input "text" at bounding box center [345, 239] width 422 height 21
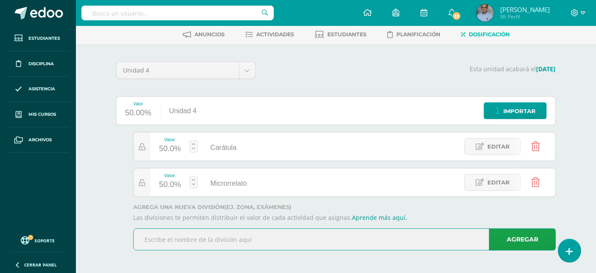
click at [209, 247] on input "text" at bounding box center [345, 239] width 422 height 21
type input "Trascripción y corrección de microrrelato"
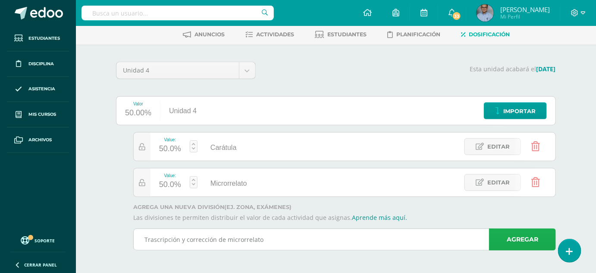
click at [513, 231] on link "Agregar" at bounding box center [522, 239] width 67 height 22
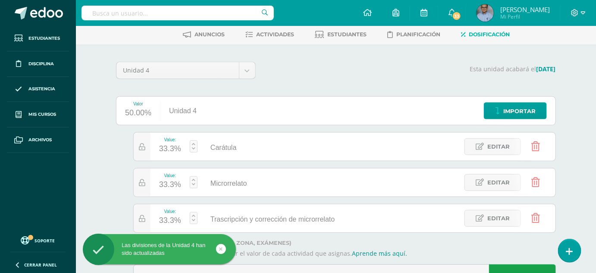
click at [192, 183] on link at bounding box center [194, 182] width 8 height 12
click at [193, 215] on link at bounding box center [194, 218] width 8 height 12
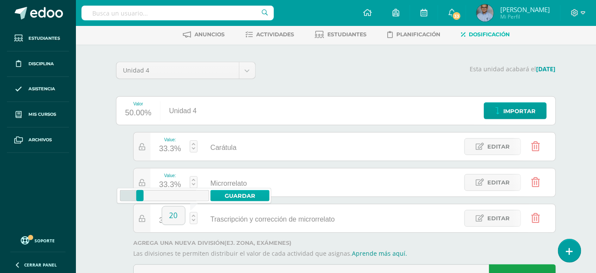
type input "20"
click at [229, 195] on link "Guardar" at bounding box center [240, 195] width 59 height 11
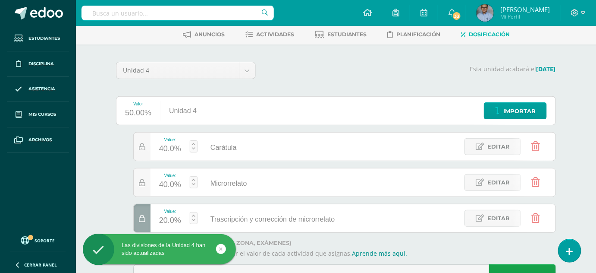
scroll to position [76, 0]
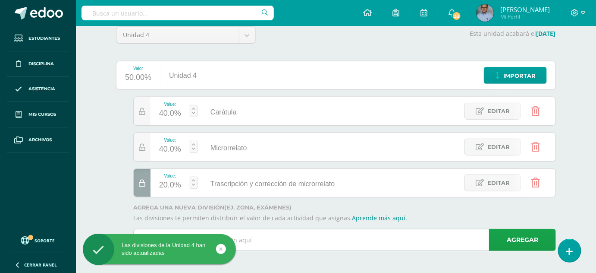
click at [275, 244] on input "text" at bounding box center [345, 239] width 422 height 21
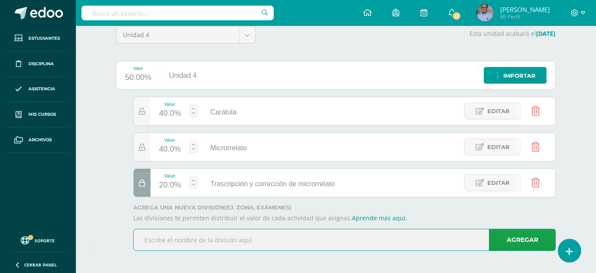
type input "Actitudes"
click at [508, 232] on link "Agregar" at bounding box center [522, 240] width 67 height 22
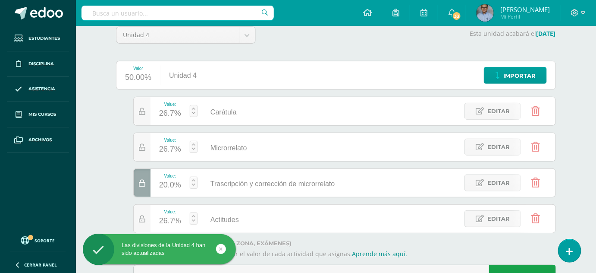
click at [193, 219] on link at bounding box center [194, 218] width 8 height 12
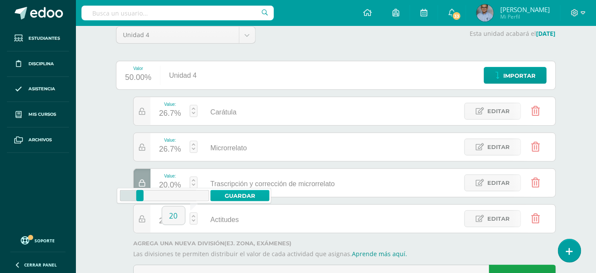
type input "20"
click at [228, 193] on link "Guardar" at bounding box center [240, 195] width 59 height 11
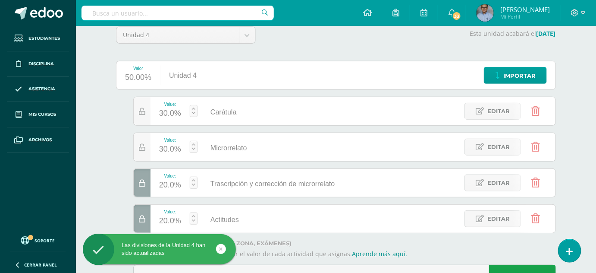
click at [195, 113] on link at bounding box center [194, 111] width 8 height 12
click at [236, 90] on link "Guardar" at bounding box center [240, 88] width 59 height 11
click at [195, 113] on link at bounding box center [194, 111] width 8 height 12
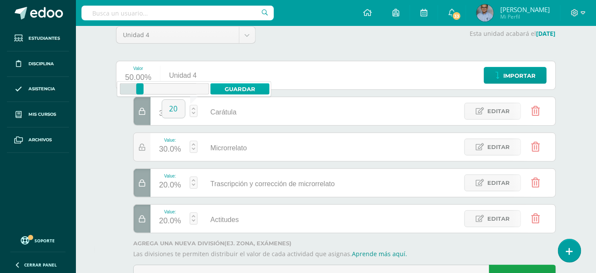
type input "20"
click at [226, 86] on link "Guardar" at bounding box center [240, 88] width 59 height 11
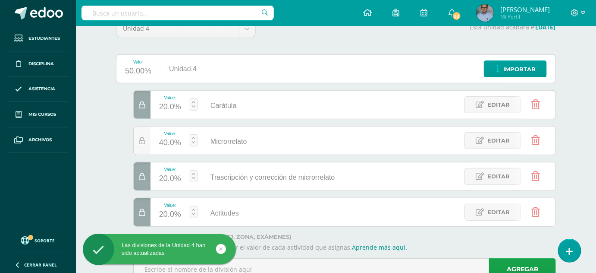
scroll to position [0, 0]
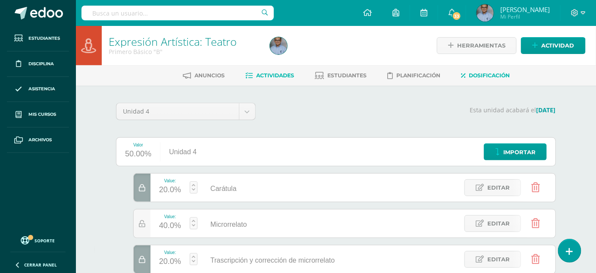
click at [280, 71] on link "Actividades" at bounding box center [269, 76] width 49 height 14
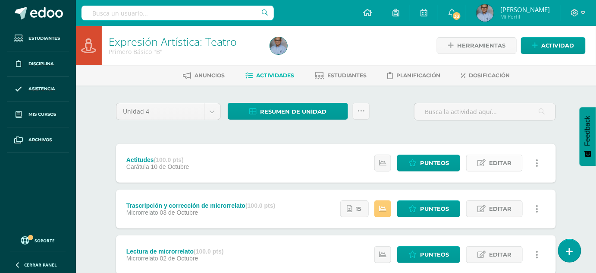
click at [518, 160] on link "Editar" at bounding box center [494, 162] width 57 height 17
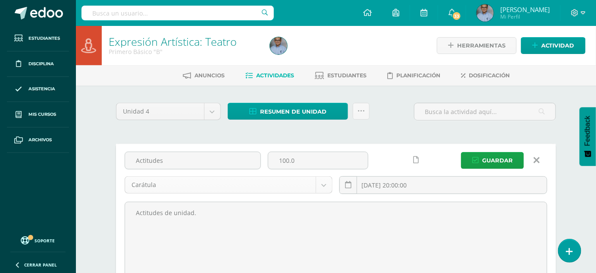
click at [324, 184] on body "Estudiantes Disciplina Asistencia Mis cursos Archivos Soporte Ayuda Reportar un…" at bounding box center [298, 273] width 596 height 546
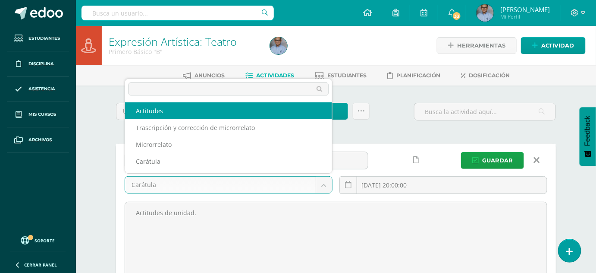
select select "130686"
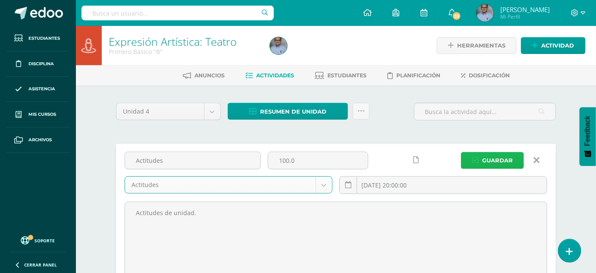
click at [492, 157] on span "Guardar" at bounding box center [497, 160] width 31 height 16
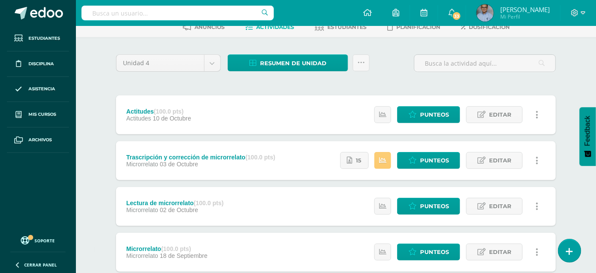
scroll to position [49, 0]
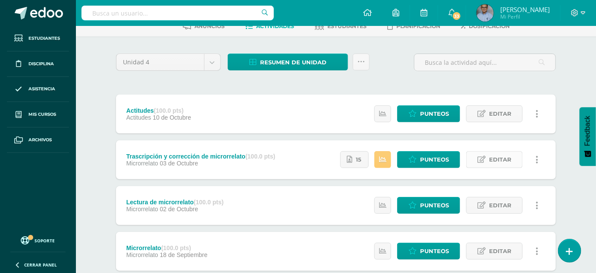
click at [500, 159] on span "Editar" at bounding box center [500, 159] width 22 height 16
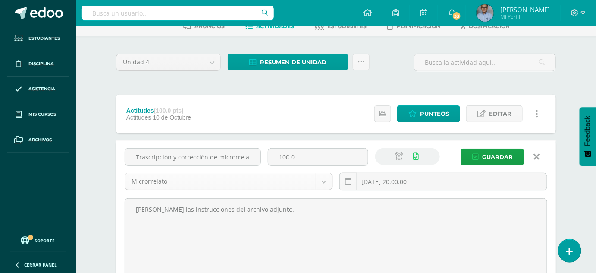
click at [325, 184] on body "La tarea Actitudes fue editada exitosamente. Estudiantes Disciplina Asistencia …" at bounding box center [298, 224] width 596 height 546
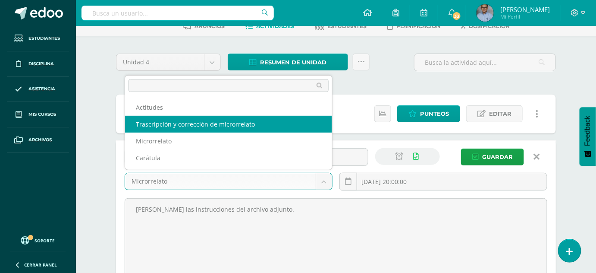
select select "130685"
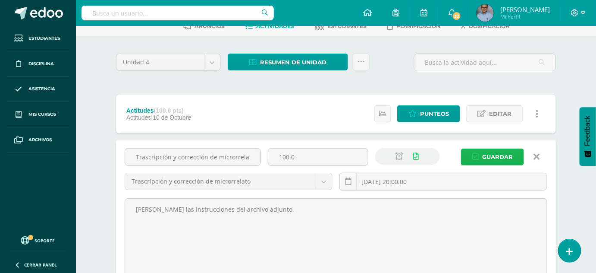
click at [492, 154] on span "Guardar" at bounding box center [497, 157] width 31 height 16
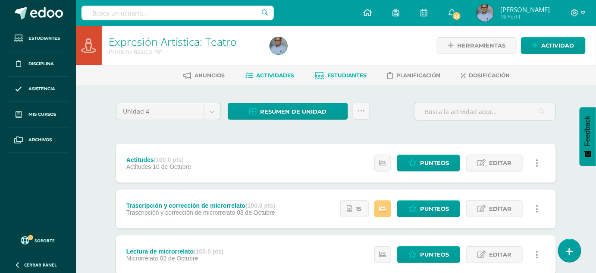
click at [352, 75] on span "Estudiantes" at bounding box center [346, 75] width 39 height 6
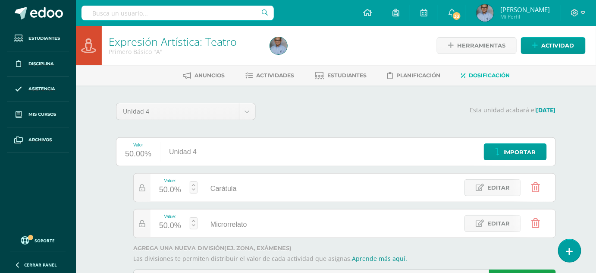
scroll to position [41, 0]
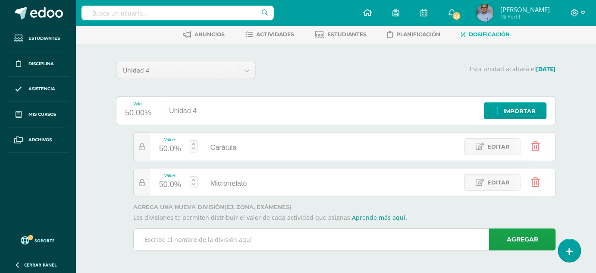
click at [273, 229] on input "text" at bounding box center [345, 239] width 422 height 21
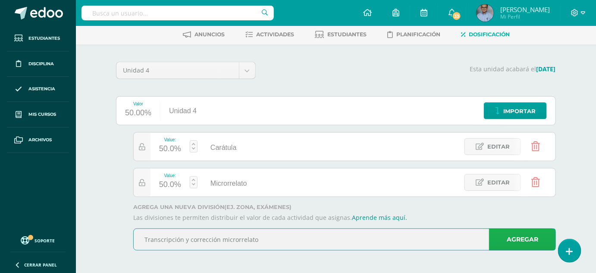
type input "Transcripción y corrección microrrelato"
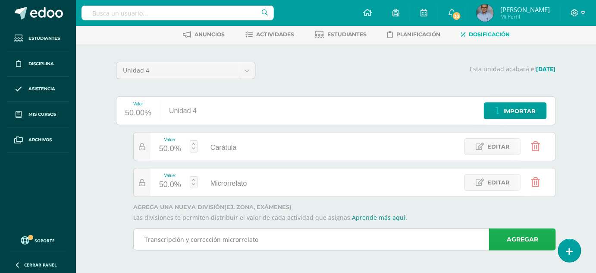
click at [528, 235] on link "Agregar" at bounding box center [522, 239] width 67 height 22
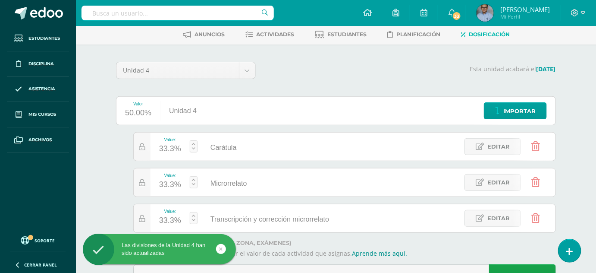
scroll to position [76, 0]
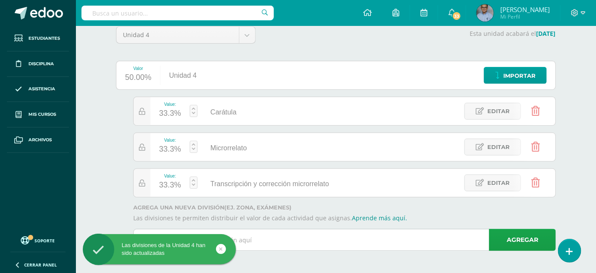
click at [298, 239] on input "text" at bounding box center [345, 239] width 422 height 21
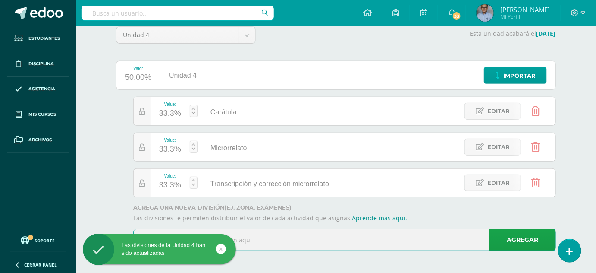
type input "Actitudes"
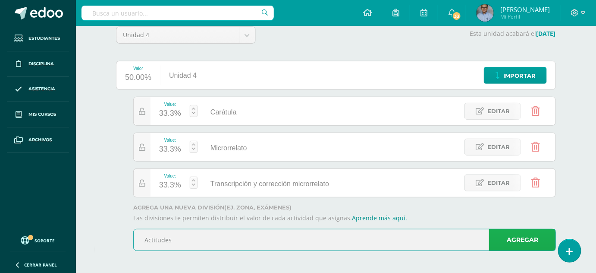
click at [514, 243] on link "Agregar" at bounding box center [522, 240] width 67 height 22
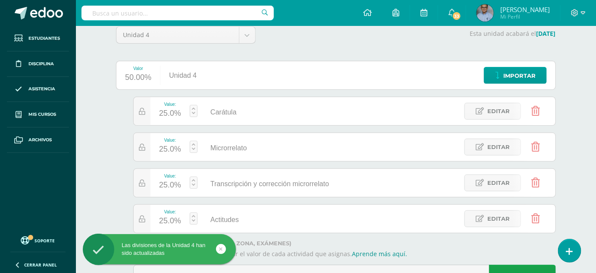
click at [194, 220] on link at bounding box center [194, 218] width 8 height 12
type input "20"
click at [236, 196] on link "Guardar" at bounding box center [240, 195] width 59 height 11
click at [195, 111] on link at bounding box center [194, 111] width 8 height 12
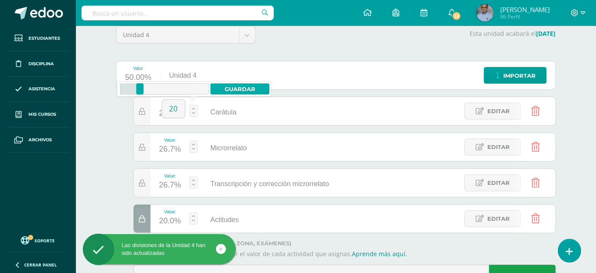
type input "20"
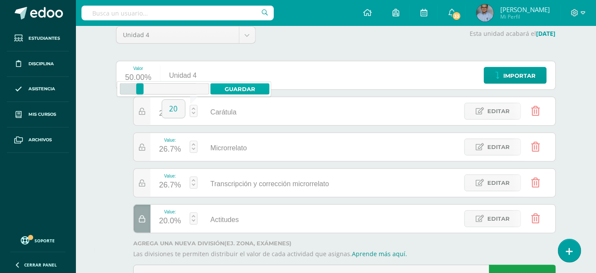
click at [232, 90] on link "Guardar" at bounding box center [240, 88] width 59 height 11
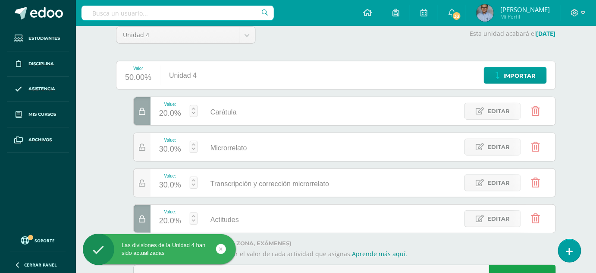
click at [194, 146] on link at bounding box center [194, 147] width 8 height 12
type input "40"
click at [240, 123] on link "Guardar" at bounding box center [240, 124] width 59 height 11
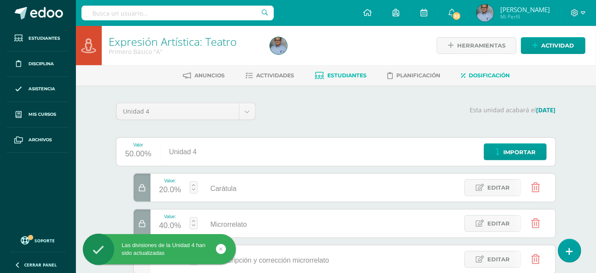
click at [353, 74] on span "Estudiantes" at bounding box center [346, 75] width 39 height 6
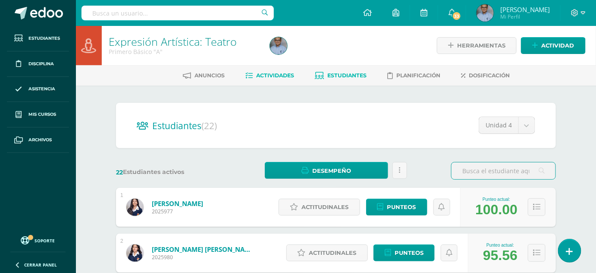
click at [280, 72] on span "Actividades" at bounding box center [275, 75] width 38 height 6
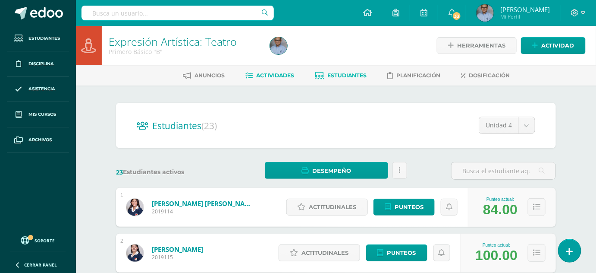
click at [268, 72] on span "Actividades" at bounding box center [275, 75] width 38 height 6
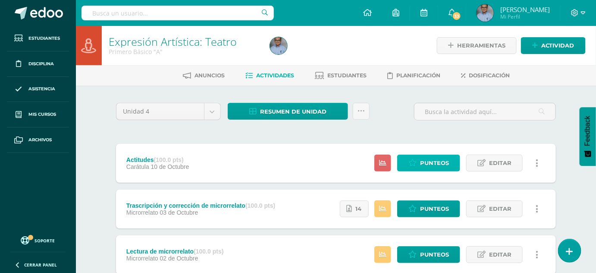
click at [425, 164] on span "Punteos" at bounding box center [434, 163] width 29 height 16
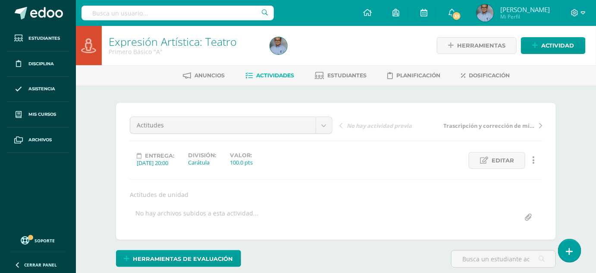
click at [277, 74] on span "Actividades" at bounding box center [275, 75] width 38 height 6
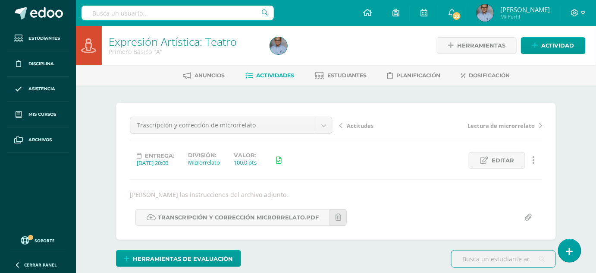
click at [272, 72] on span "Actividades" at bounding box center [275, 75] width 38 height 6
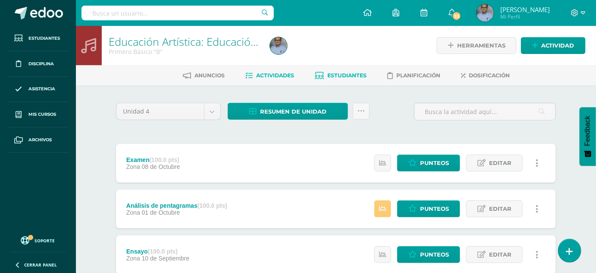
click at [351, 78] on span "Estudiantes" at bounding box center [346, 75] width 39 height 6
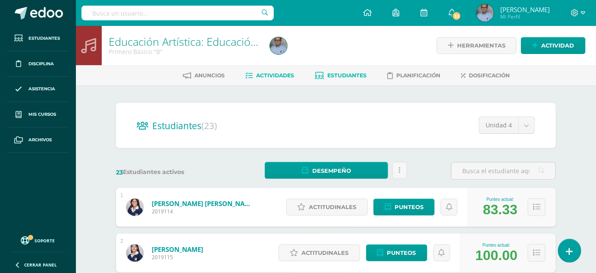
click at [273, 72] on span "Actividades" at bounding box center [275, 75] width 38 height 6
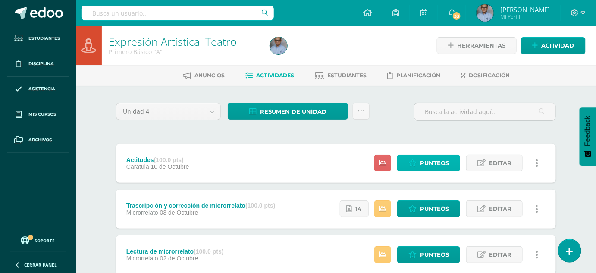
click at [434, 161] on span "Punteos" at bounding box center [434, 163] width 29 height 16
click at [347, 72] on span "Estudiantes" at bounding box center [346, 75] width 39 height 6
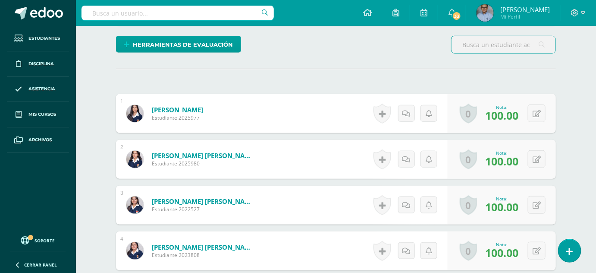
scroll to position [216, 0]
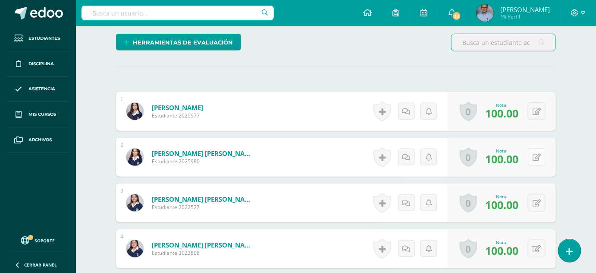
click at [539, 156] on icon at bounding box center [537, 157] width 8 height 7
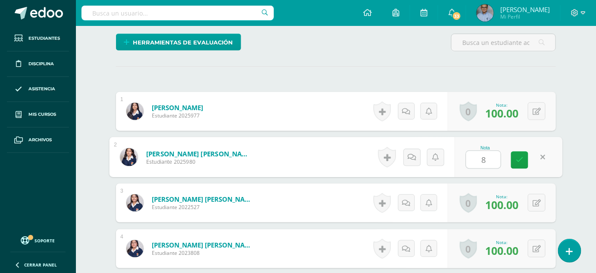
type input "80"
click at [517, 158] on icon at bounding box center [520, 159] width 8 height 7
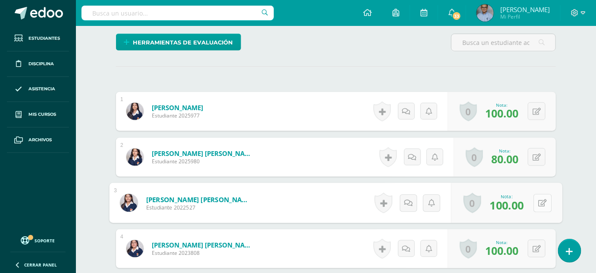
click at [539, 200] on icon at bounding box center [543, 202] width 9 height 7
type input "80"
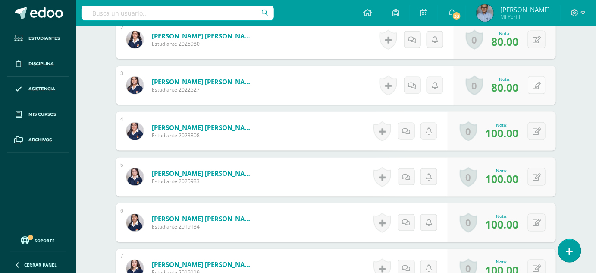
scroll to position [335, 0]
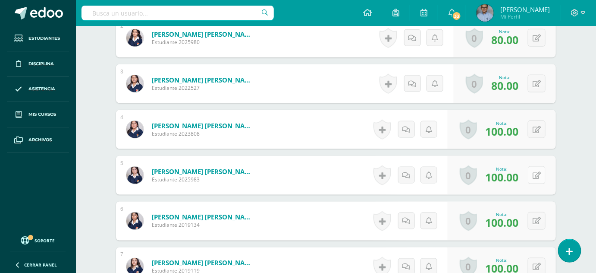
click at [538, 175] on icon at bounding box center [537, 175] width 8 height 7
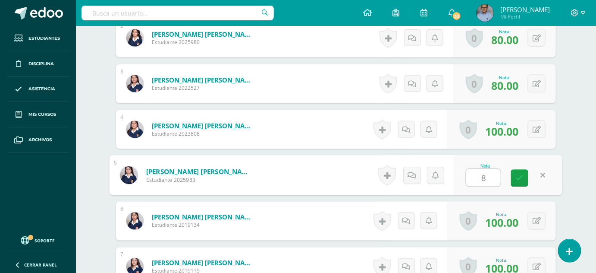
type input "80"
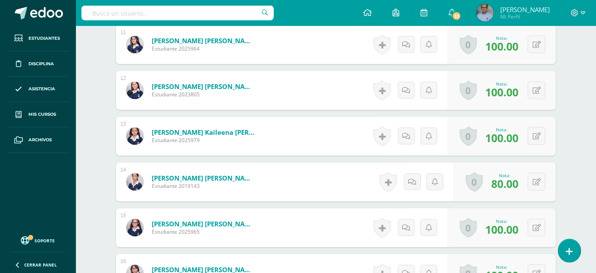
scroll to position [742, 0]
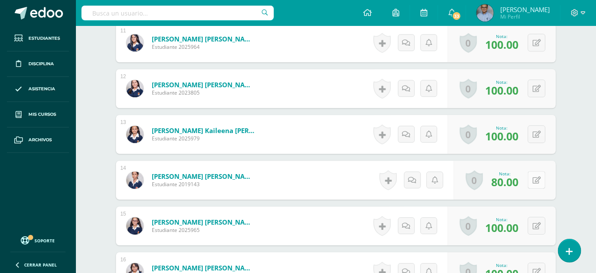
click at [538, 179] on icon at bounding box center [537, 179] width 8 height 7
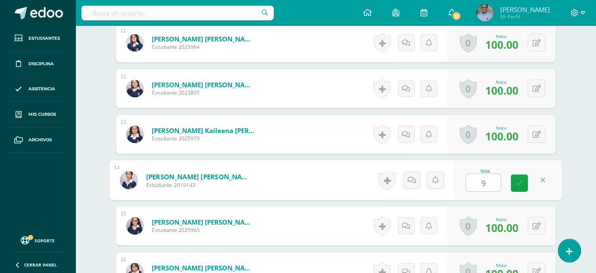
type input "90"
click at [525, 182] on link at bounding box center [519, 182] width 17 height 17
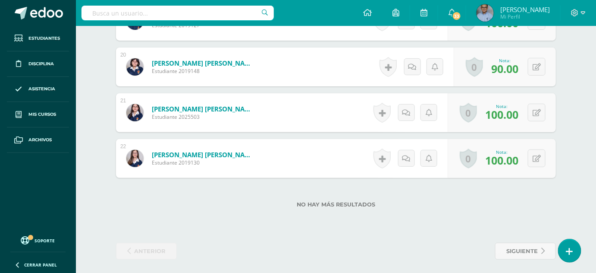
scroll to position [1134, 0]
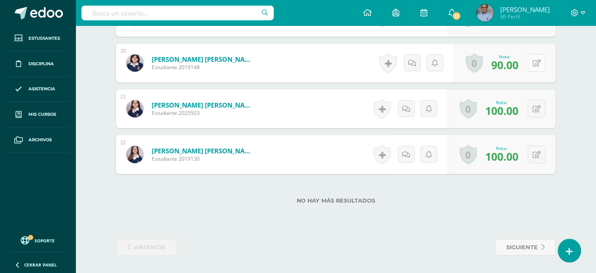
click at [542, 66] on button at bounding box center [537, 63] width 18 height 18
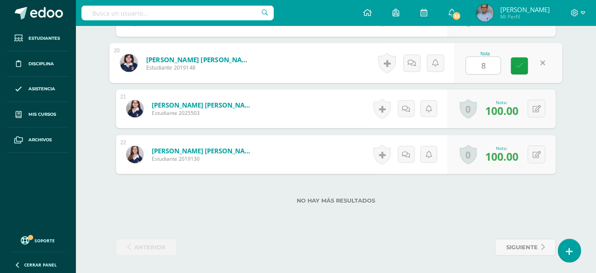
type input "80"
click at [523, 62] on icon at bounding box center [520, 65] width 8 height 7
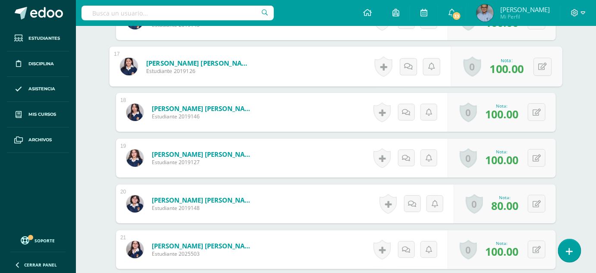
scroll to position [992, 0]
click at [541, 67] on icon at bounding box center [543, 66] width 9 height 7
type input "70"
click at [523, 68] on link at bounding box center [519, 69] width 17 height 17
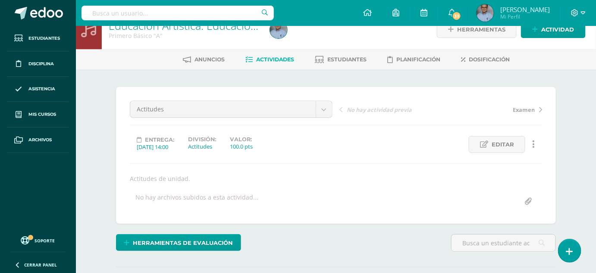
scroll to position [0, 0]
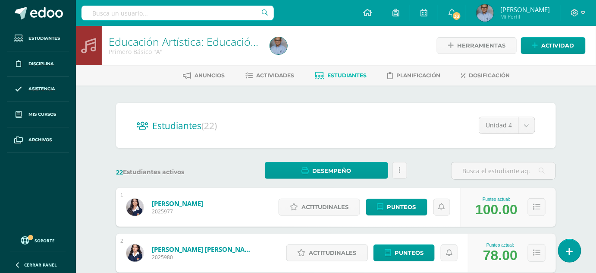
click at [352, 75] on span "Estudiantes" at bounding box center [346, 75] width 39 height 6
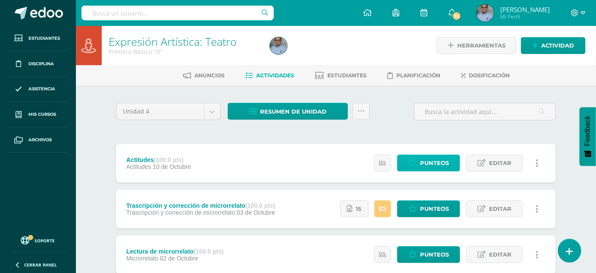
click at [429, 160] on span "Punteos" at bounding box center [434, 163] width 29 height 16
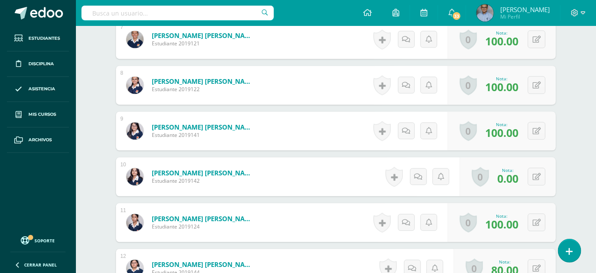
scroll to position [587, 0]
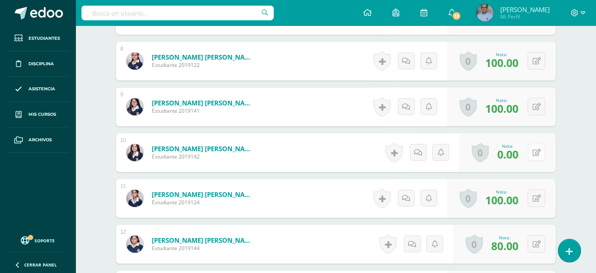
click at [538, 155] on icon at bounding box center [537, 152] width 8 height 7
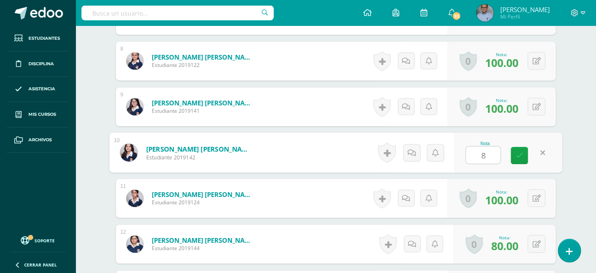
type input "80"
click at [525, 156] on link at bounding box center [519, 155] width 17 height 17
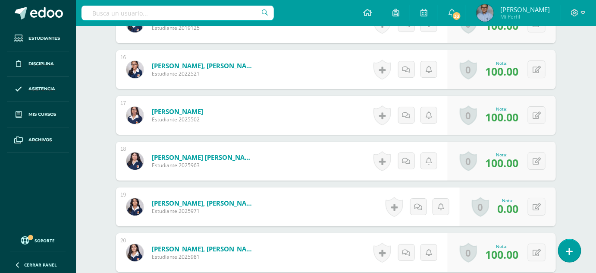
scroll to position [1057, 0]
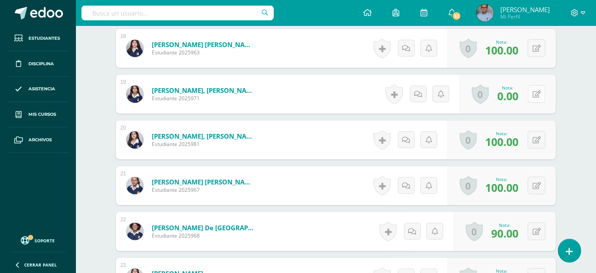
click at [538, 91] on icon at bounding box center [537, 94] width 8 height 7
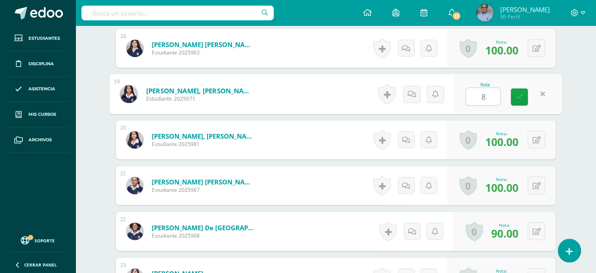
type input "80"
click at [515, 97] on link at bounding box center [519, 96] width 17 height 17
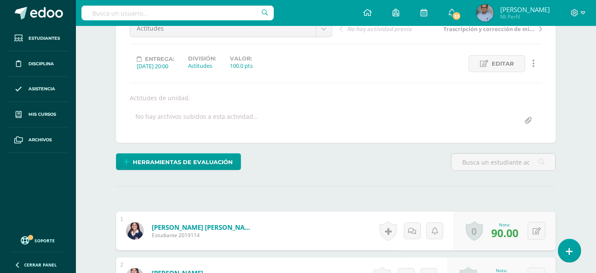
scroll to position [0, 0]
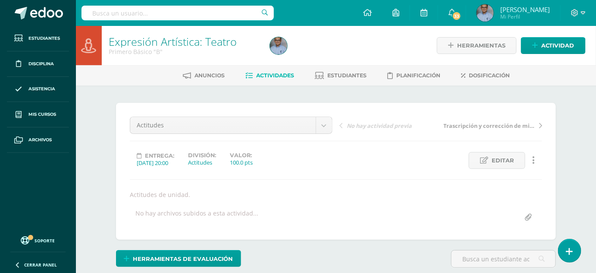
click at [270, 74] on span "Actividades" at bounding box center [275, 75] width 38 height 6
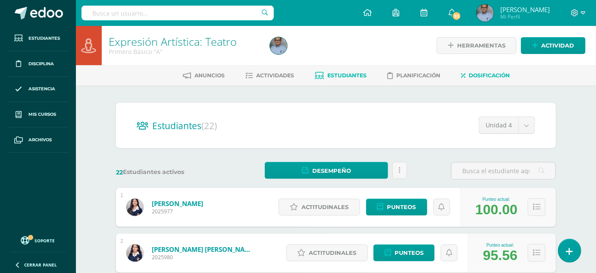
drag, startPoint x: 480, startPoint y: 73, endPoint x: 506, endPoint y: 75, distance: 26.0
click at [506, 75] on span "Dosificación" at bounding box center [489, 75] width 41 height 6
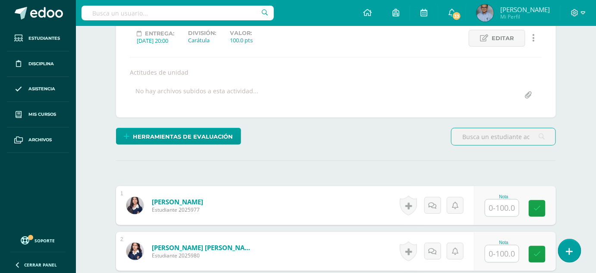
scroll to position [123, 0]
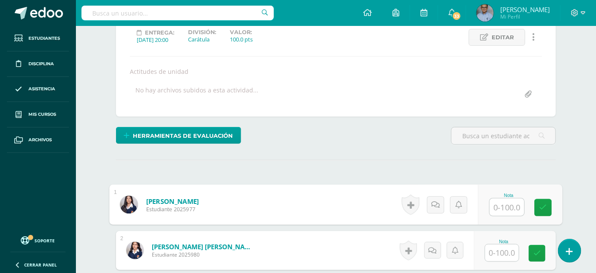
click at [504, 206] on input "text" at bounding box center [507, 206] width 35 height 17
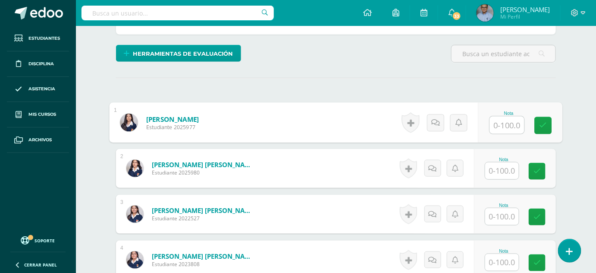
scroll to position [208, 0]
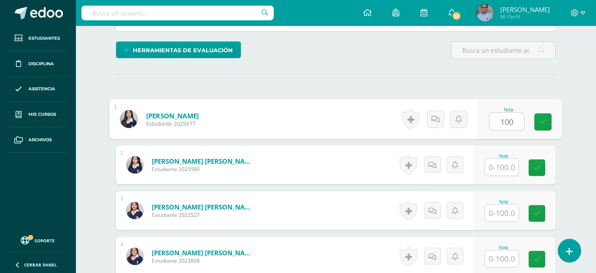
type input "100"
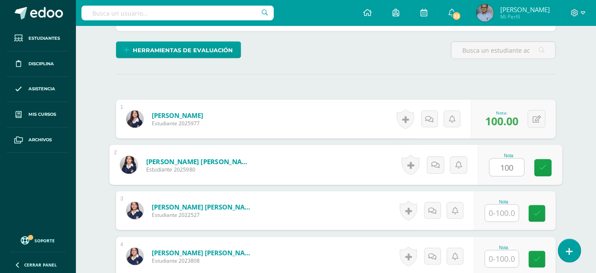
type input "100"
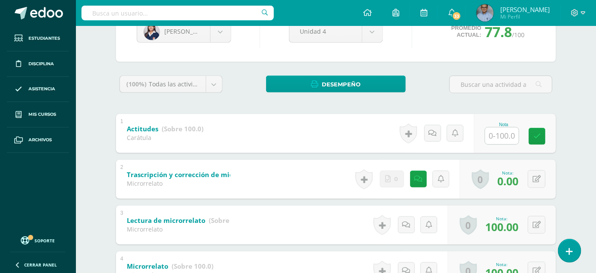
scroll to position [99, 0]
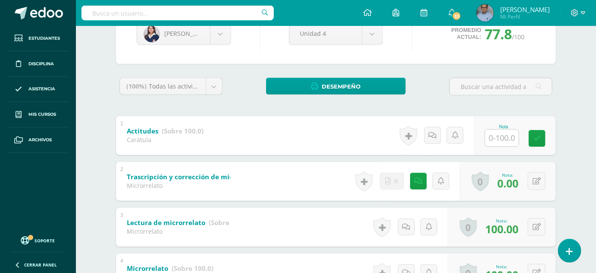
click at [505, 126] on div "Nota" at bounding box center [504, 126] width 38 height 5
click at [503, 135] on input "text" at bounding box center [507, 137] width 35 height 17
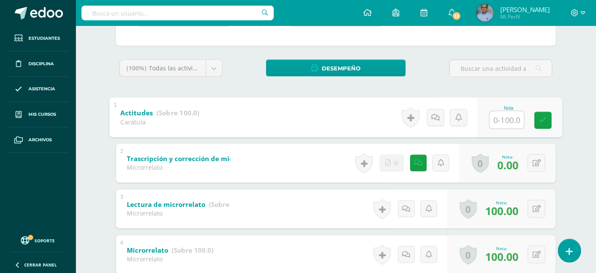
scroll to position [116, 0]
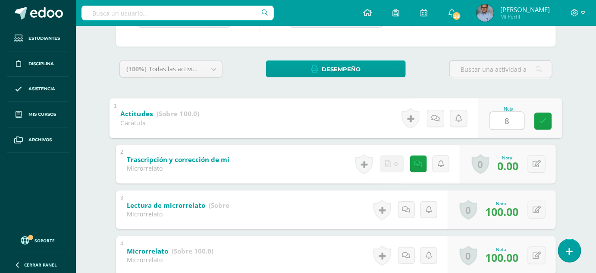
type input "80"
click at [545, 117] on icon at bounding box center [544, 120] width 8 height 7
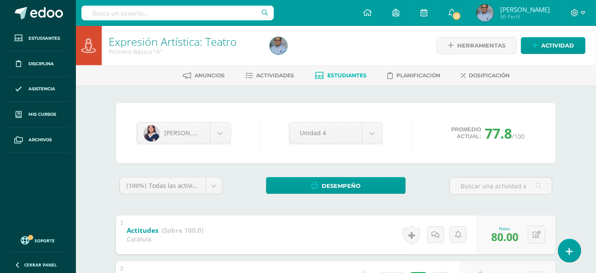
click at [336, 34] on div at bounding box center [349, 45] width 165 height 39
click at [282, 73] on span "Actividades" at bounding box center [275, 75] width 38 height 6
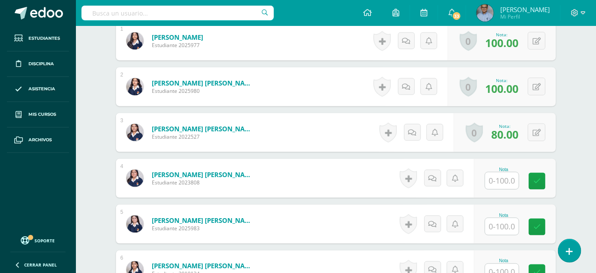
scroll to position [287, 0]
click at [504, 176] on input "text" at bounding box center [502, 180] width 34 height 17
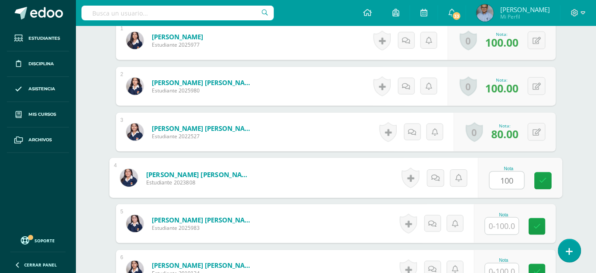
type input "100"
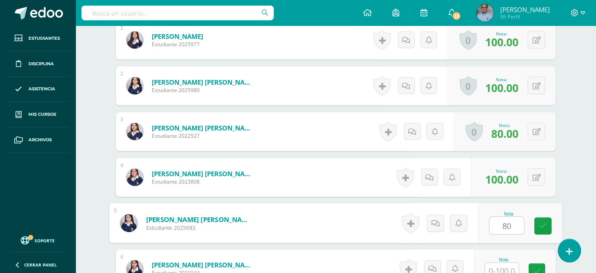
type input "80"
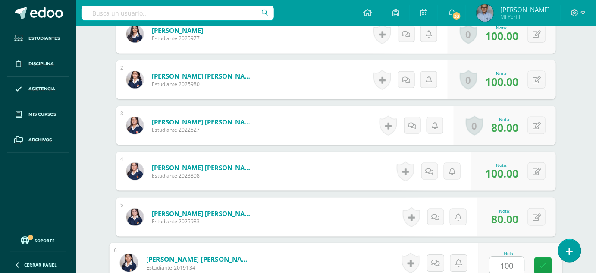
type input "100"
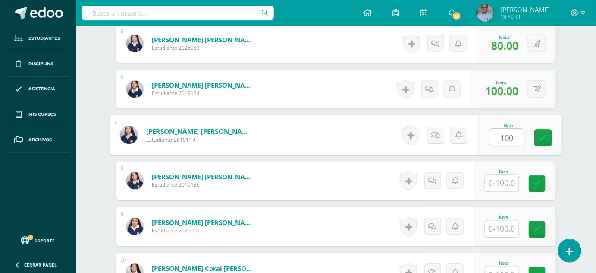
type input "100"
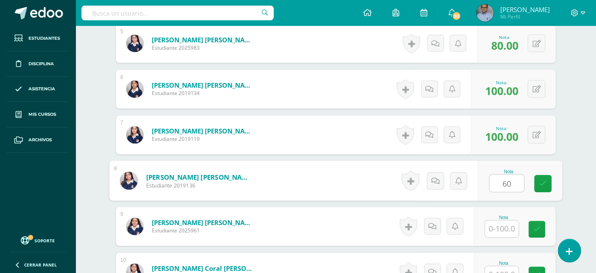
type input "60"
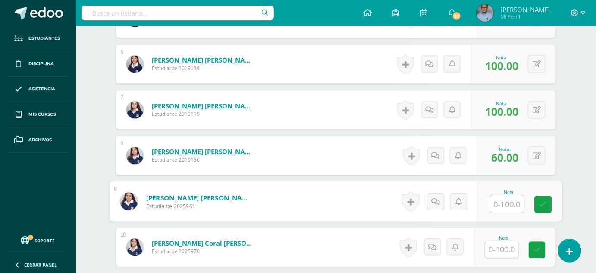
scroll to position [505, 0]
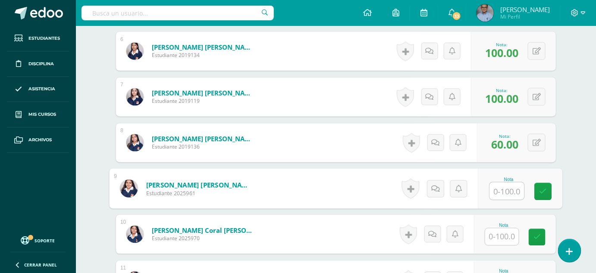
click at [510, 189] on input "text" at bounding box center [507, 190] width 35 height 17
type input "100"
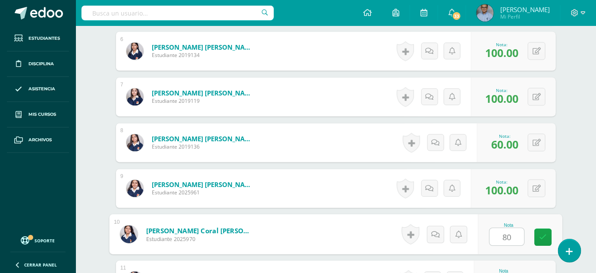
type input "80"
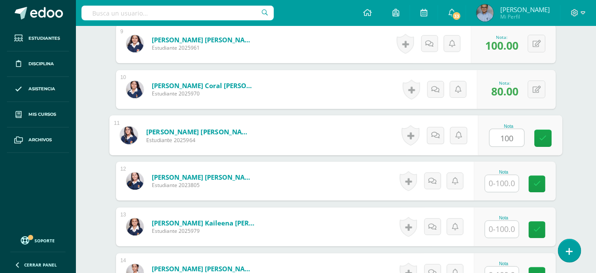
type input "100"
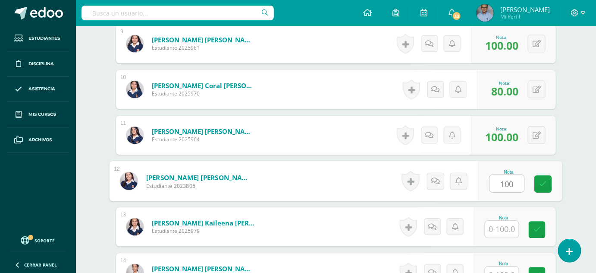
type input "100"
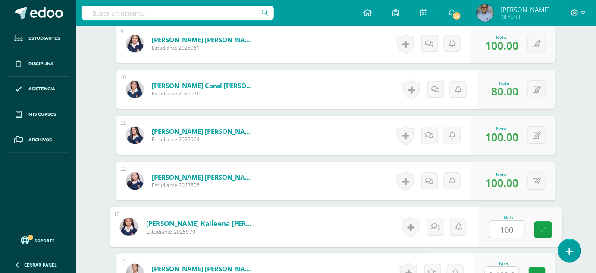
type input "100"
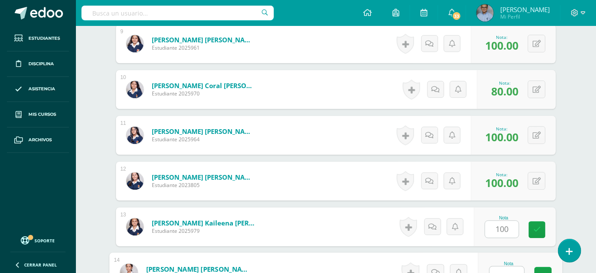
scroll to position [659, 0]
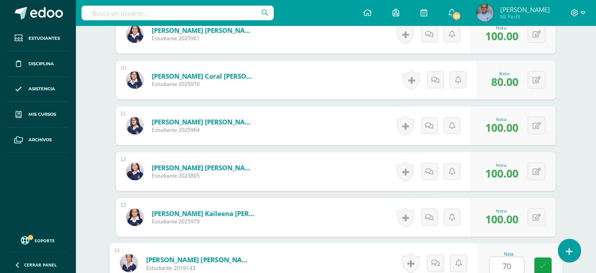
type input "70"
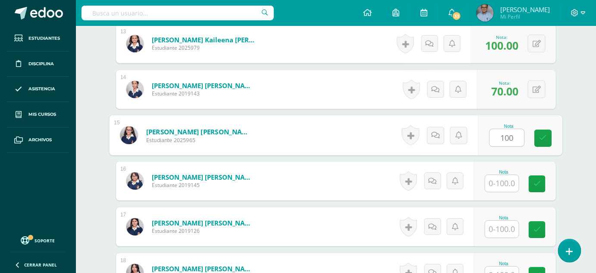
type input "100"
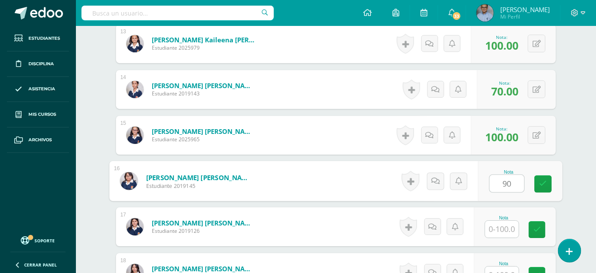
type input "90"
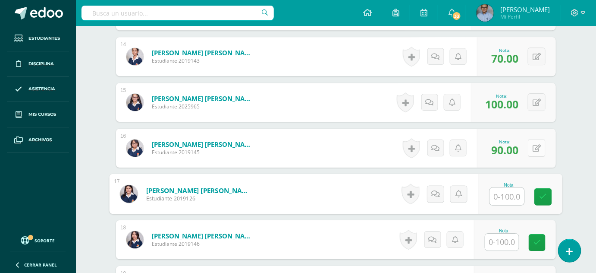
scroll to position [871, 0]
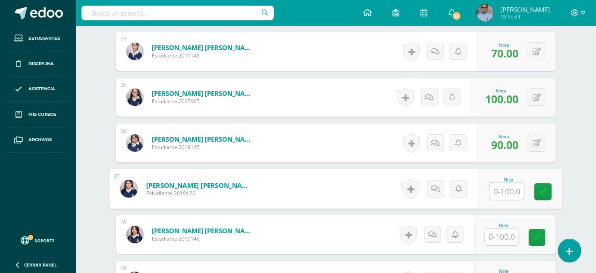
click at [506, 188] on input "text" at bounding box center [507, 190] width 35 height 17
type input "100"
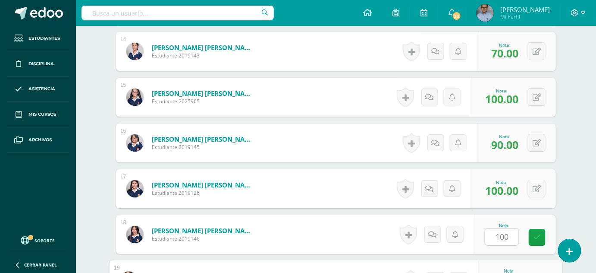
scroll to position [1016, 0]
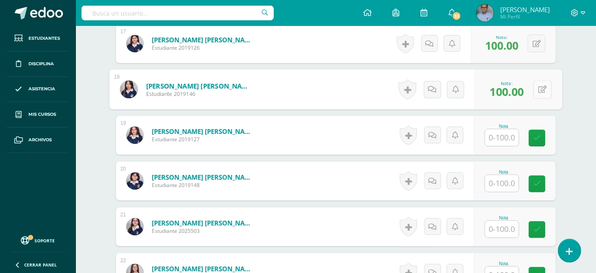
click at [539, 85] on icon at bounding box center [543, 88] width 9 height 7
type input "80"
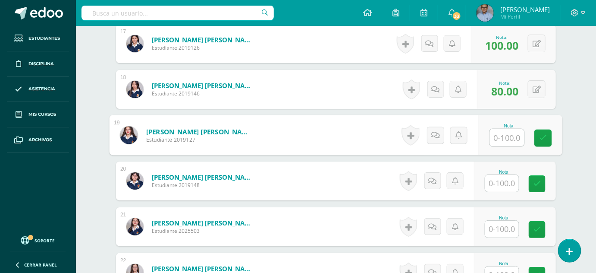
click at [513, 134] on input "text" at bounding box center [507, 137] width 35 height 17
type input "100"
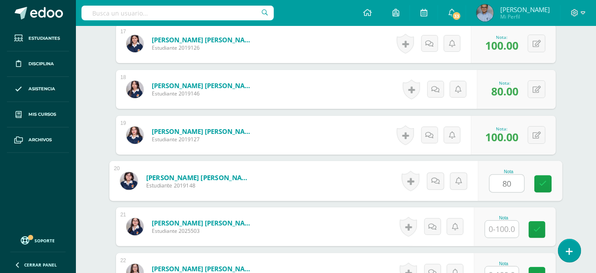
type input "80"
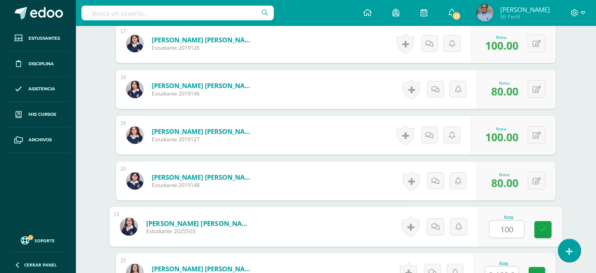
type input "100"
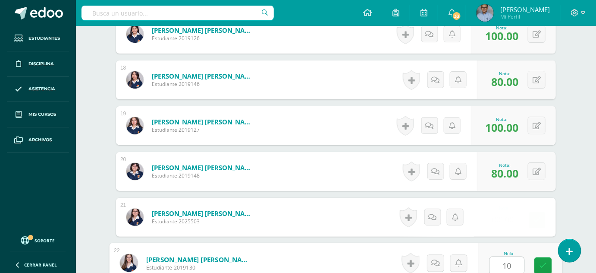
type input "100"
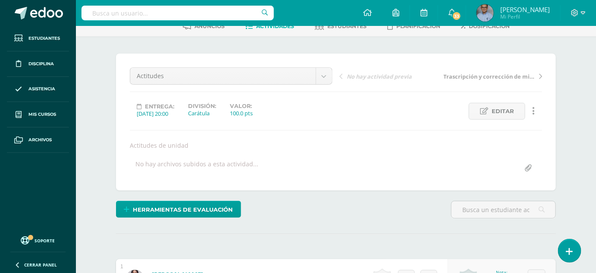
scroll to position [0, 0]
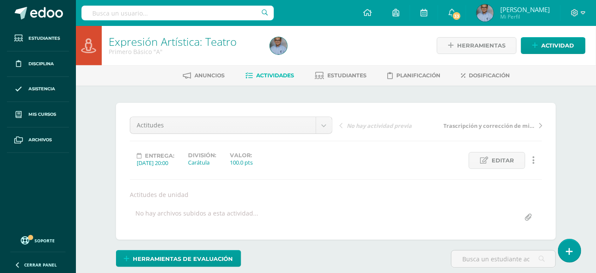
click at [281, 74] on span "Actividades" at bounding box center [275, 75] width 38 height 6
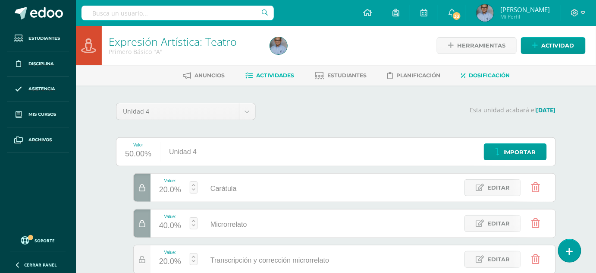
click at [280, 74] on span "Actividades" at bounding box center [275, 75] width 38 height 6
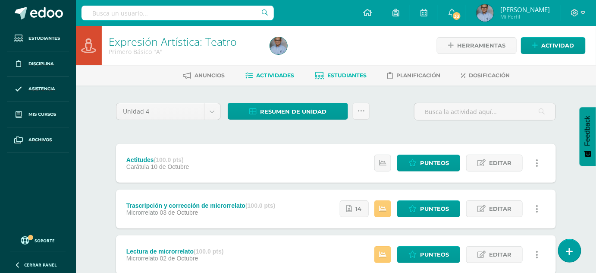
click at [337, 74] on span "Estudiantes" at bounding box center [346, 75] width 39 height 6
click at [488, 73] on span "Dosificación" at bounding box center [489, 75] width 41 height 6
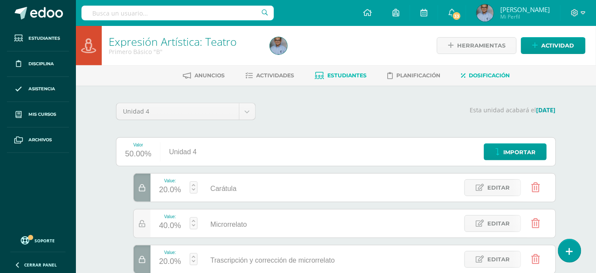
click at [330, 73] on span "Estudiantes" at bounding box center [346, 75] width 39 height 6
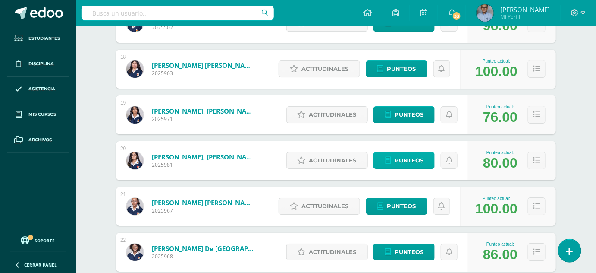
scroll to position [917, 0]
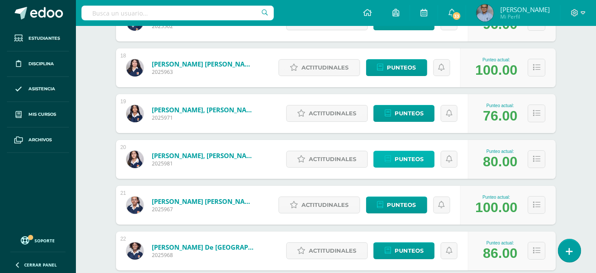
click at [398, 160] on span "Punteos" at bounding box center [409, 159] width 29 height 16
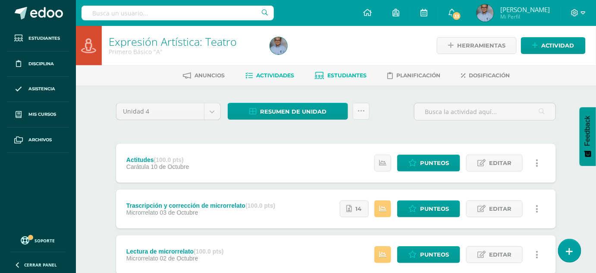
click at [346, 78] on span "Estudiantes" at bounding box center [346, 75] width 39 height 6
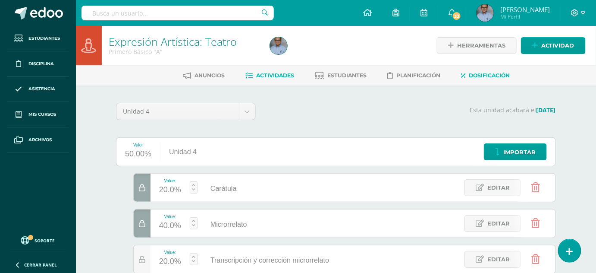
click at [274, 71] on link "Actividades" at bounding box center [269, 76] width 49 height 14
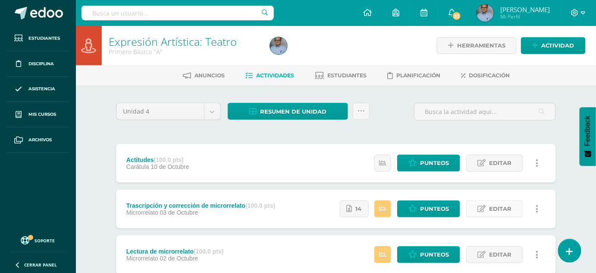
click at [504, 207] on span "Editar" at bounding box center [500, 209] width 22 height 16
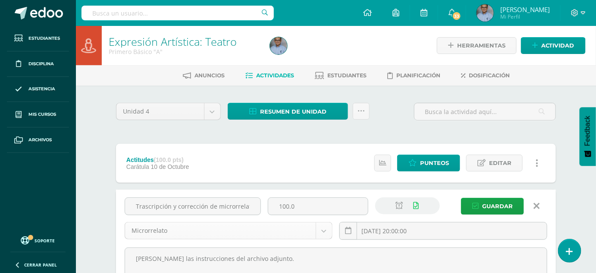
click at [327, 235] on body "Estudiantes Disciplina Asistencia Mis cursos Archivos Soporte Ayuda Reportar un…" at bounding box center [298, 273] width 596 height 546
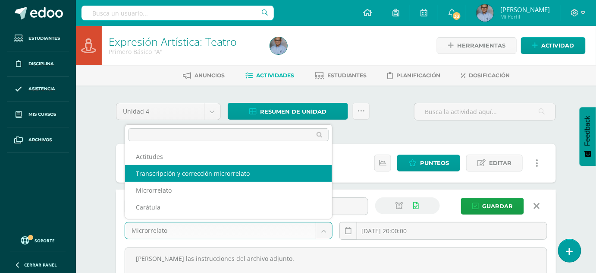
select select "130687"
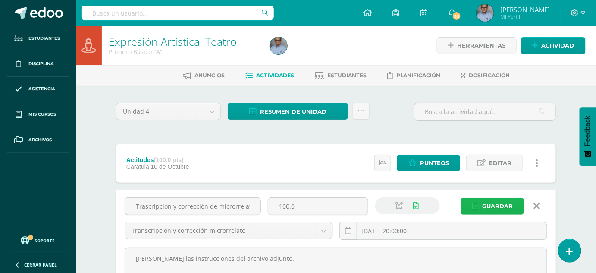
click at [492, 203] on span "Guardar" at bounding box center [497, 206] width 31 height 16
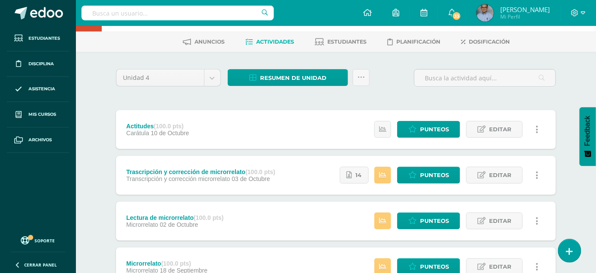
scroll to position [27, 0]
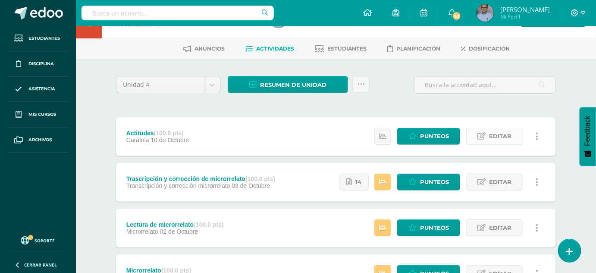
click at [506, 140] on span "Editar" at bounding box center [500, 136] width 22 height 16
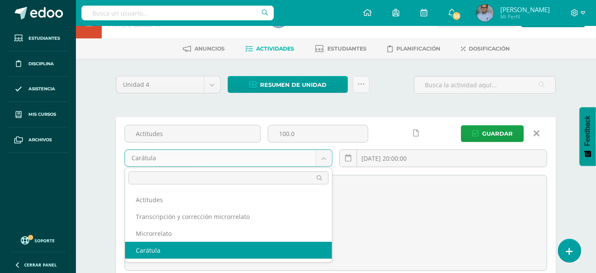
click at [327, 159] on body "La tarea Trascripción y corrección de microrrelato fue editada exitosamente. Es…" at bounding box center [298, 246] width 596 height 546
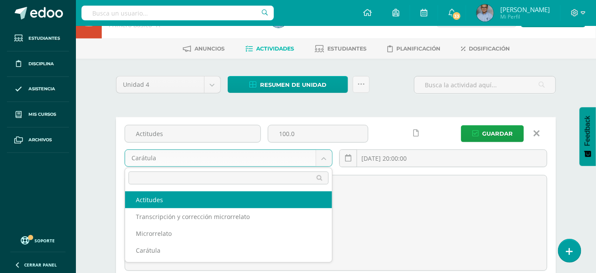
select select "130688"
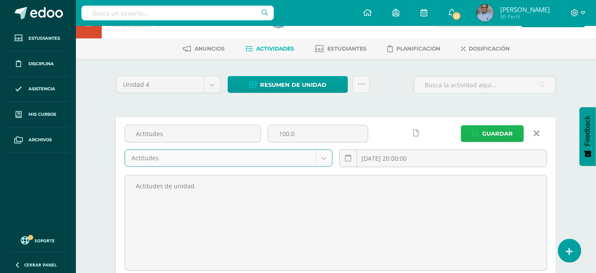
click at [491, 129] on span "Guardar" at bounding box center [497, 134] width 31 height 16
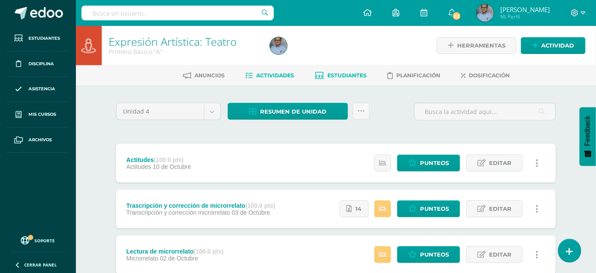
click at [354, 73] on span "Estudiantes" at bounding box center [346, 75] width 39 height 6
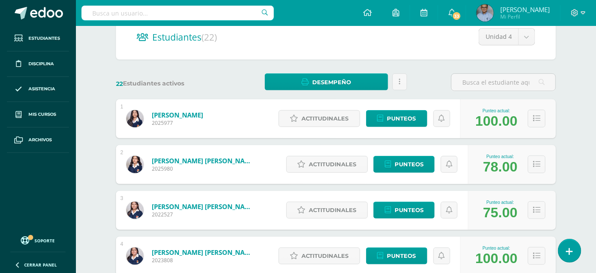
scroll to position [89, 0]
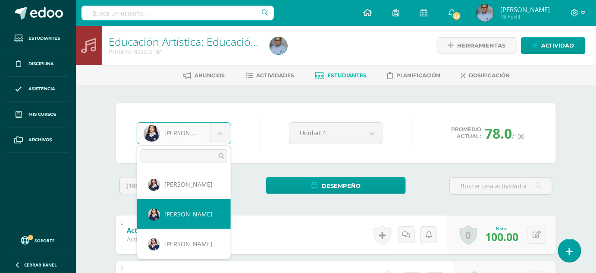
click at [219, 136] on body "Estudiantes Disciplina Asistencia Mis cursos Archivos Soporte Ayuda Reportar un…" at bounding box center [298, 247] width 596 height 494
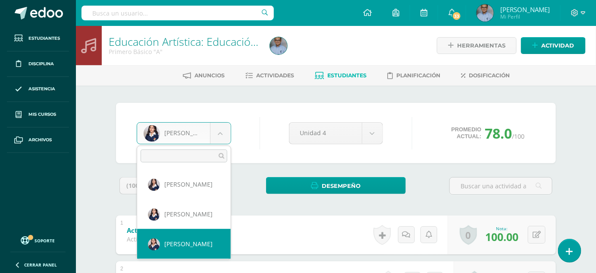
select select "2846"
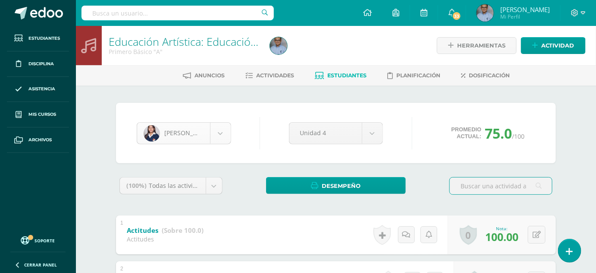
click at [224, 126] on body "Estudiantes Disciplina Asistencia Mis cursos Archivos Soporte Ayuda Reportar un…" at bounding box center [298, 247] width 596 height 494
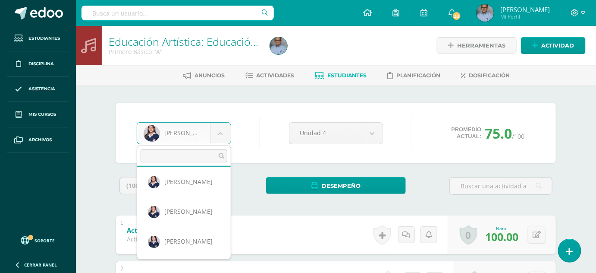
scroll to position [64, 0]
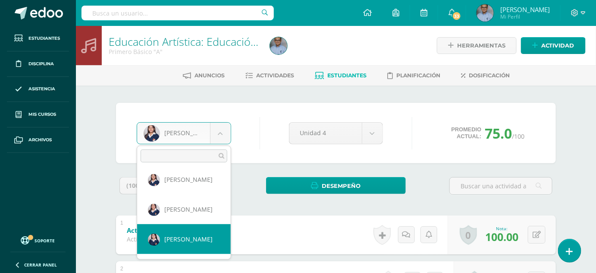
select select "3091"
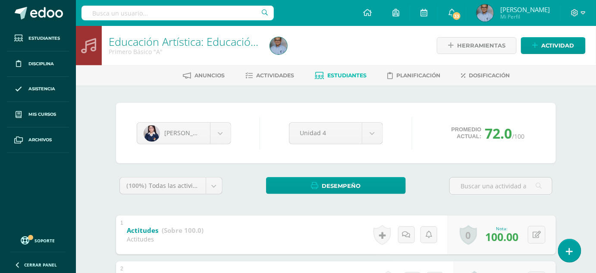
click at [345, 70] on link "Estudiantes" at bounding box center [341, 76] width 52 height 14
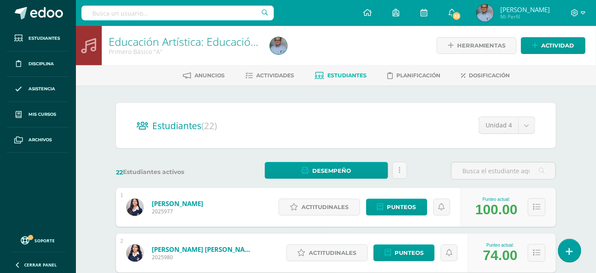
click at [351, 77] on span "Estudiantes" at bounding box center [346, 75] width 39 height 6
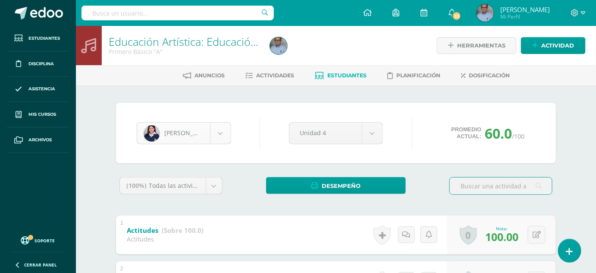
click at [220, 129] on body "Estudiantes Disciplina Asistencia Mis cursos Archivos Soporte Ayuda Reportar un…" at bounding box center [298, 247] width 596 height 494
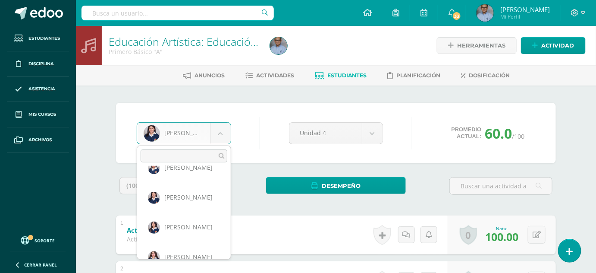
scroll to position [476, 0]
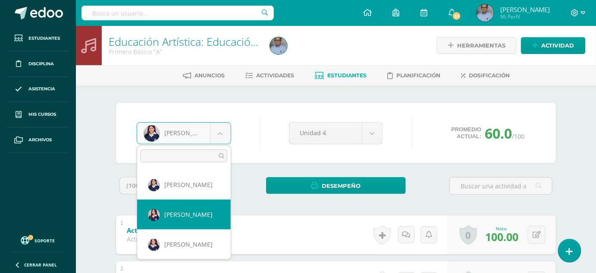
select select "2079"
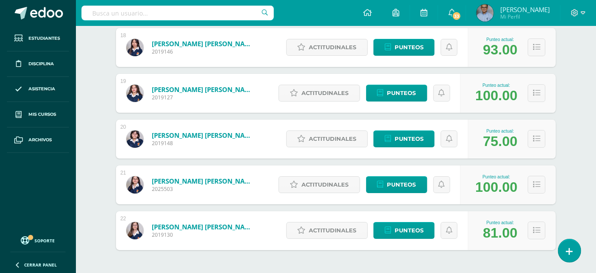
scroll to position [972, 0]
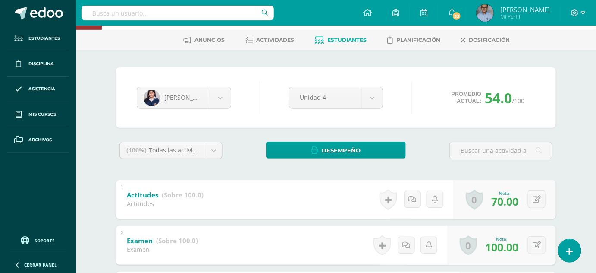
scroll to position [221, 0]
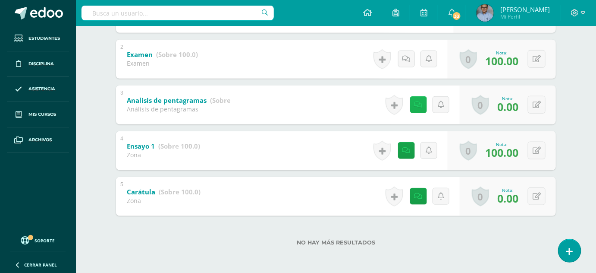
click at [418, 104] on icon at bounding box center [419, 104] width 8 height 7
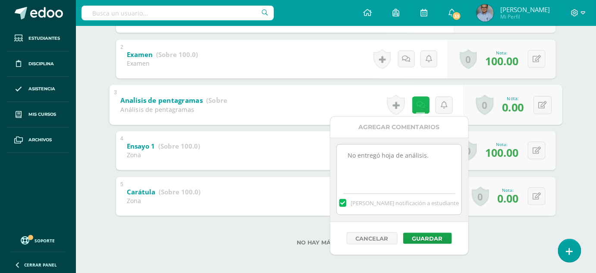
click at [418, 104] on icon at bounding box center [421, 104] width 9 height 7
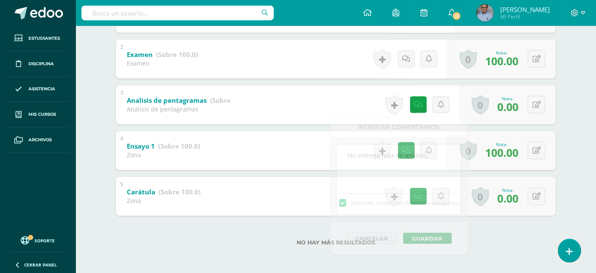
click at [252, 233] on div "No hay más resultados" at bounding box center [336, 236] width 440 height 40
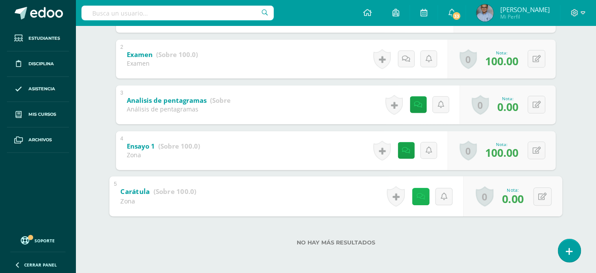
click at [418, 201] on link at bounding box center [420, 196] width 17 height 17
click at [236, 238] on div "No hay más resultados" at bounding box center [336, 236] width 440 height 40
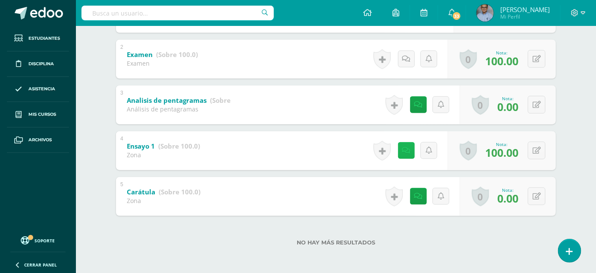
click at [404, 149] on icon at bounding box center [406, 150] width 8 height 7
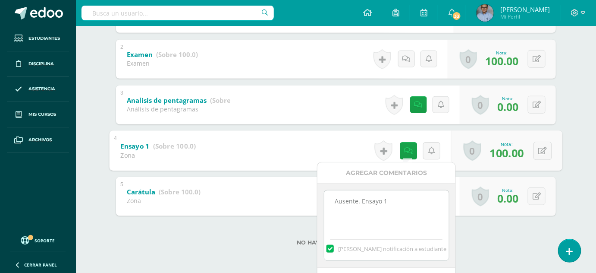
click at [271, 238] on div "No hay más resultados" at bounding box center [336, 236] width 440 height 40
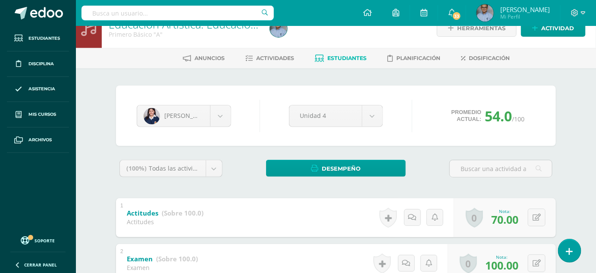
scroll to position [17, 0]
click at [338, 55] on span "Estudiantes" at bounding box center [346, 58] width 39 height 6
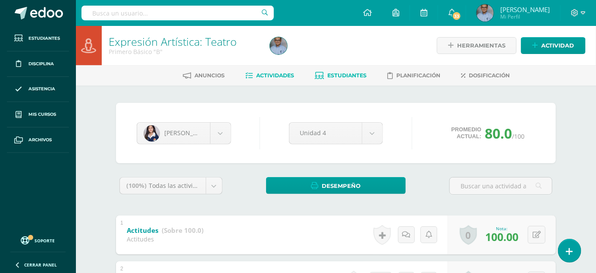
click at [278, 77] on span "Actividades" at bounding box center [275, 75] width 38 height 6
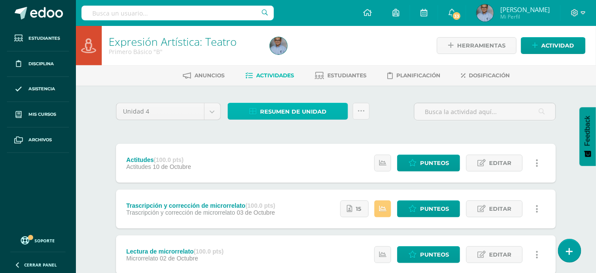
drag, startPoint x: 292, startPoint y: 111, endPoint x: 270, endPoint y: 111, distance: 22.4
click at [270, 111] on span "Resumen de unidad" at bounding box center [293, 112] width 66 height 16
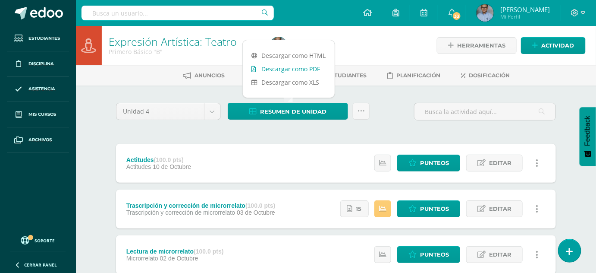
click at [280, 70] on link "Descargar como PDF" at bounding box center [289, 68] width 92 height 13
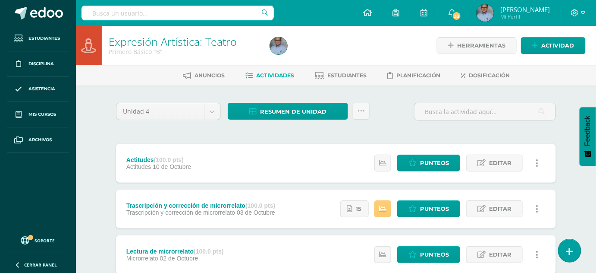
click at [147, 78] on ul "Anuncios Actividades Estudiantes Planificación Dosificación" at bounding box center [346, 75] width 520 height 14
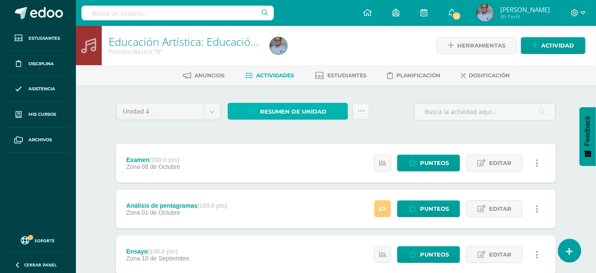
click at [280, 109] on span "Resumen de unidad" at bounding box center [293, 112] width 66 height 16
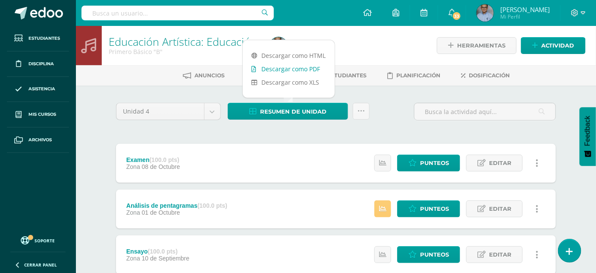
click at [285, 69] on link "Descargar como PDF" at bounding box center [289, 68] width 92 height 13
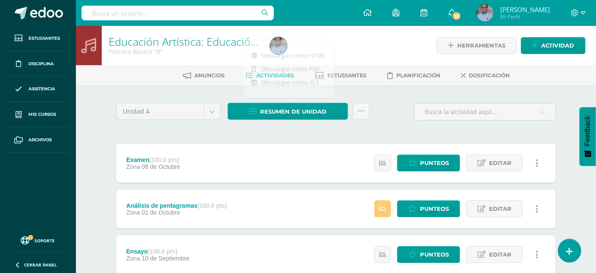
click at [122, 82] on div "Anuncios Actividades Estudiantes Planificación Dosificación" at bounding box center [346, 75] width 541 height 20
click at [567, 46] on span "Actividad" at bounding box center [557, 46] width 33 height 16
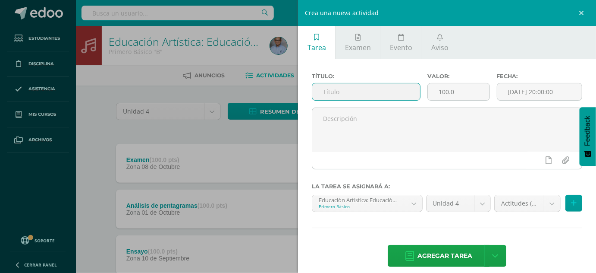
click at [348, 95] on input "text" at bounding box center [366, 91] width 108 height 17
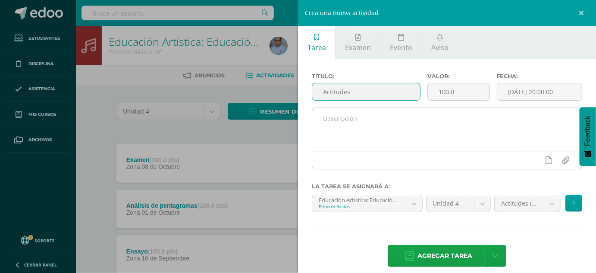
type input "Actitudes"
click at [344, 115] on textarea at bounding box center [447, 129] width 270 height 43
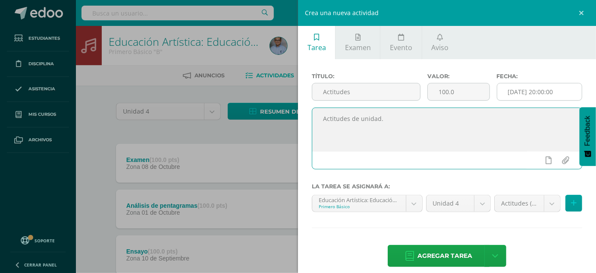
type textarea "Actitudes de unidad."
click at [525, 89] on input "[DATE] 20:00:00" at bounding box center [539, 91] width 85 height 17
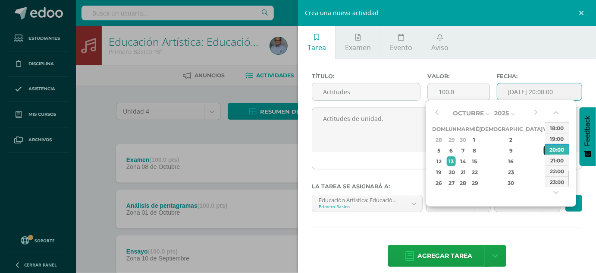
click at [544, 148] on div "10" at bounding box center [548, 150] width 8 height 10
type input "2025-10-10 20:00"
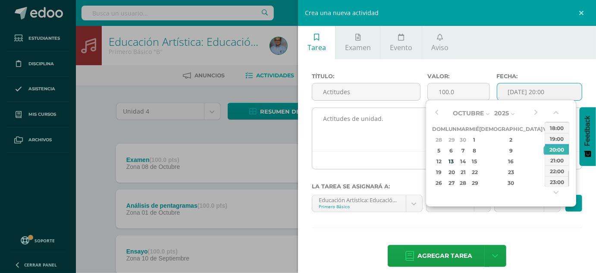
click at [402, 139] on textarea "Actitudes de unidad." at bounding box center [447, 129] width 270 height 43
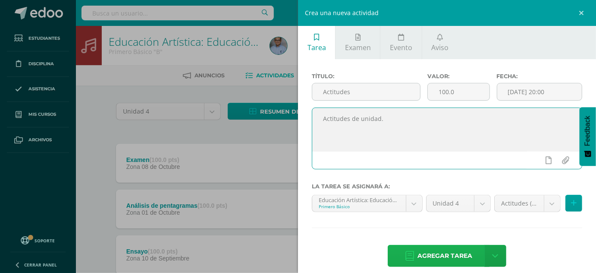
click at [444, 258] on span "Agregar tarea" at bounding box center [445, 255] width 55 height 21
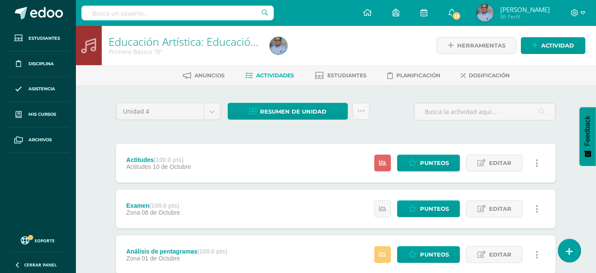
click at [437, 154] on div "Estatus de Actividad: 23 Estudiantes sin calificar 0 Estudiantes con cero Media…" at bounding box center [459, 163] width 195 height 39
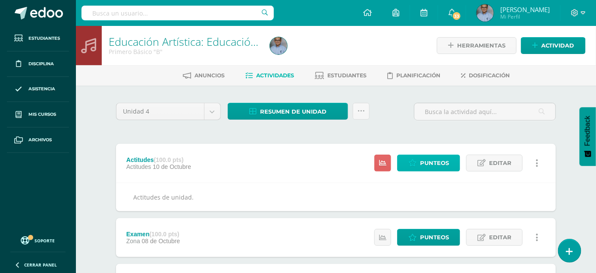
click at [440, 166] on span "Punteos" at bounding box center [434, 163] width 29 height 16
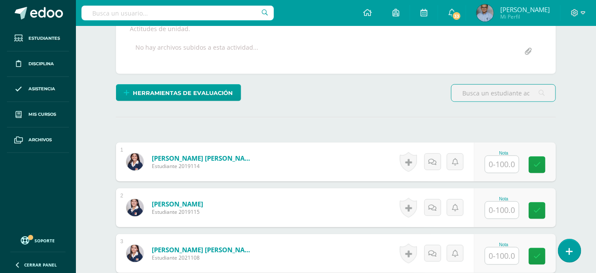
scroll to position [170, 0]
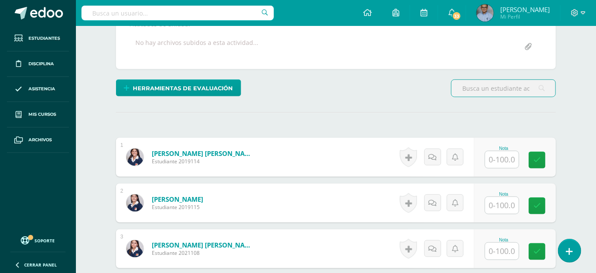
click at [506, 155] on input "text" at bounding box center [502, 159] width 34 height 17
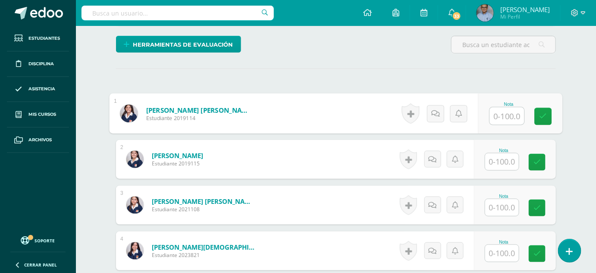
scroll to position [215, 0]
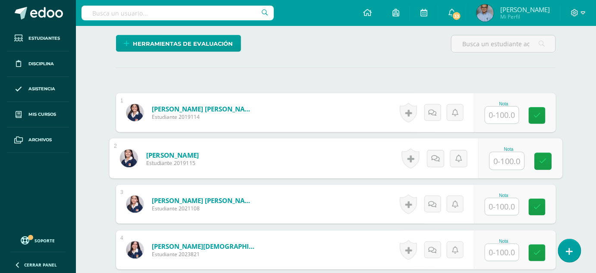
click at [501, 158] on input "text" at bounding box center [507, 160] width 35 height 17
type input "100"
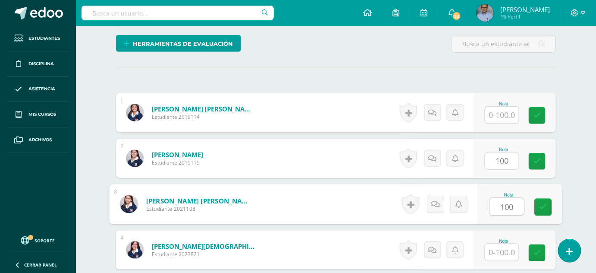
type input "100"
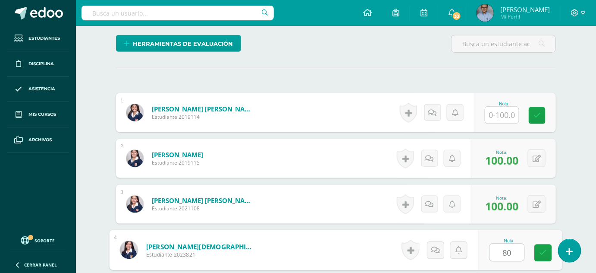
type input "80"
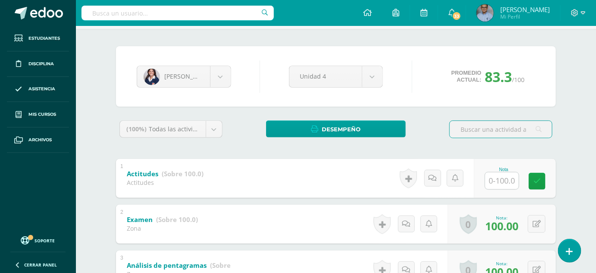
scroll to position [34, 0]
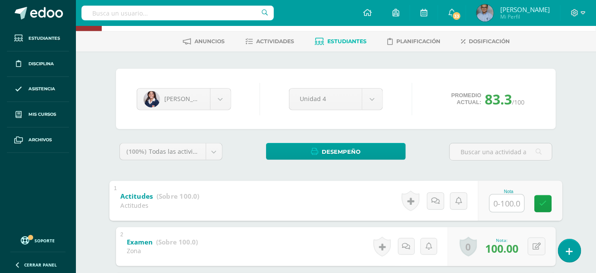
click at [505, 203] on input "text" at bounding box center [507, 202] width 35 height 17
type input "90"
click at [545, 204] on icon at bounding box center [544, 203] width 8 height 7
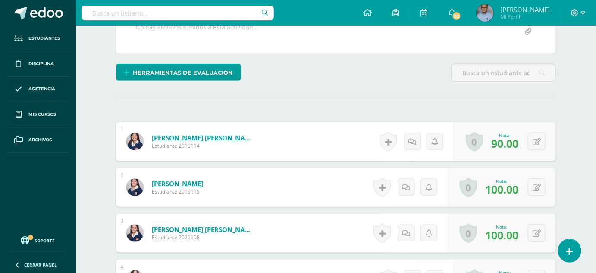
scroll to position [324, 0]
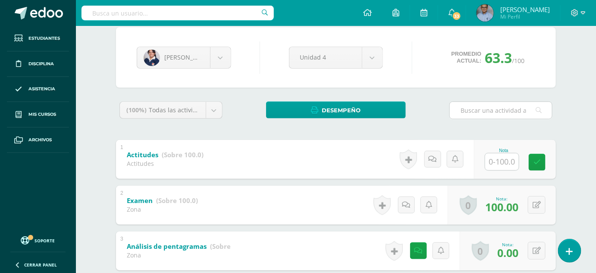
scroll to position [92, 0]
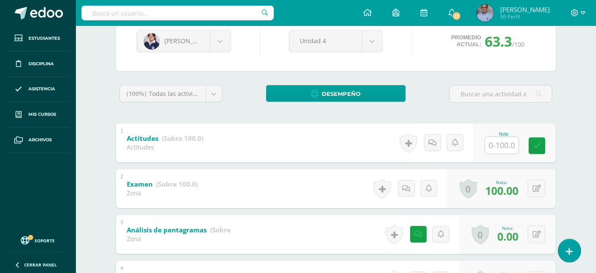
click at [502, 144] on input "text" at bounding box center [502, 145] width 34 height 17
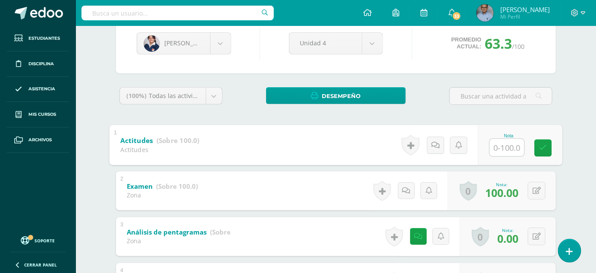
scroll to position [88, 0]
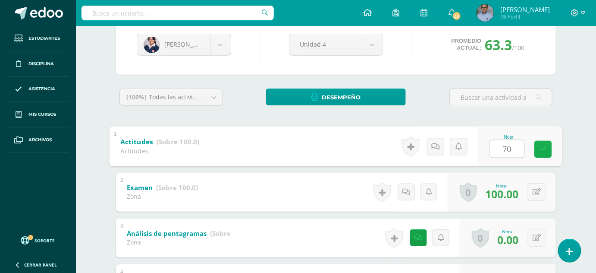
click at [544, 145] on icon at bounding box center [544, 148] width 8 height 7
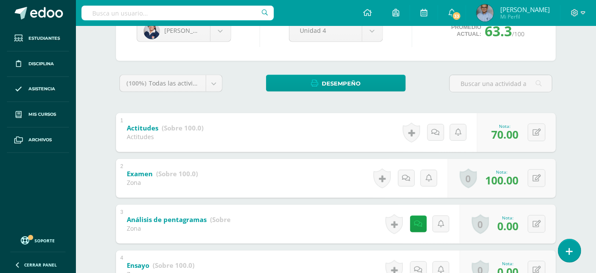
scroll to position [0, 0]
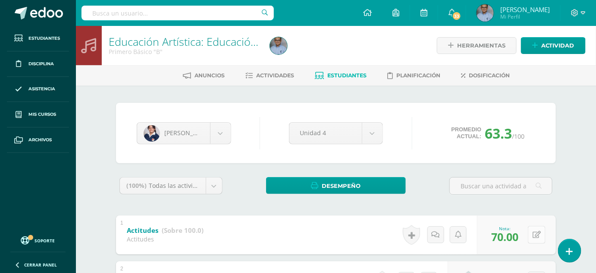
click at [534, 231] on button at bounding box center [537, 235] width 18 height 18
type input "80"
click at [519, 235] on icon at bounding box center [520, 237] width 8 height 7
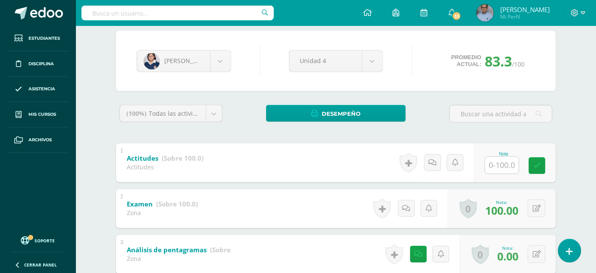
scroll to position [72, 0]
click at [501, 163] on input "text" at bounding box center [502, 164] width 34 height 17
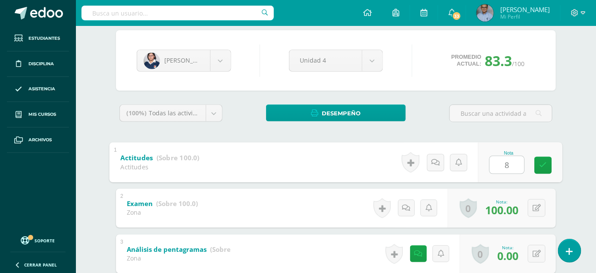
type input "80"
click at [544, 164] on icon at bounding box center [544, 164] width 8 height 7
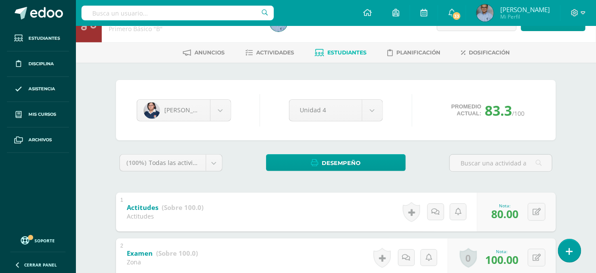
scroll to position [0, 0]
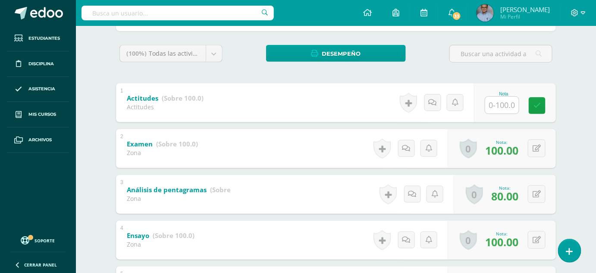
scroll to position [129, 0]
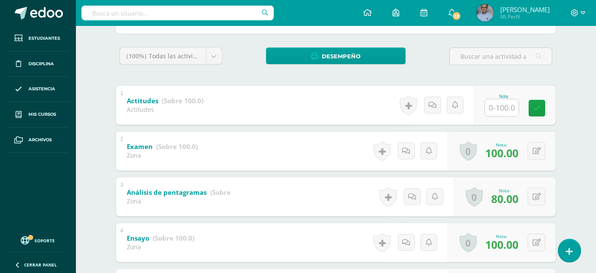
click at [505, 104] on input "text" at bounding box center [502, 107] width 34 height 17
type input "90"
click at [541, 104] on icon at bounding box center [544, 107] width 8 height 7
click at [91, 48] on div "Educación Artística: Educación Musical Primero Básico "B" Herramientas Detalle …" at bounding box center [336, 176] width 520 height 560
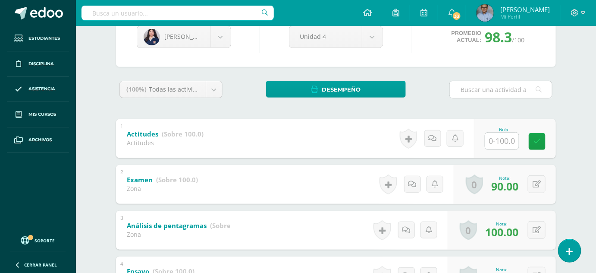
scroll to position [88, 0]
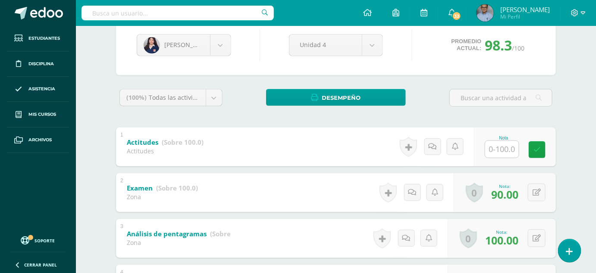
click at [501, 148] on input "text" at bounding box center [502, 149] width 34 height 17
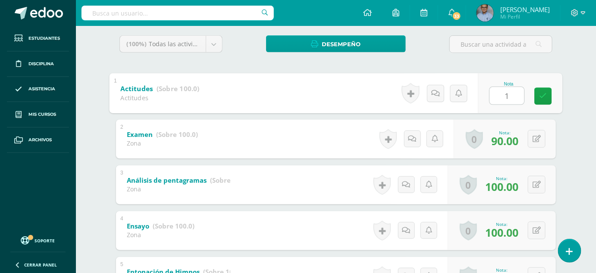
scroll to position [135, 0]
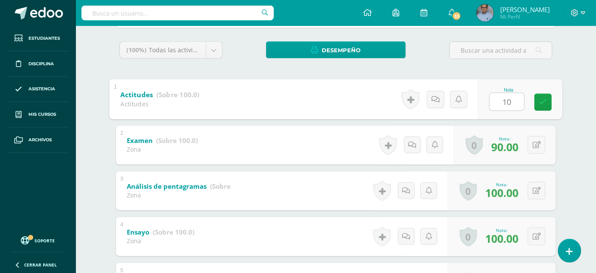
type input "100"
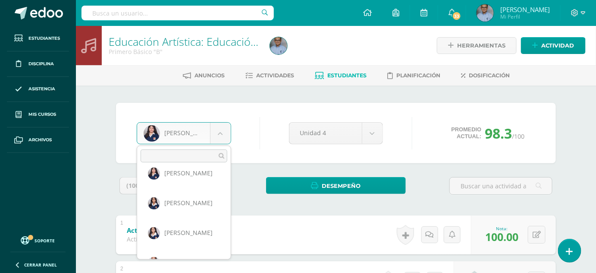
scroll to position [521, 0]
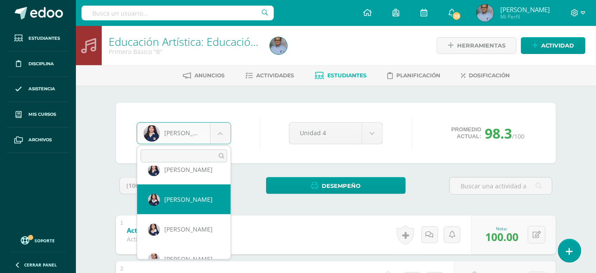
select select "3049"
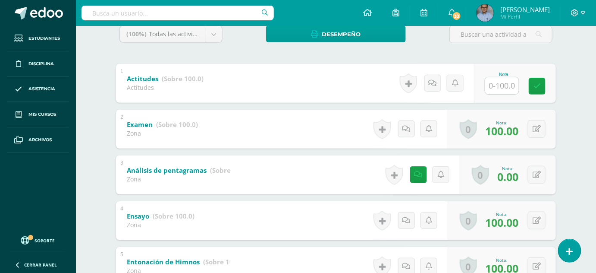
scroll to position [146, 0]
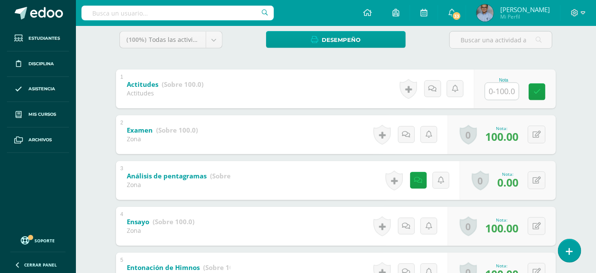
click at [501, 89] on input "text" at bounding box center [502, 91] width 34 height 17
type input "80"
click at [545, 88] on icon at bounding box center [544, 91] width 8 height 7
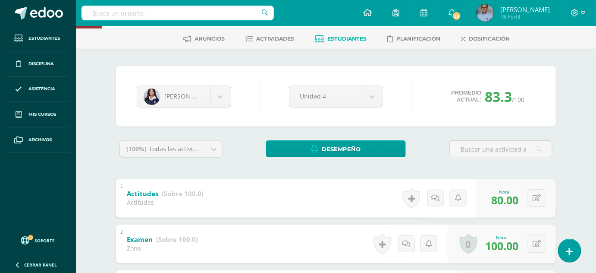
scroll to position [0, 0]
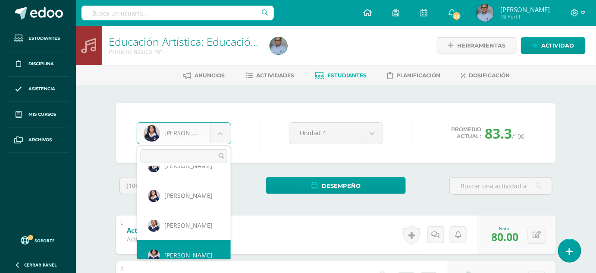
scroll to position [565, 0]
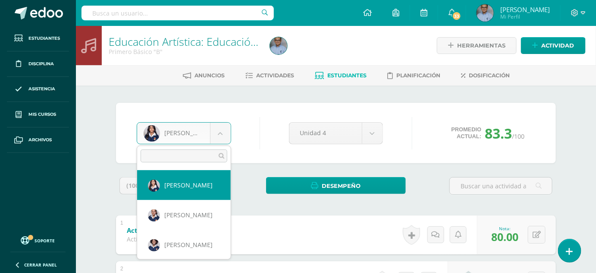
select select "3079"
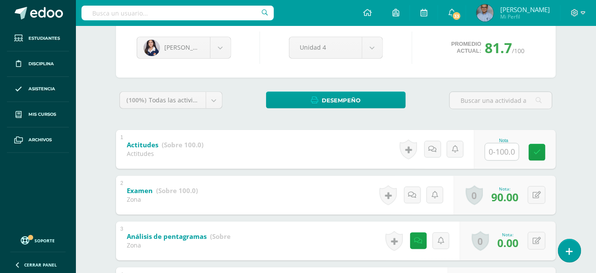
scroll to position [85, 0]
click at [501, 149] on input "text" at bounding box center [502, 152] width 34 height 17
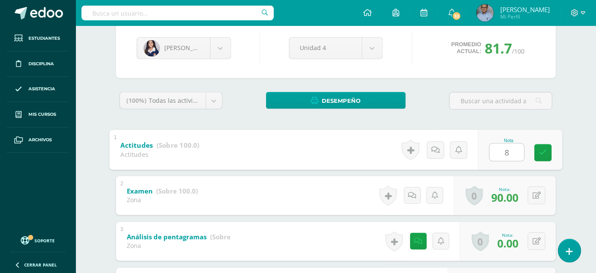
type input "80"
click at [541, 153] on icon at bounding box center [544, 152] width 8 height 7
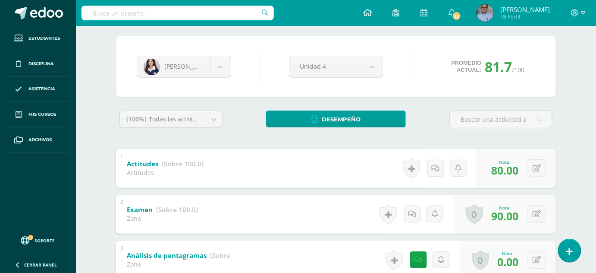
scroll to position [0, 0]
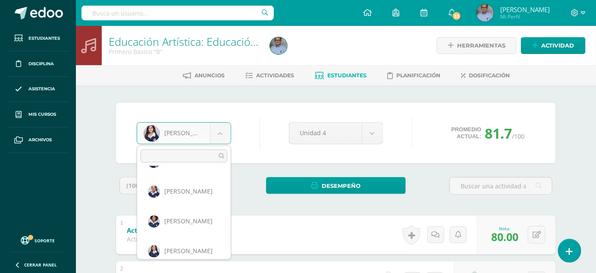
scroll to position [598, 0]
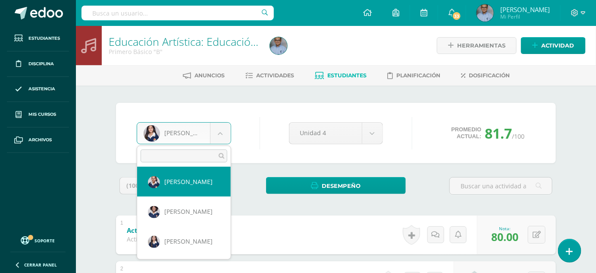
select select "3026"
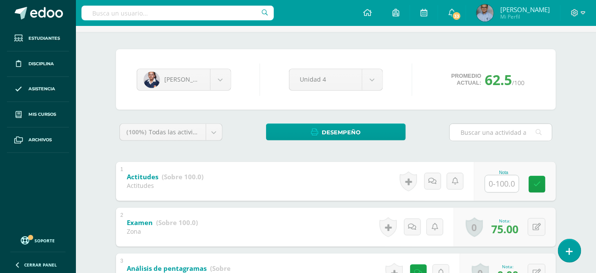
scroll to position [63, 0]
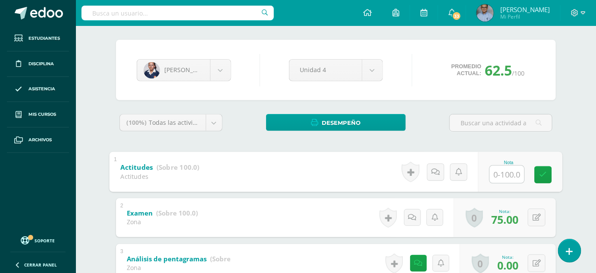
click at [502, 166] on input "text" at bounding box center [507, 173] width 35 height 17
type input "70"
click at [542, 171] on icon at bounding box center [544, 174] width 8 height 7
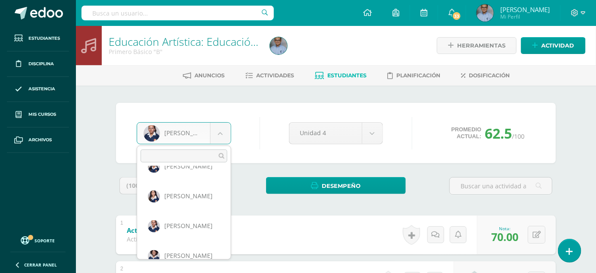
scroll to position [598, 0]
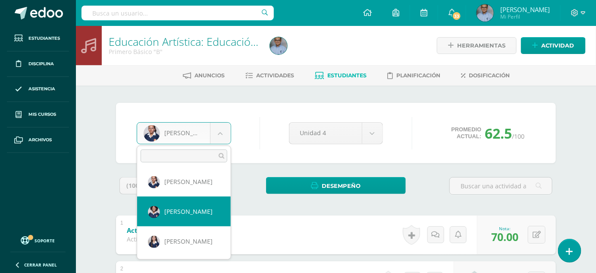
select select "3024"
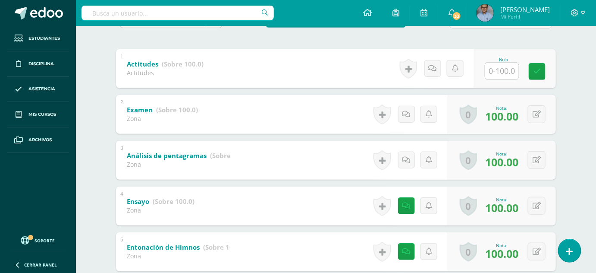
scroll to position [166, 0]
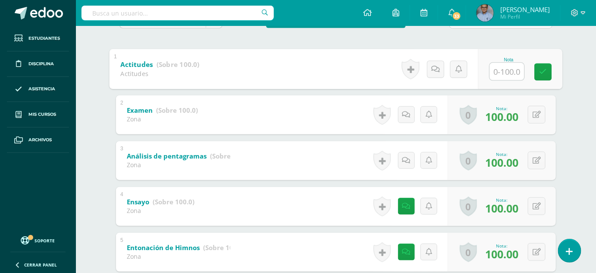
click at [504, 63] on input "text" at bounding box center [507, 71] width 35 height 17
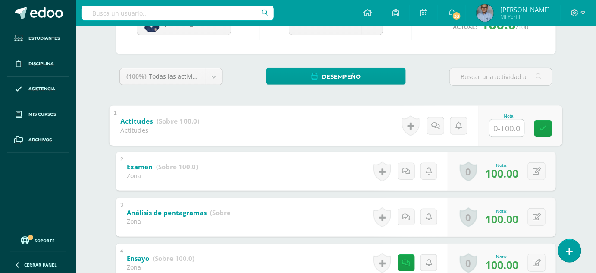
scroll to position [180, 0]
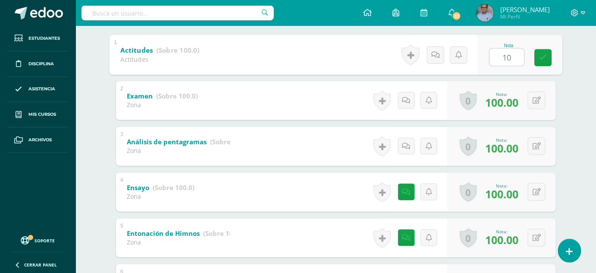
type input "100"
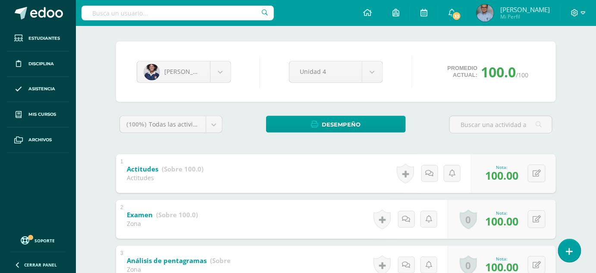
scroll to position [0, 0]
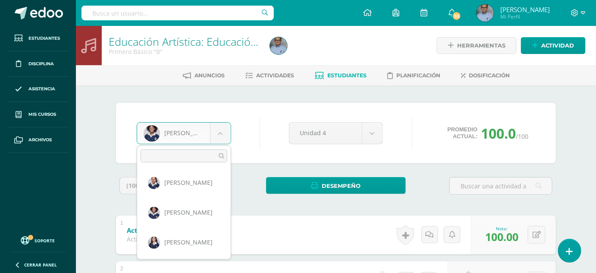
scroll to position [598, 0]
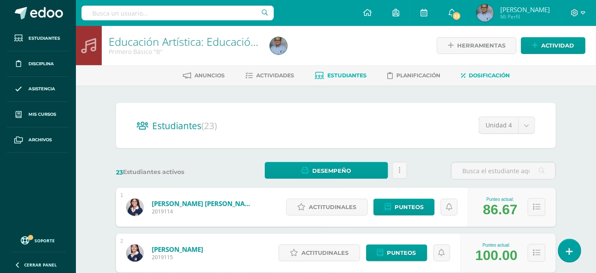
click at [484, 76] on span "Dosificación" at bounding box center [489, 75] width 41 height 6
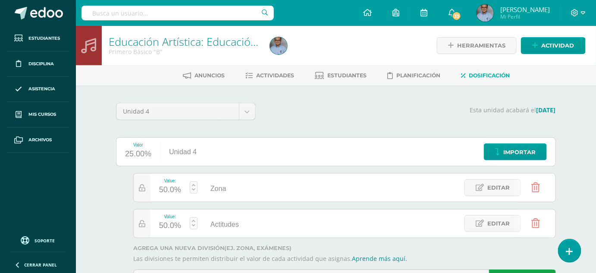
scroll to position [41, 0]
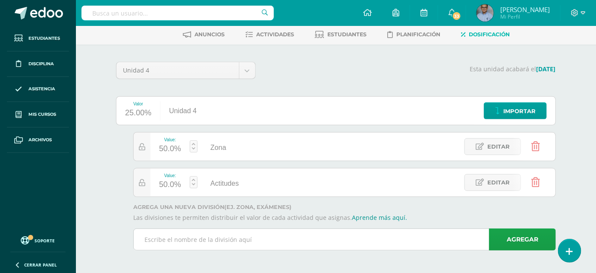
click at [177, 235] on input "text" at bounding box center [345, 239] width 422 height 21
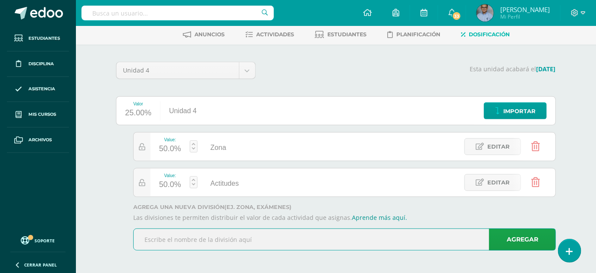
type input ">"
type input "Examen"
click at [515, 235] on link "Agregar" at bounding box center [522, 239] width 67 height 22
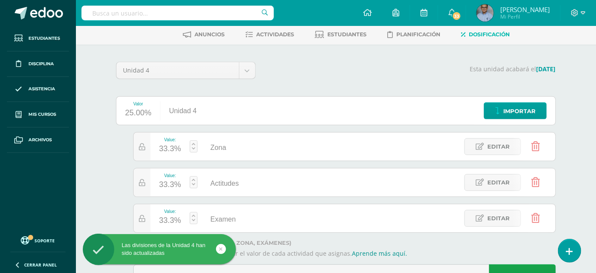
scroll to position [76, 0]
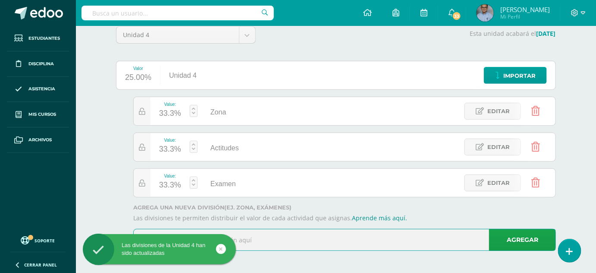
click at [281, 235] on input "text" at bounding box center [345, 239] width 422 height 21
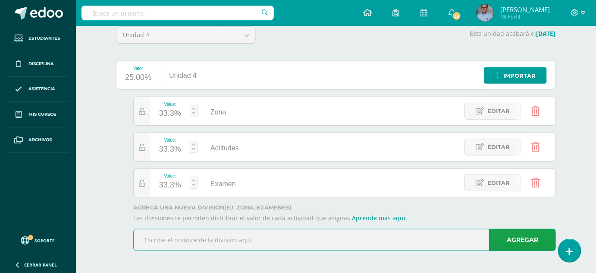
click at [262, 180] on input "Examen" at bounding box center [304, 183] width 100 height 17
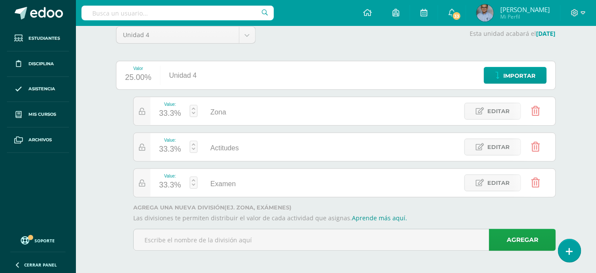
click at [192, 183] on link at bounding box center [194, 182] width 8 height 12
type input "20"
click at [230, 157] on link "Guardar" at bounding box center [240, 159] width 59 height 11
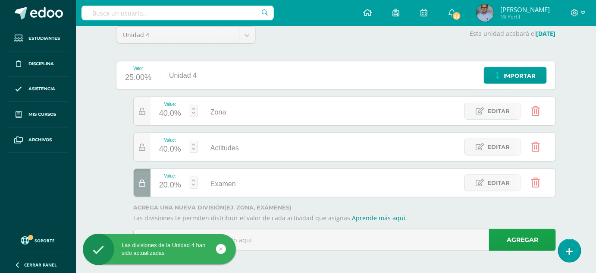
click at [192, 145] on link at bounding box center [194, 147] width 8 height 12
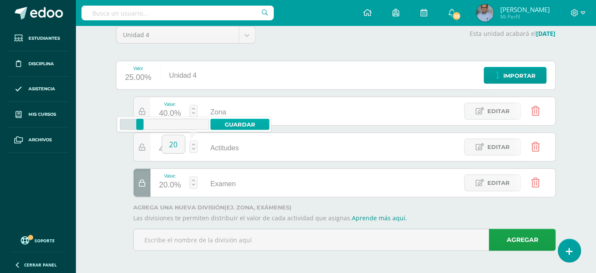
type input "20"
click at [227, 124] on link "Guardar" at bounding box center [240, 124] width 59 height 11
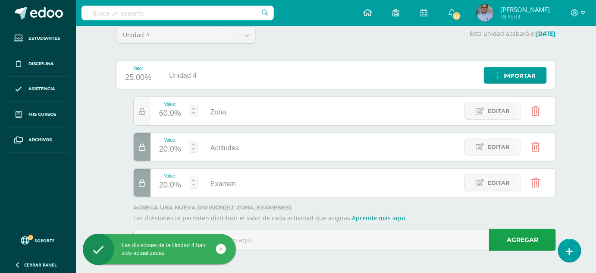
scroll to position [0, 0]
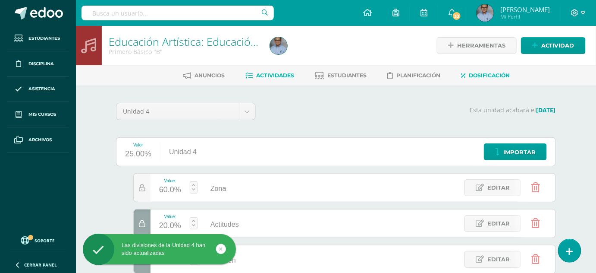
click at [269, 73] on span "Actividades" at bounding box center [275, 75] width 38 height 6
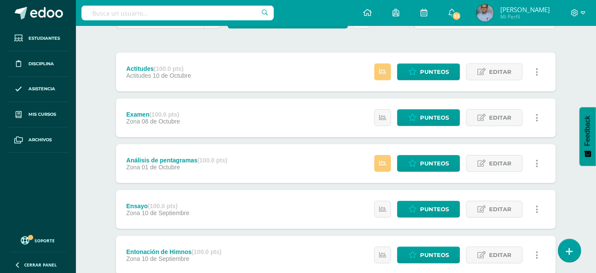
scroll to position [92, 0]
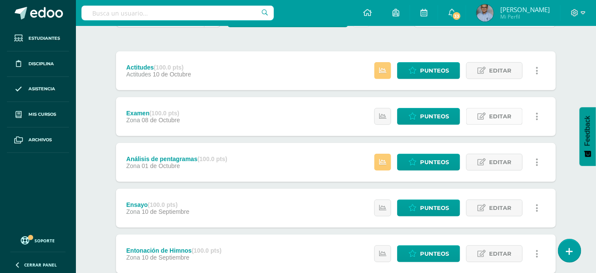
click at [492, 112] on span "Editar" at bounding box center [500, 116] width 22 height 16
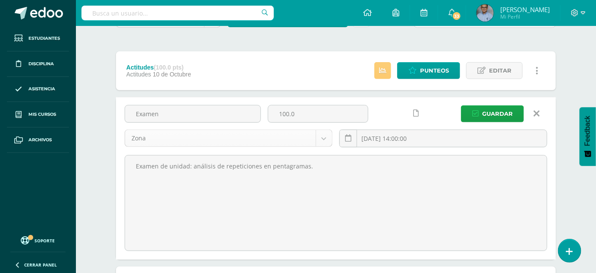
click at [321, 139] on body "Estudiantes Disciplina Asistencia Mis cursos Archivos Soporte Ayuda Reportar un…" at bounding box center [298, 227] width 596 height 638
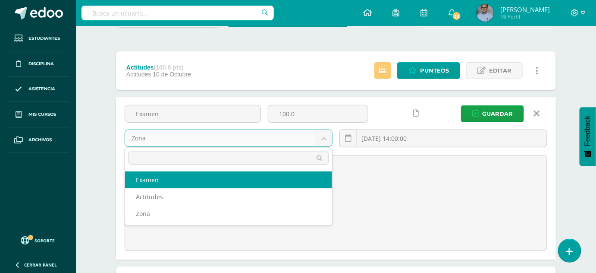
select select "130746"
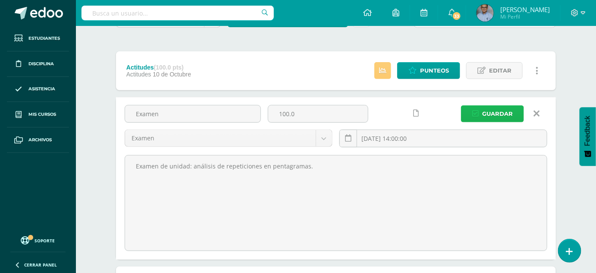
click at [491, 109] on span "Guardar" at bounding box center [497, 114] width 31 height 16
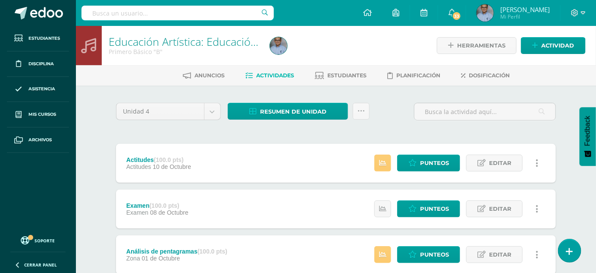
click at [268, 74] on span "Actividades" at bounding box center [275, 75] width 38 height 6
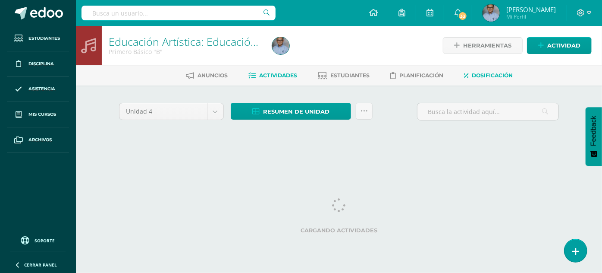
click at [484, 76] on span "Dosificación" at bounding box center [492, 75] width 41 height 6
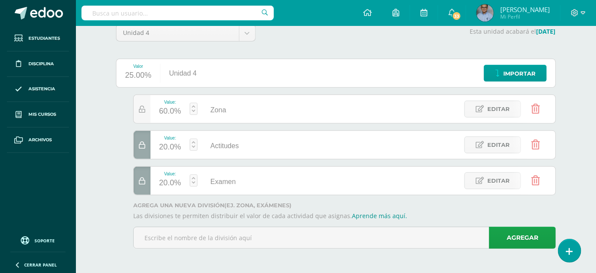
scroll to position [76, 0]
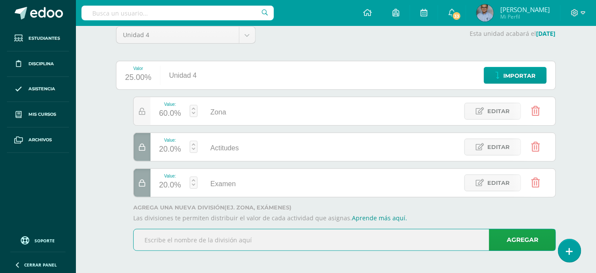
click at [192, 236] on input "text" at bounding box center [345, 239] width 422 height 21
type input "Carátula"
click at [499, 237] on link "Agregar" at bounding box center [522, 240] width 67 height 22
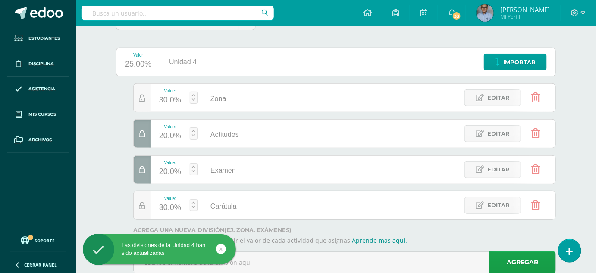
scroll to position [90, 0]
click at [391, 201] on div "Value: 30.0% Carátula Carátula Editar" at bounding box center [344, 204] width 423 height 29
click at [191, 203] on link at bounding box center [194, 204] width 8 height 12
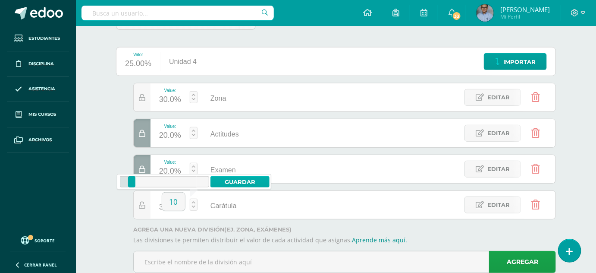
type input "1"
type input "20"
click at [244, 179] on link "Guardar" at bounding box center [240, 181] width 59 height 11
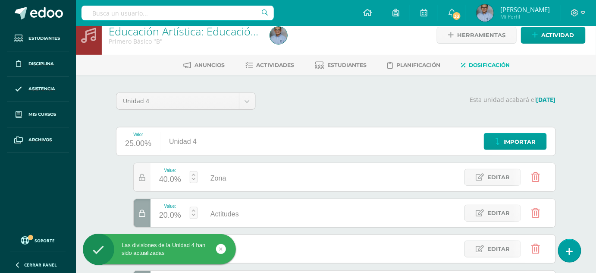
scroll to position [0, 0]
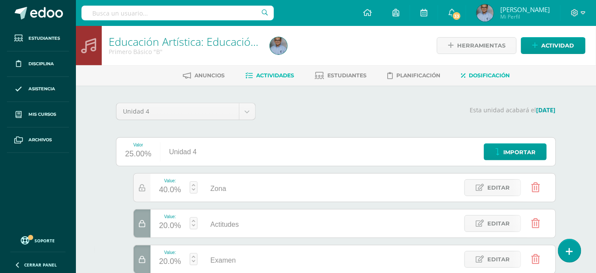
click at [273, 71] on link "Actividades" at bounding box center [269, 76] width 49 height 14
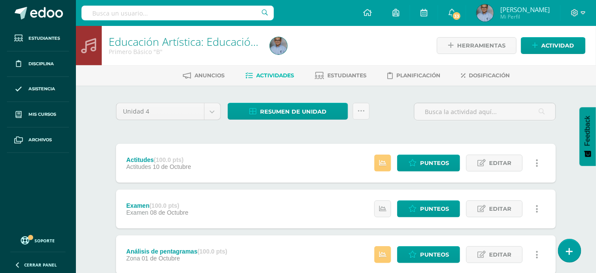
scroll to position [242, 0]
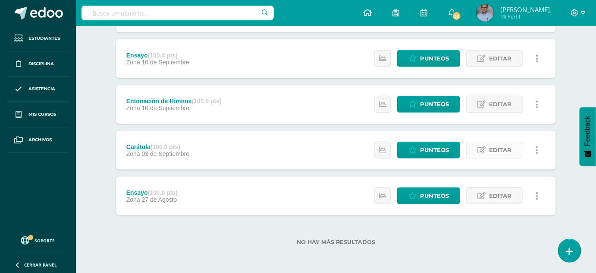
click at [500, 149] on span "Editar" at bounding box center [500, 150] width 22 height 16
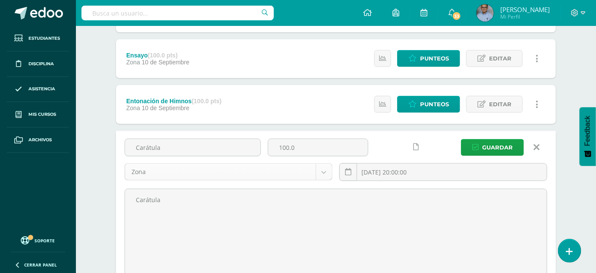
click at [322, 170] on body "Estudiantes Disciplina Asistencia Mis cursos Archivos Soporte Ayuda Reportar un…" at bounding box center [298, 77] width 596 height 638
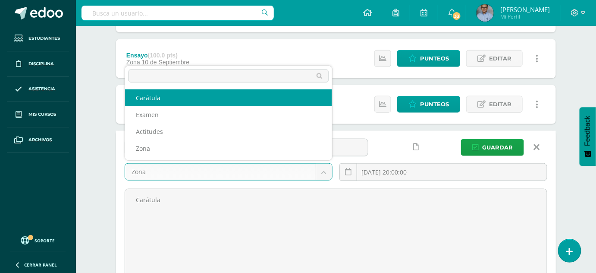
select select "130748"
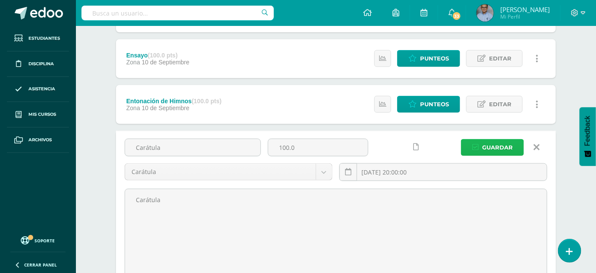
click at [494, 143] on span "Guardar" at bounding box center [497, 147] width 31 height 16
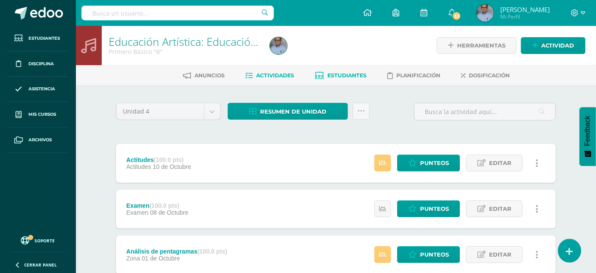
click at [337, 72] on span "Estudiantes" at bounding box center [346, 75] width 39 height 6
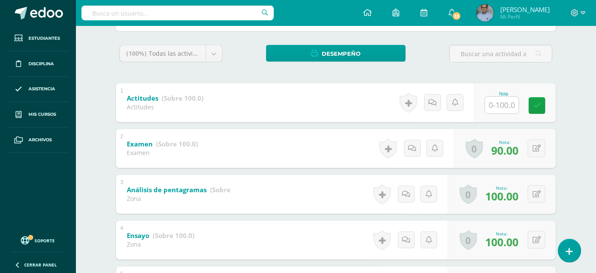
scroll to position [130, 0]
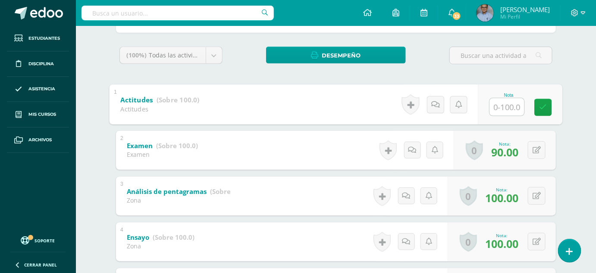
click at [502, 99] on input "text" at bounding box center [507, 106] width 35 height 17
type input "100"
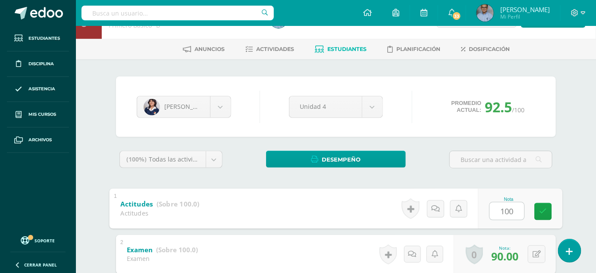
scroll to position [25, 0]
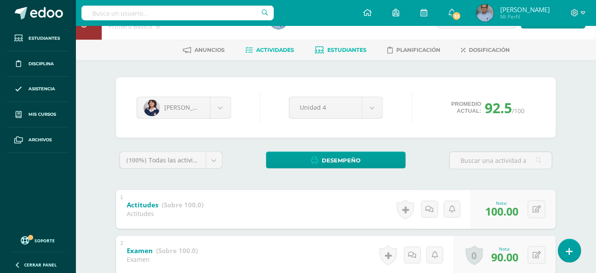
click at [287, 48] on span "Actividades" at bounding box center [275, 50] width 38 height 6
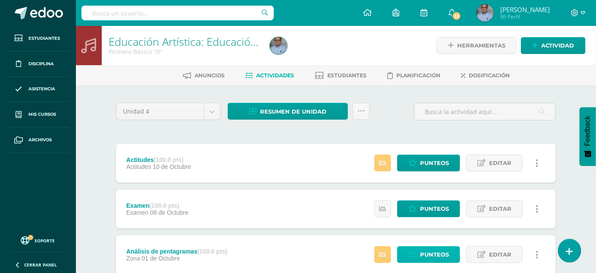
click at [436, 255] on span "Punteos" at bounding box center [434, 254] width 29 height 16
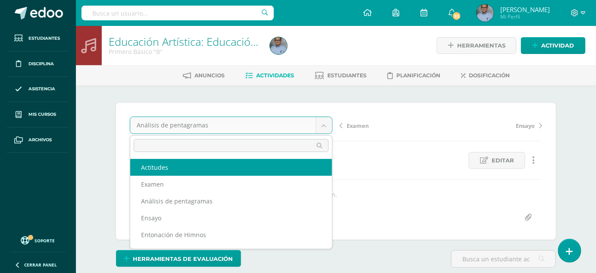
select select "/dashboard/teacher/grade-activity/130723/"
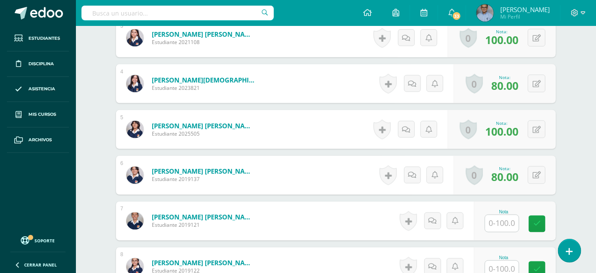
scroll to position [384, 0]
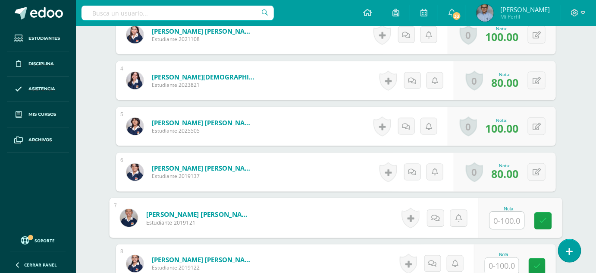
click at [503, 217] on input "text" at bounding box center [507, 220] width 35 height 17
type input "100"
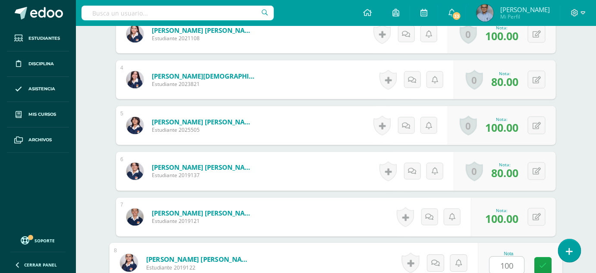
scroll to position [559, 0]
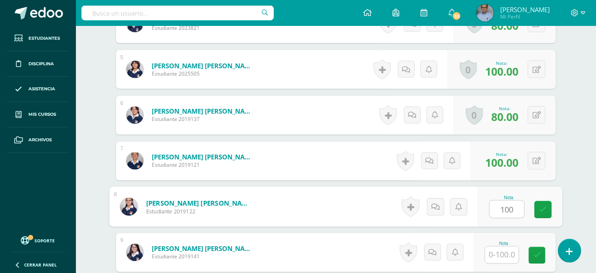
type input "100"
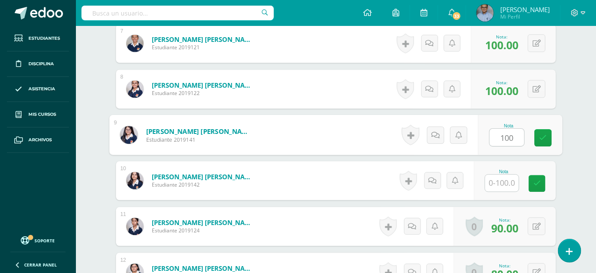
type input "100"
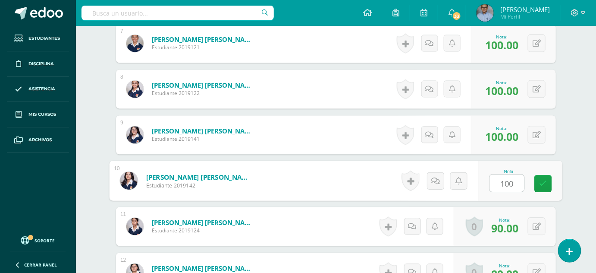
scroll to position [559, 0]
type input "1"
type input "100"
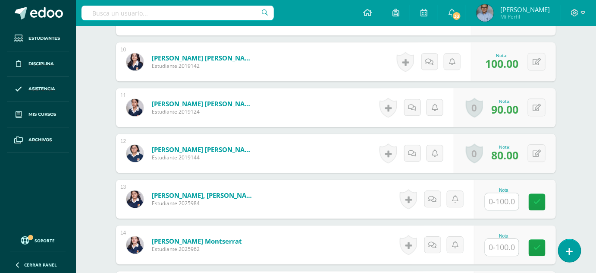
scroll to position [712, 0]
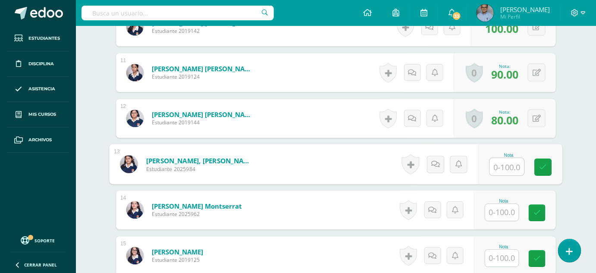
click at [501, 163] on input "text" at bounding box center [507, 166] width 35 height 17
type input "100"
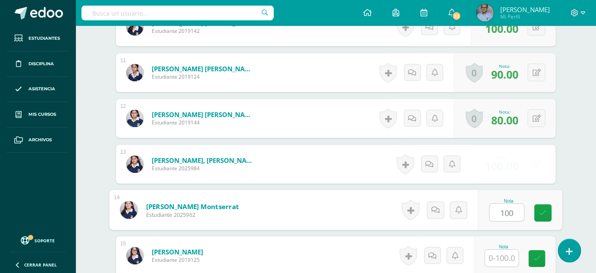
type input "100"
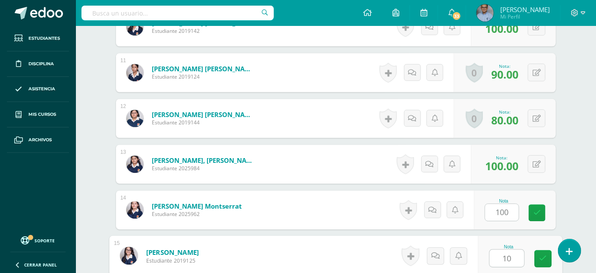
type input "10"
type input "0"
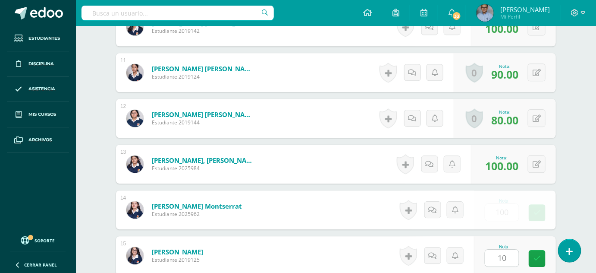
scroll to position [879, 0]
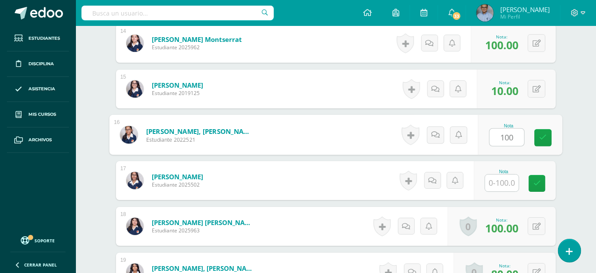
type input "100"
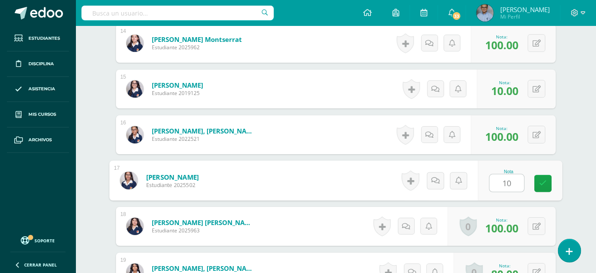
type input "100"
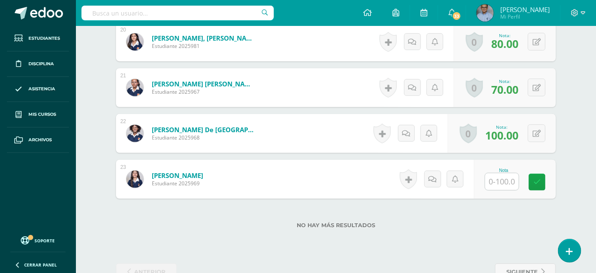
scroll to position [1180, 0]
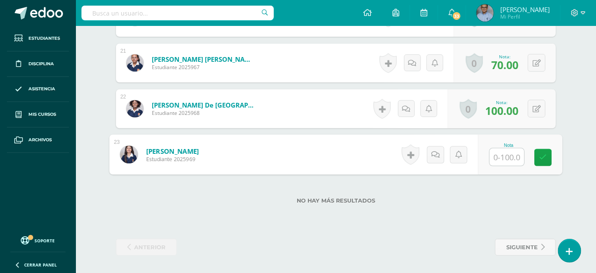
click at [503, 155] on input "text" at bounding box center [507, 156] width 35 height 17
type input "100"
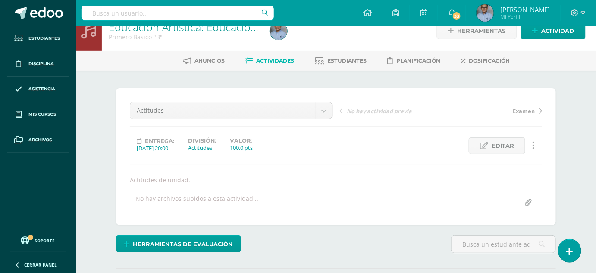
scroll to position [0, 0]
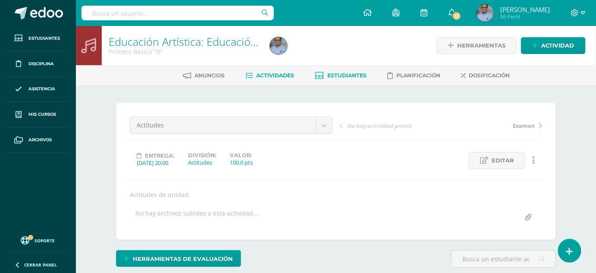
click at [339, 70] on link "Estudiantes" at bounding box center [341, 76] width 52 height 14
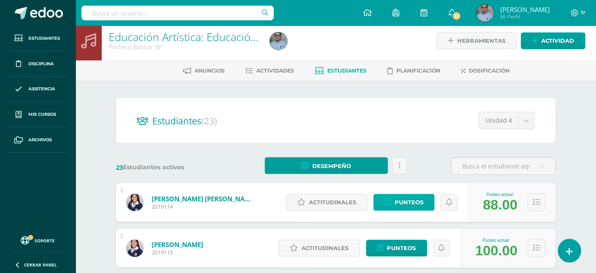
scroll to position [17, 0]
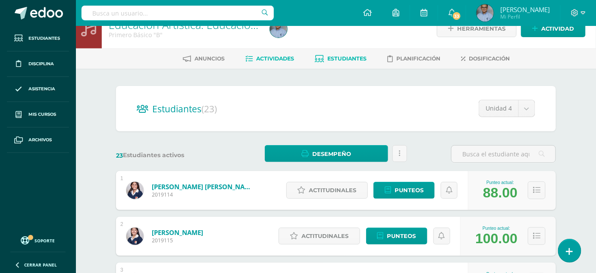
click at [274, 61] on link "Actividades" at bounding box center [269, 59] width 49 height 14
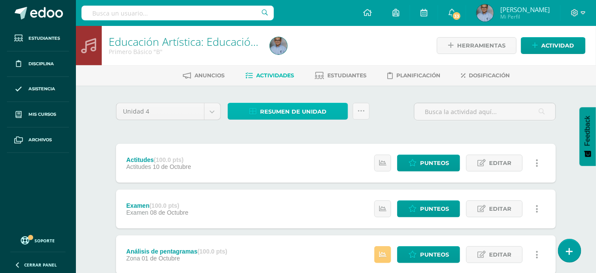
click at [284, 116] on span "Resumen de unidad" at bounding box center [293, 112] width 66 height 16
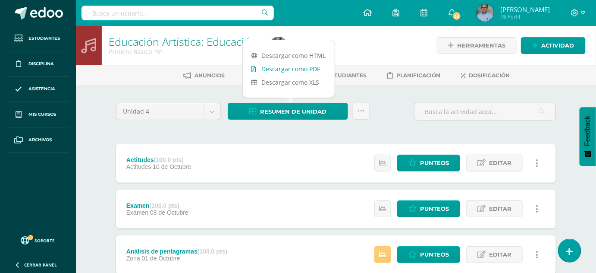
click at [284, 69] on link "Descargar como PDF" at bounding box center [289, 68] width 92 height 13
